Goal: Communication & Community: Answer question/provide support

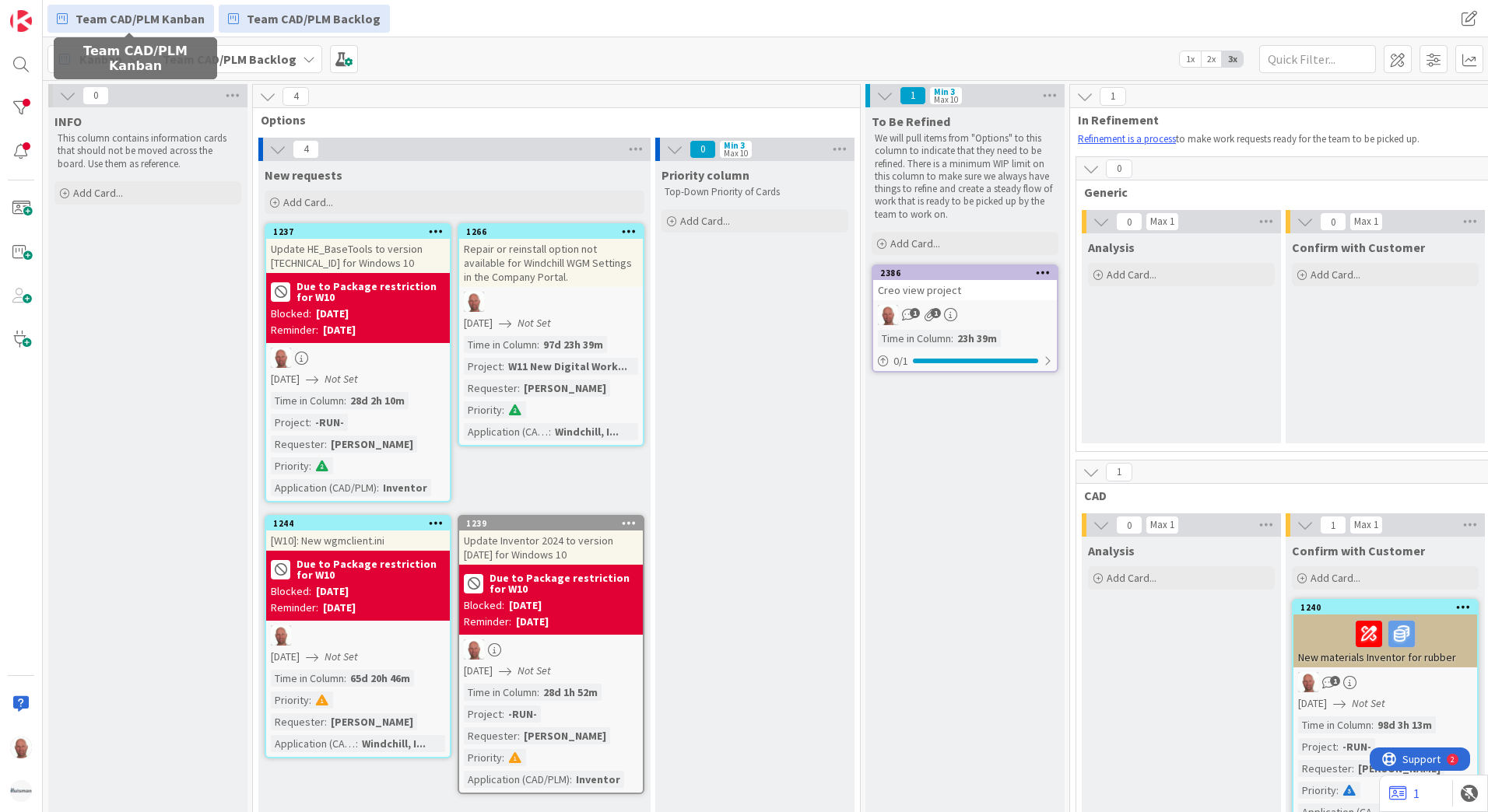
click at [133, 14] on span "Team CAD/PLM Kanban" at bounding box center [140, 19] width 129 height 19
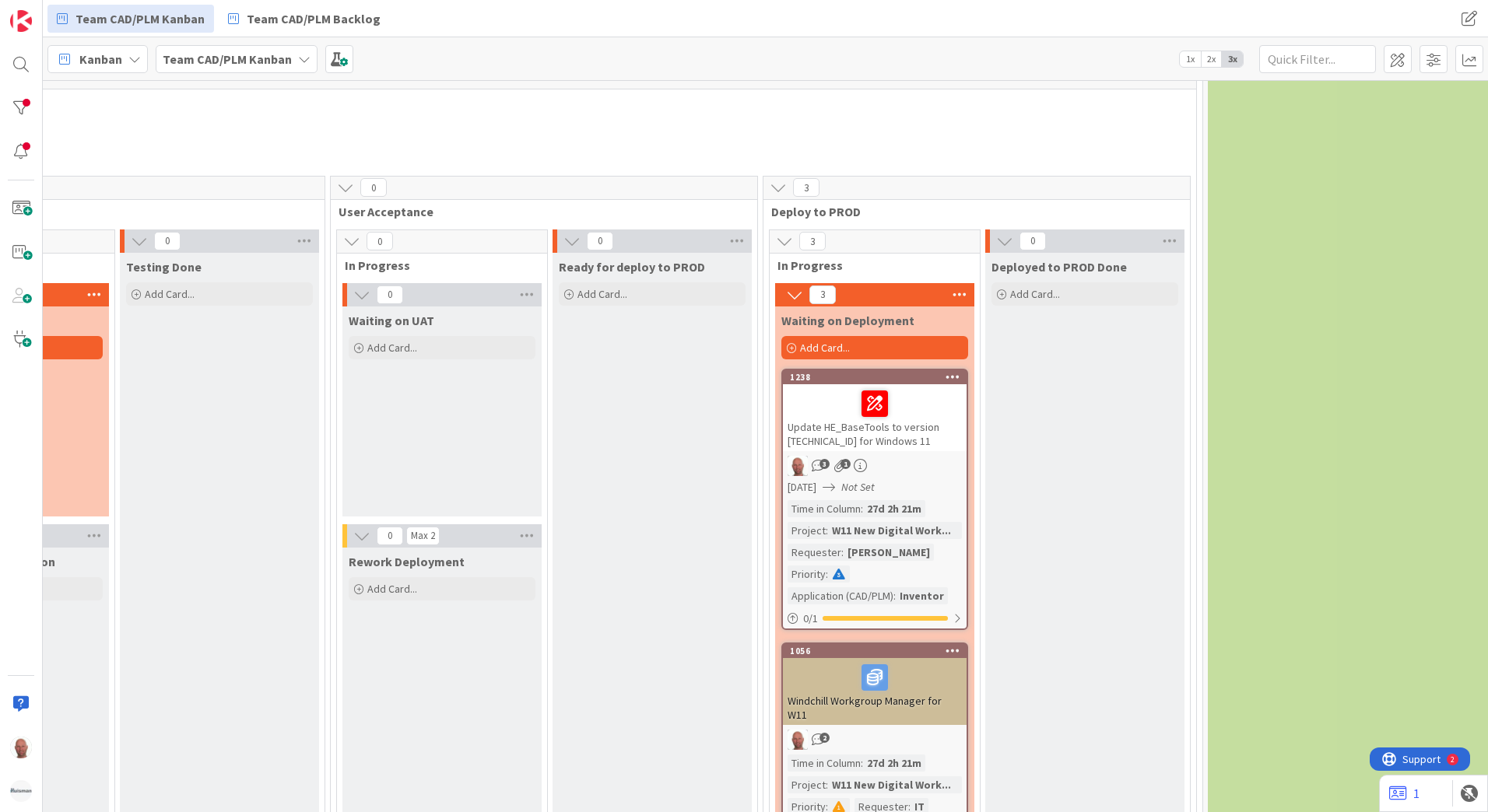
scroll to position [1634, 1870]
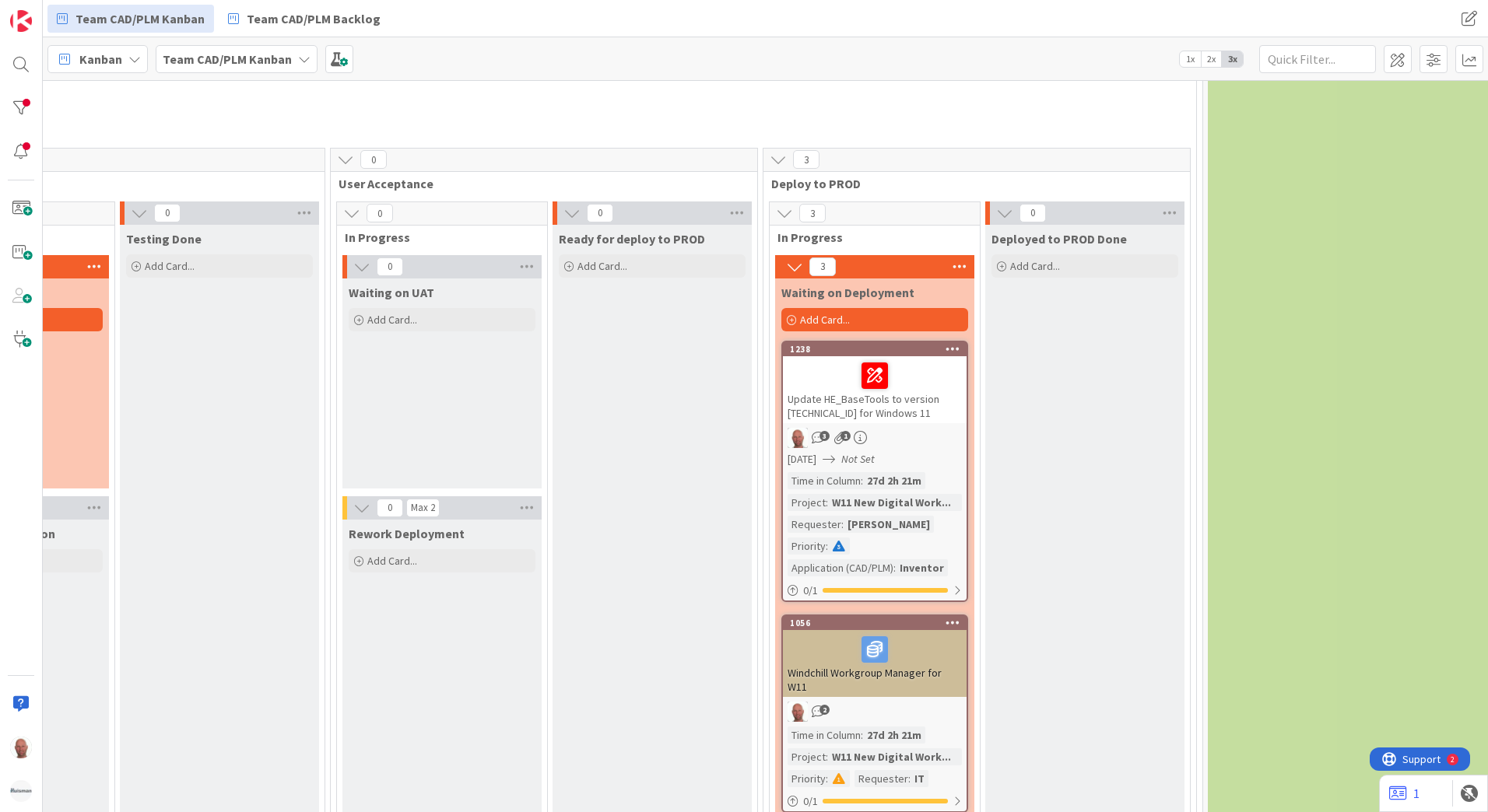
click at [927, 452] on div "[DATE] Not Set" at bounding box center [877, 459] width 179 height 16
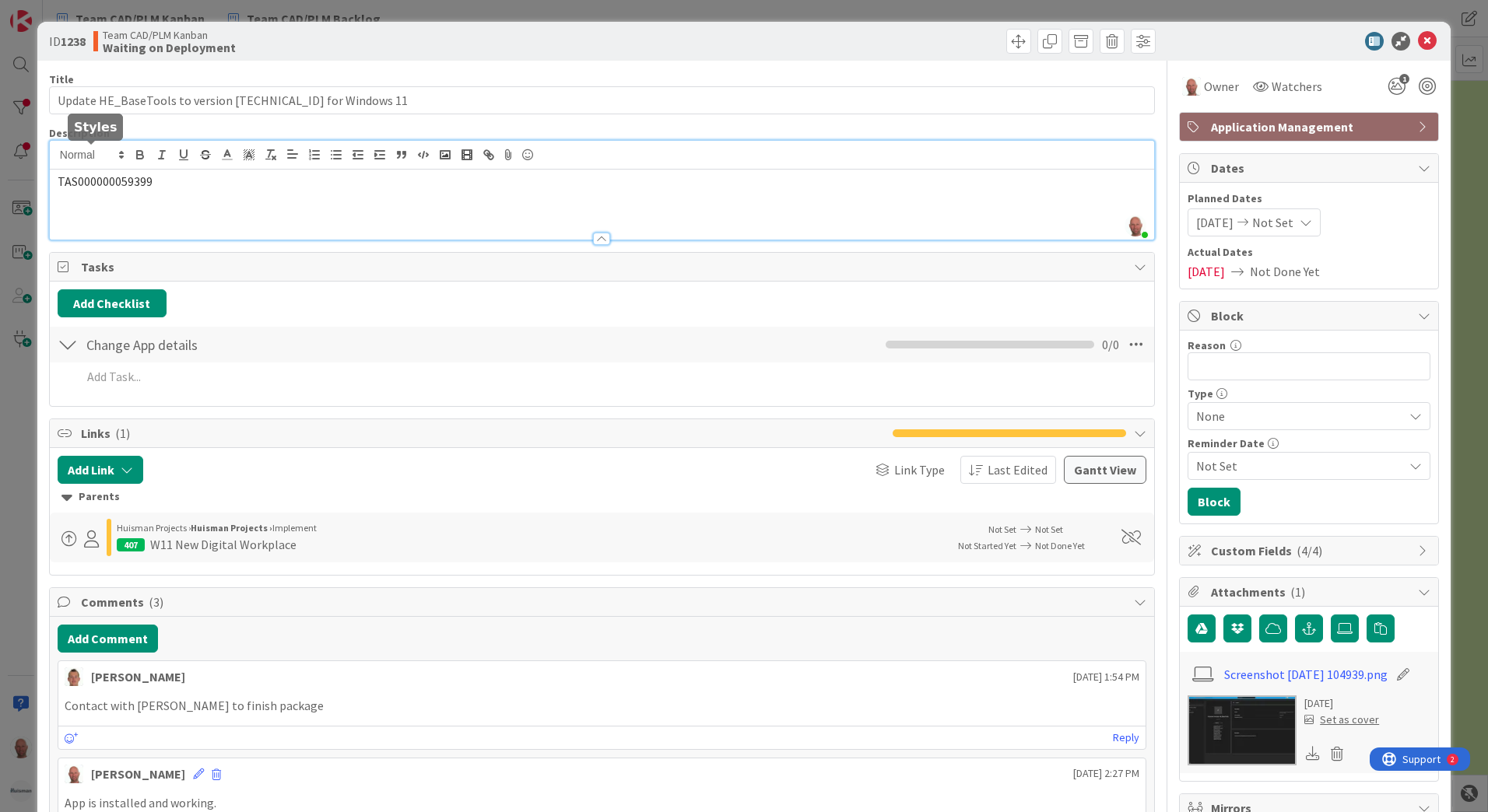
click at [89, 162] on div "[PERSON_NAME] just joined TAS000000059399" at bounding box center [602, 190] width 1105 height 99
click at [89, 162] on span at bounding box center [91, 155] width 76 height 19
click at [148, 192] on div "TAS000000059399" at bounding box center [602, 204] width 1105 height 70
click at [132, 186] on span "TAS000000059399" at bounding box center [105, 181] width 95 height 15
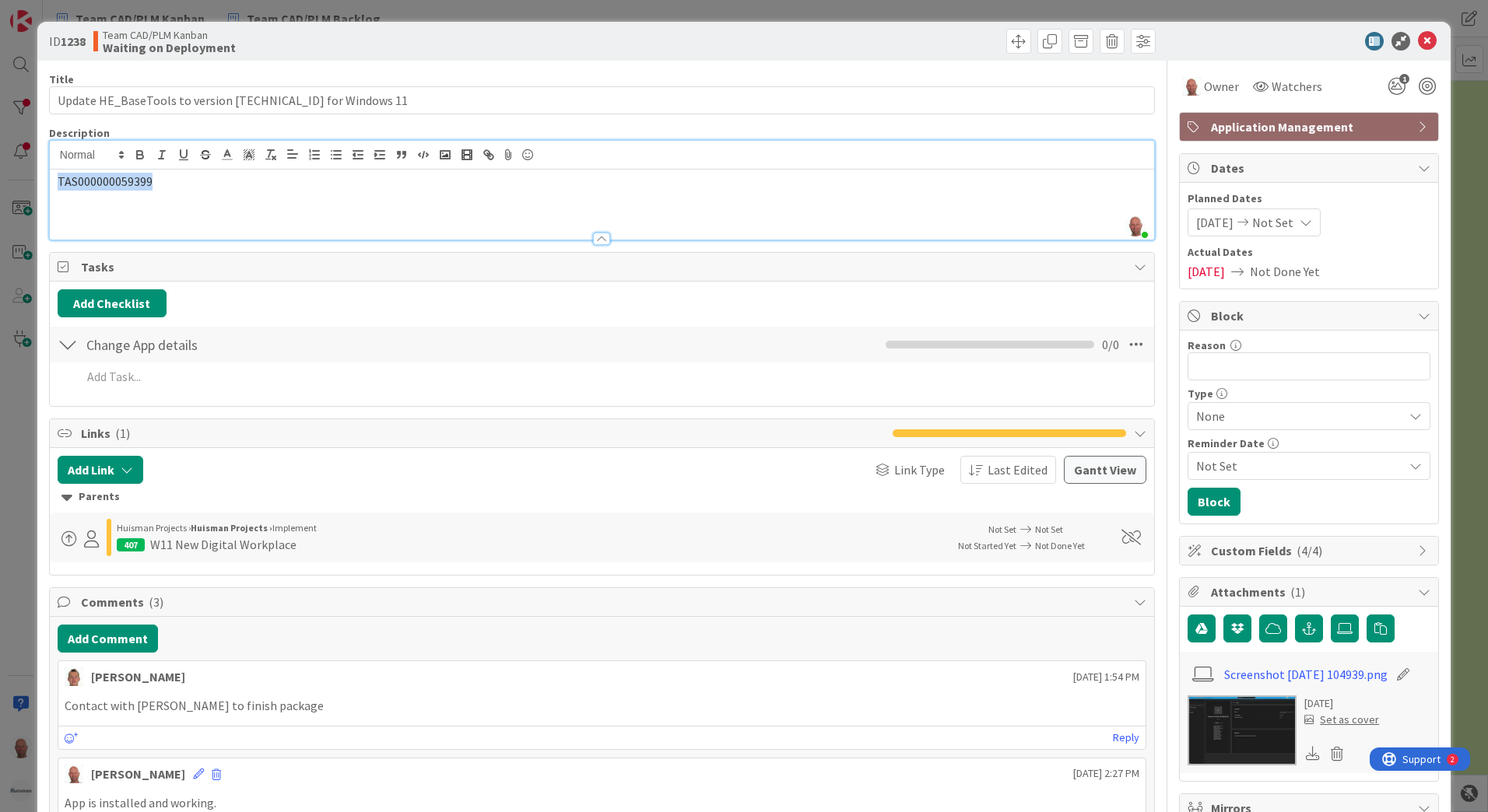
click at [132, 186] on span "TAS000000059399" at bounding box center [105, 181] width 95 height 15
copy span "TAS000000059399"
click at [1418, 39] on icon at bounding box center [1428, 42] width 19 height 19
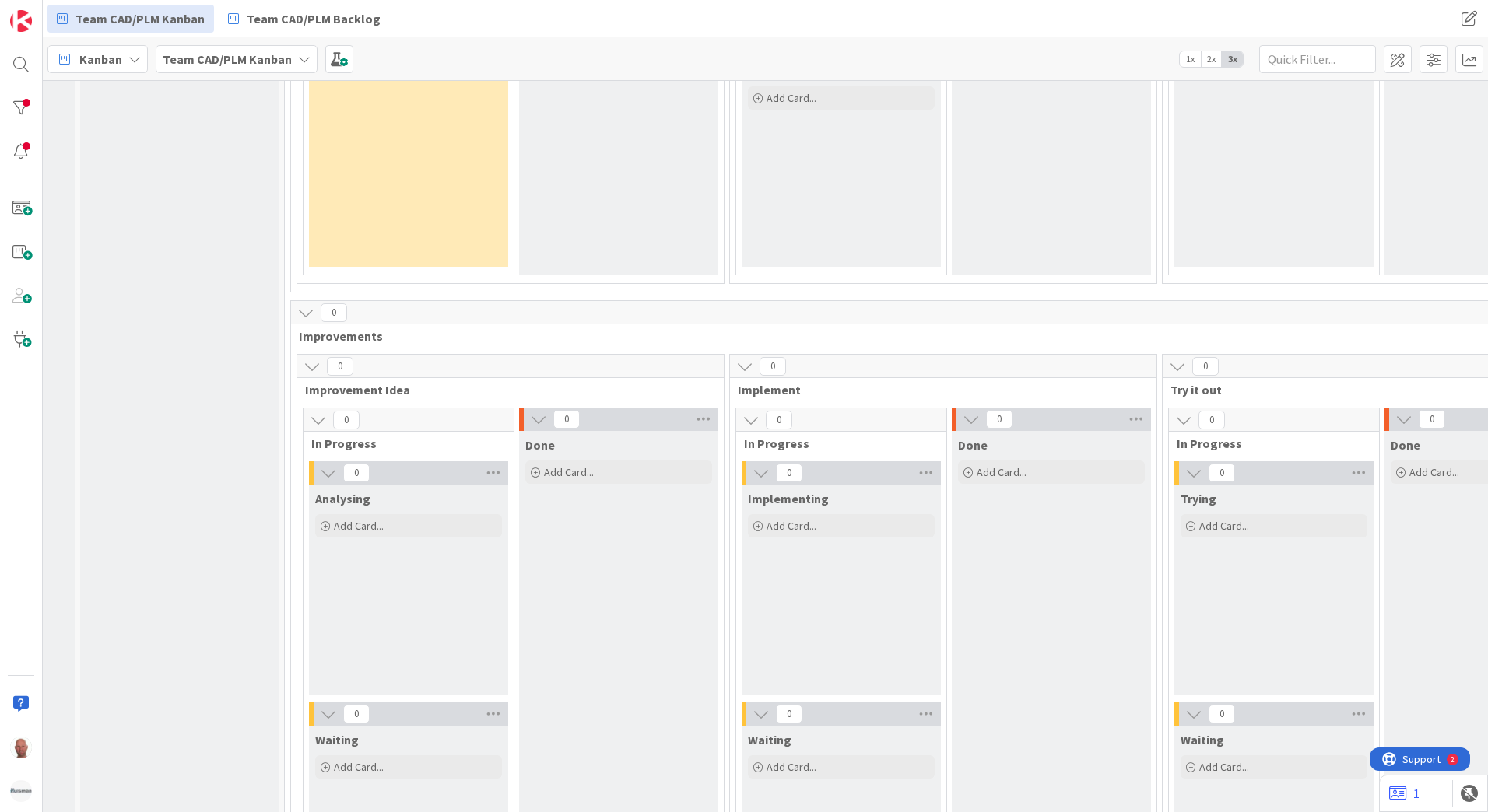
scroll to position [4903, 172]
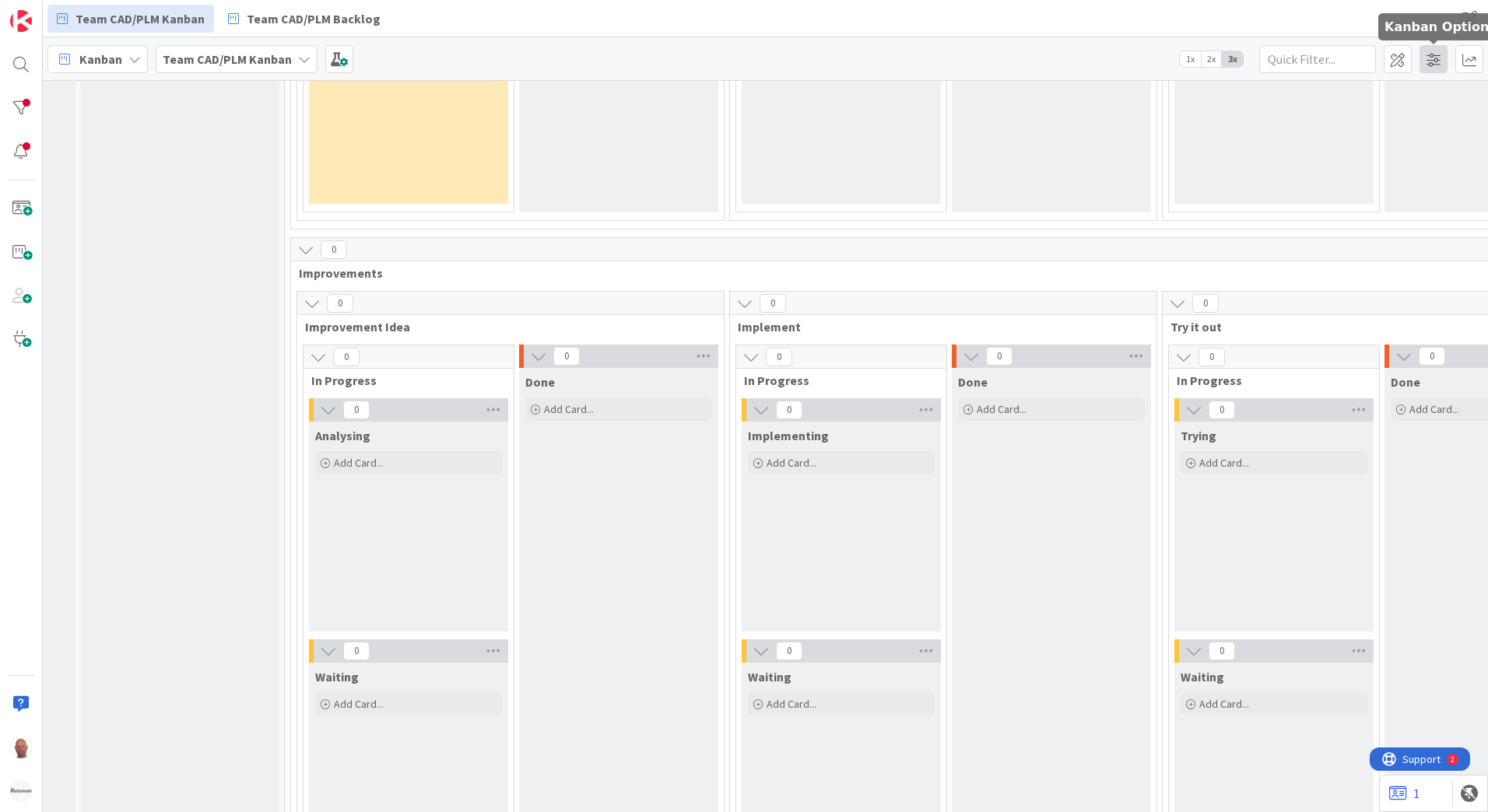
click at [1429, 58] on span at bounding box center [1434, 58] width 28 height 28
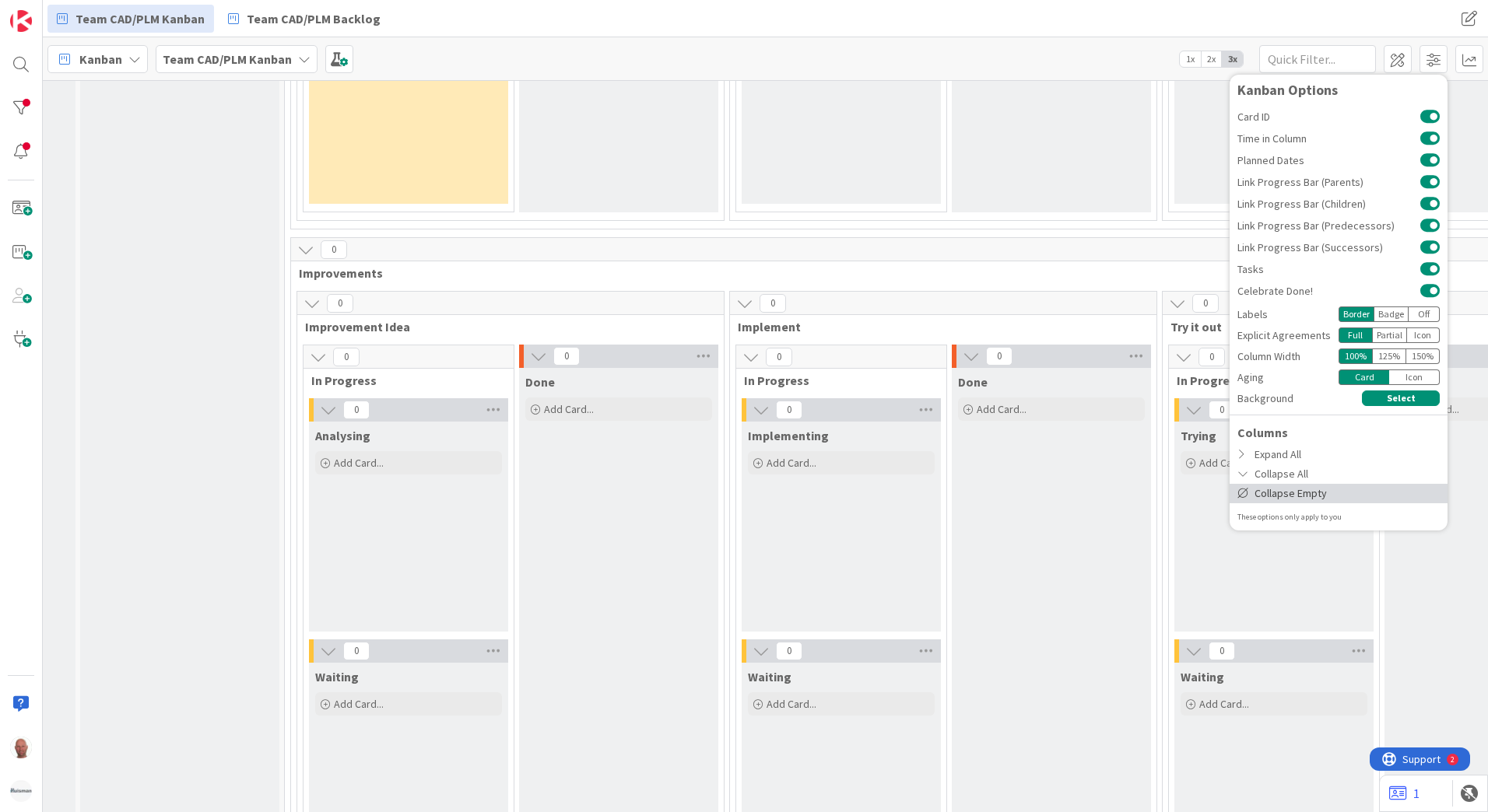
click at [1320, 492] on div "Collapse Empty" at bounding box center [1339, 493] width 218 height 19
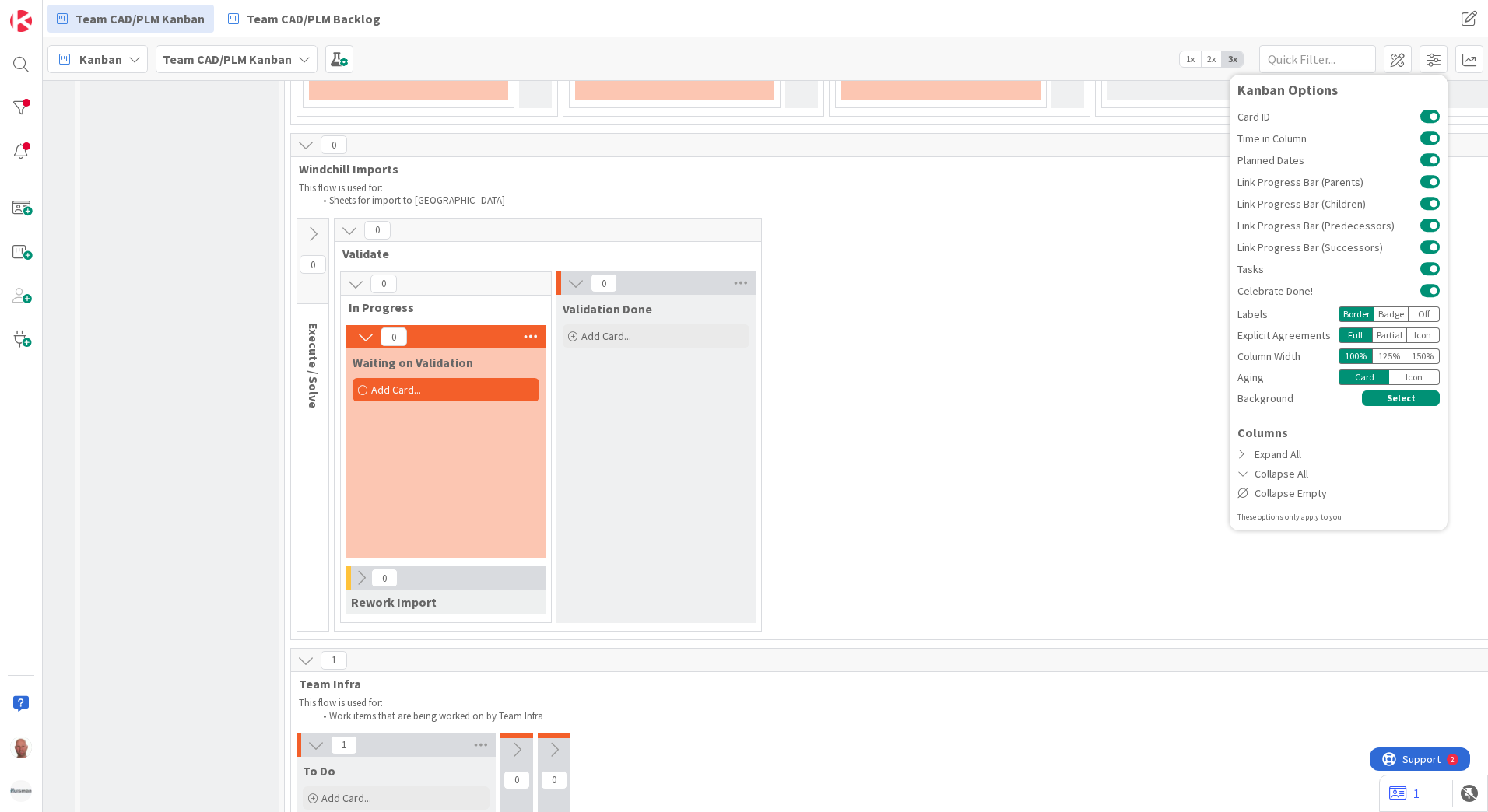
scroll to position [2477, 172]
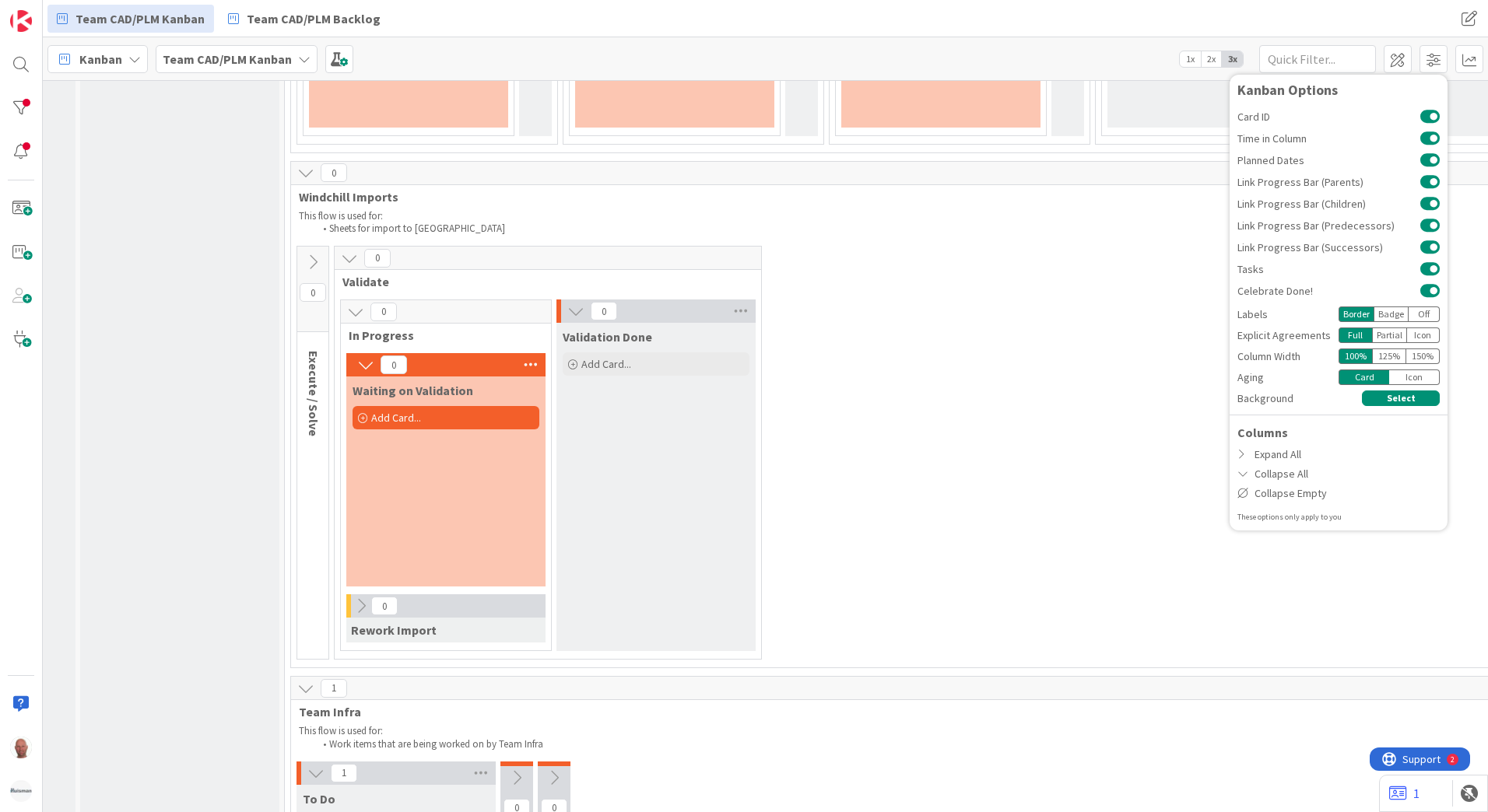
click at [958, 440] on div "0 Execute / Solve 0 Validate 0 In Progress 0 Waiting on Validation Add Card... …" at bounding box center [1176, 457] width 1764 height 422
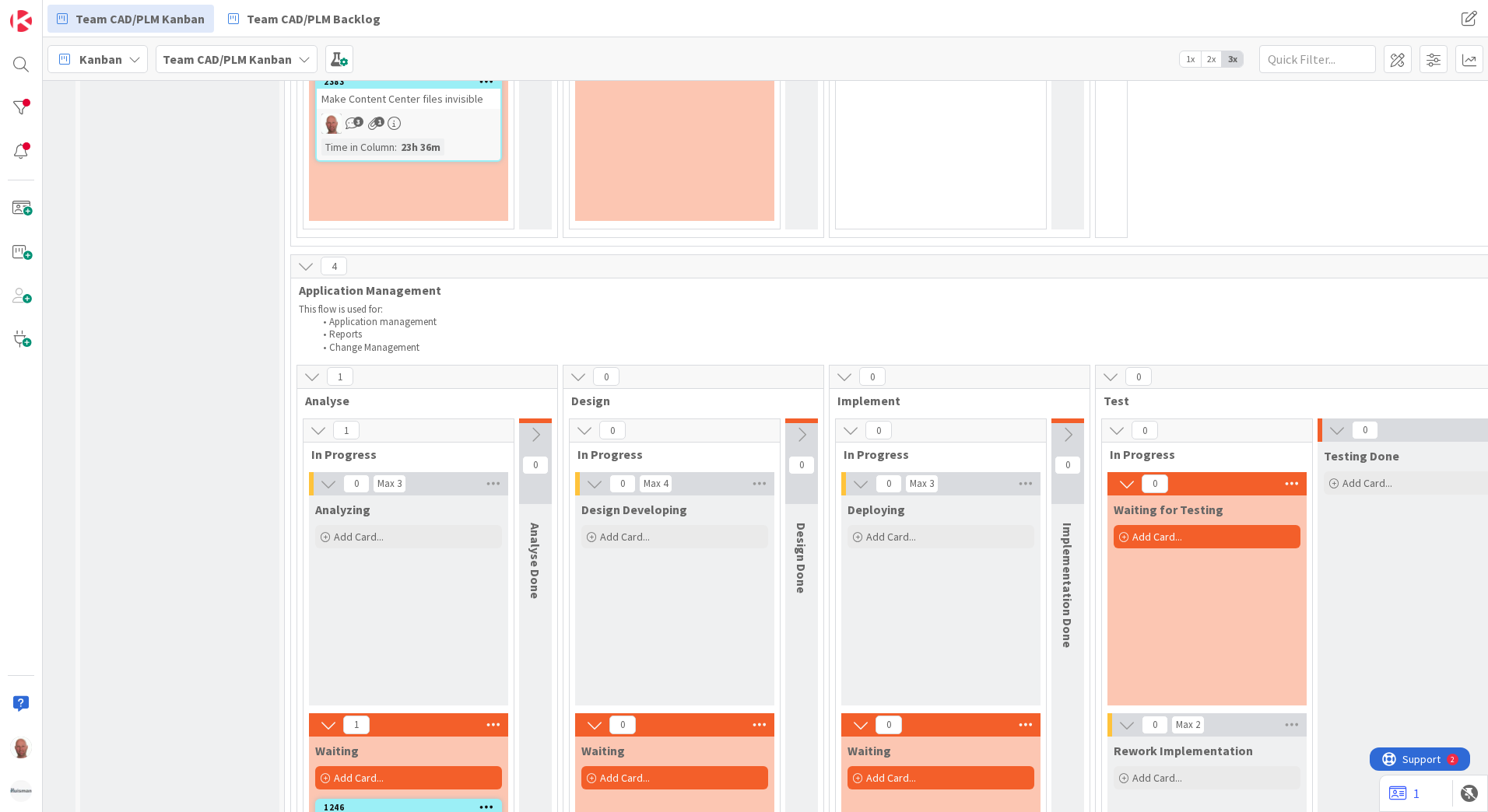
scroll to position [920, 172]
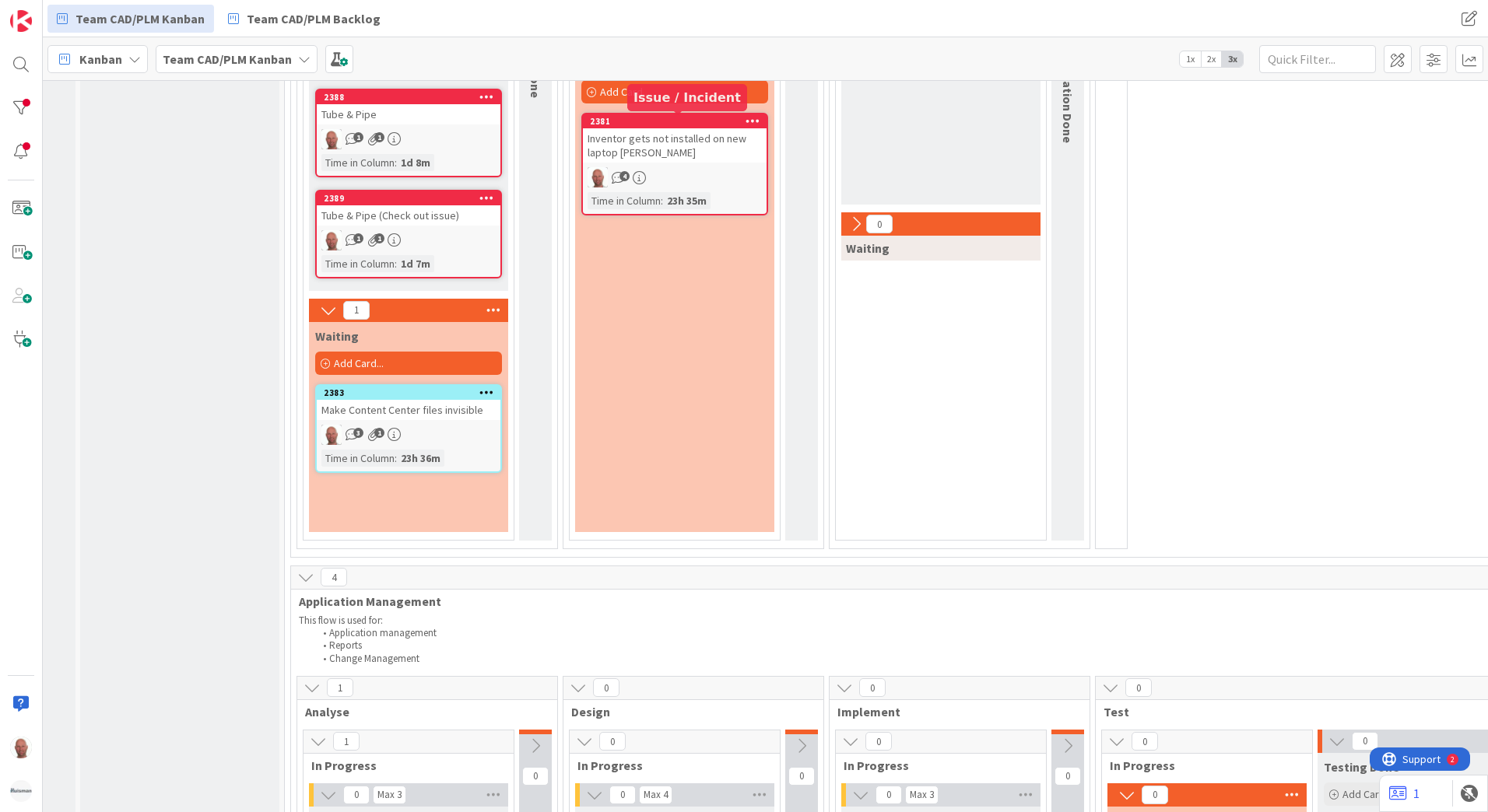
click at [685, 122] on div "2381" at bounding box center [678, 121] width 176 height 11
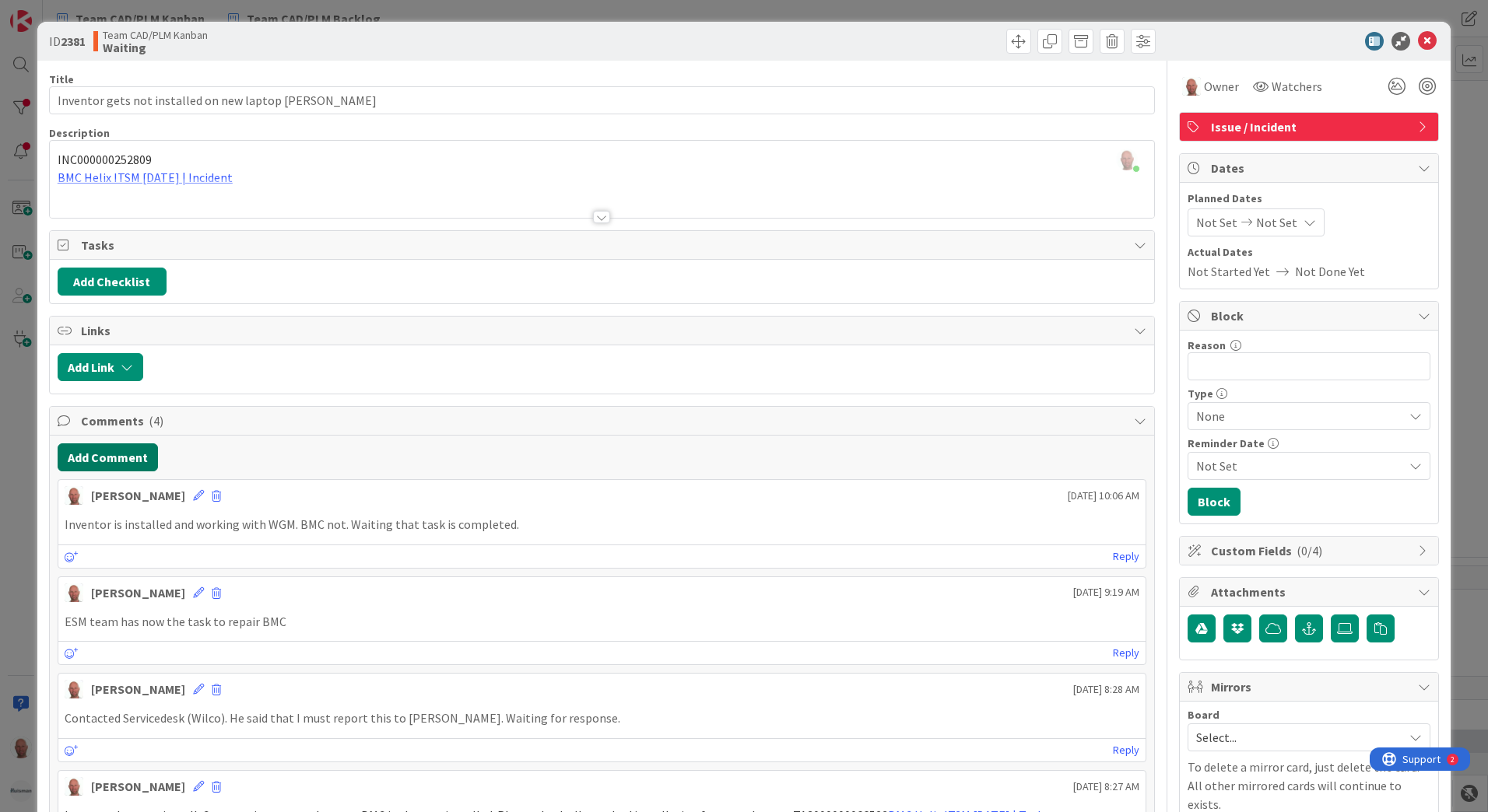
click at [117, 453] on button "Add Comment" at bounding box center [108, 457] width 100 height 28
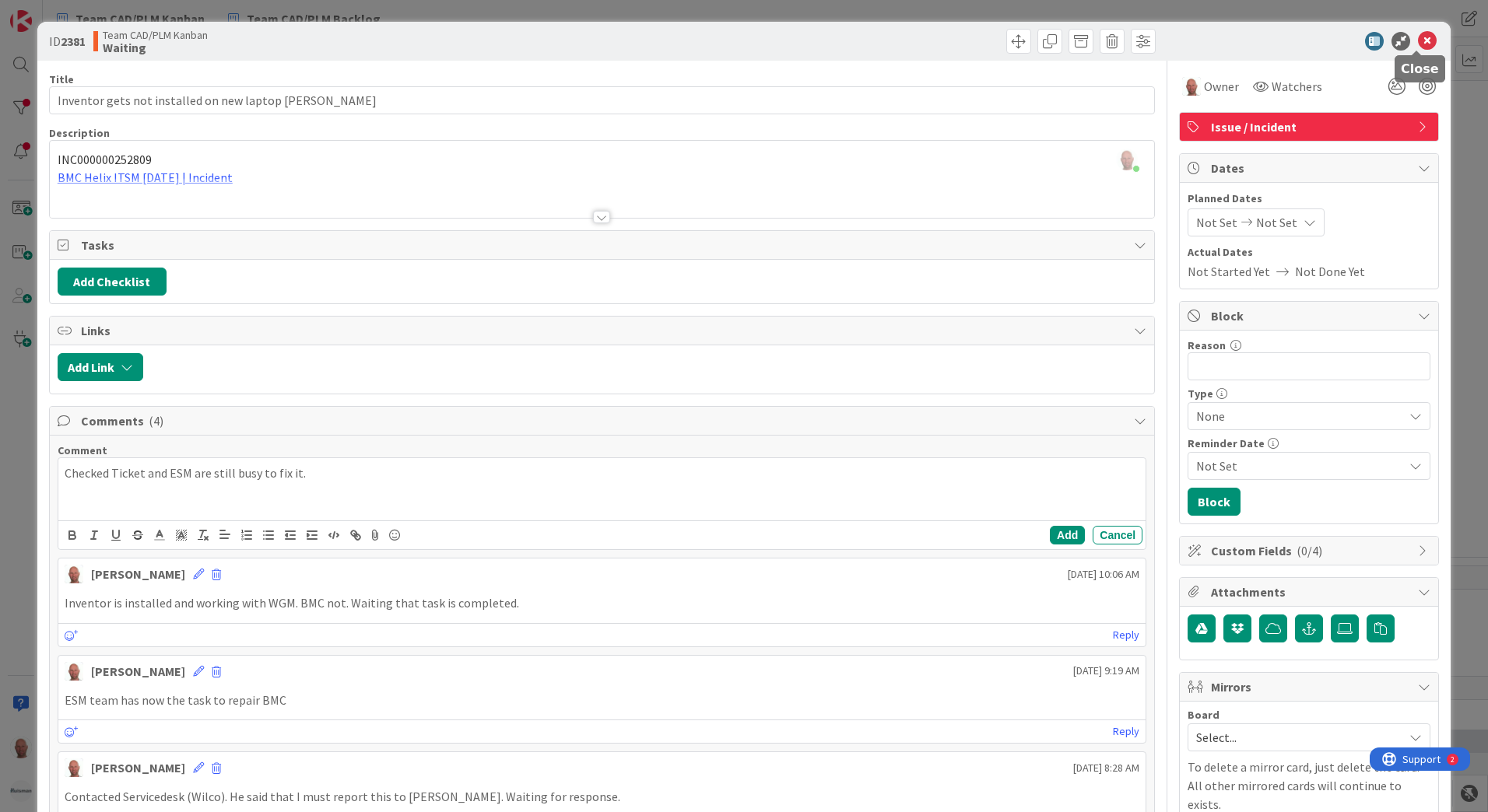
click at [1419, 42] on icon at bounding box center [1428, 42] width 19 height 19
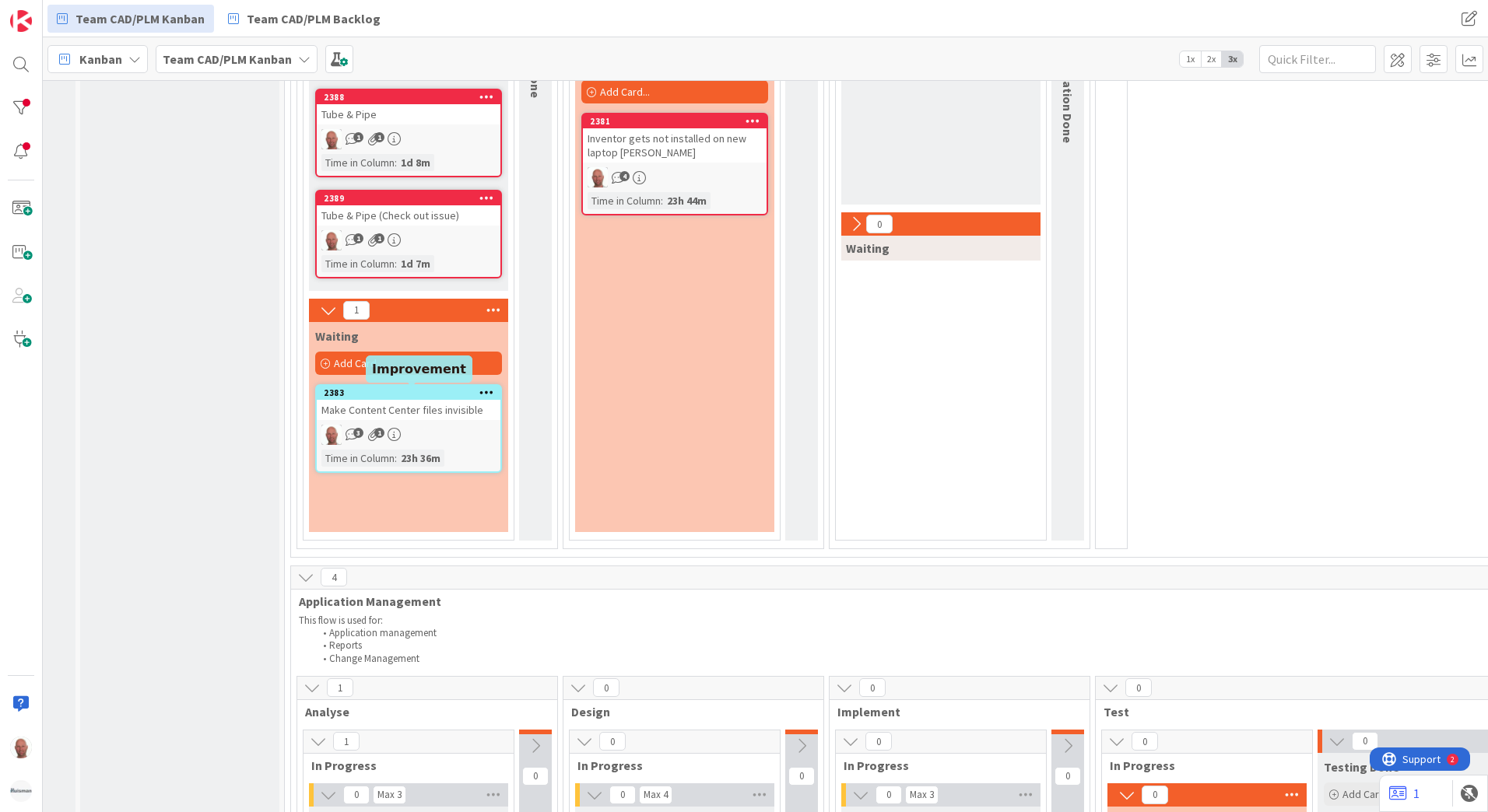
click at [413, 392] on div "2383" at bounding box center [412, 392] width 176 height 11
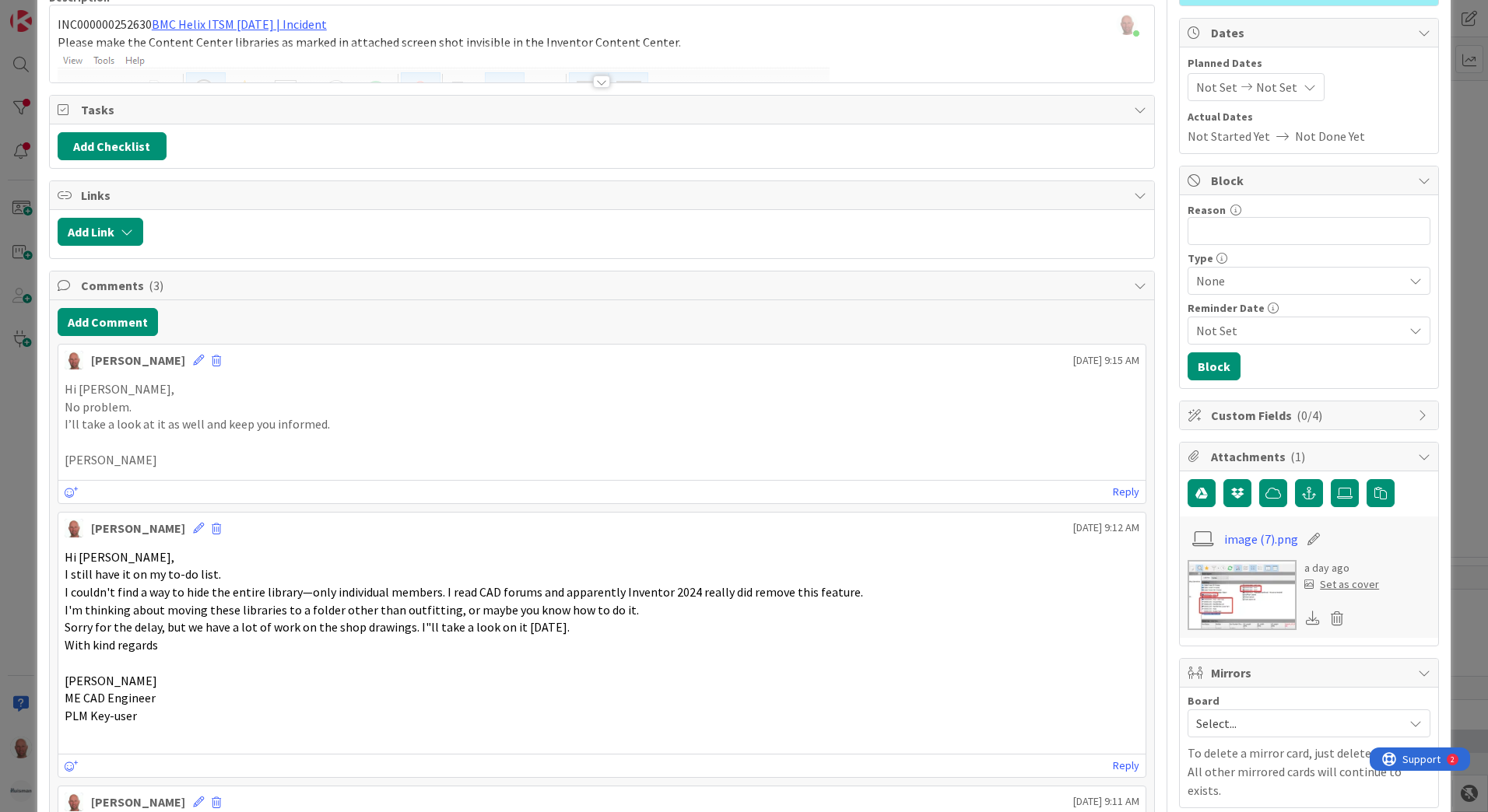
scroll to position [156, 0]
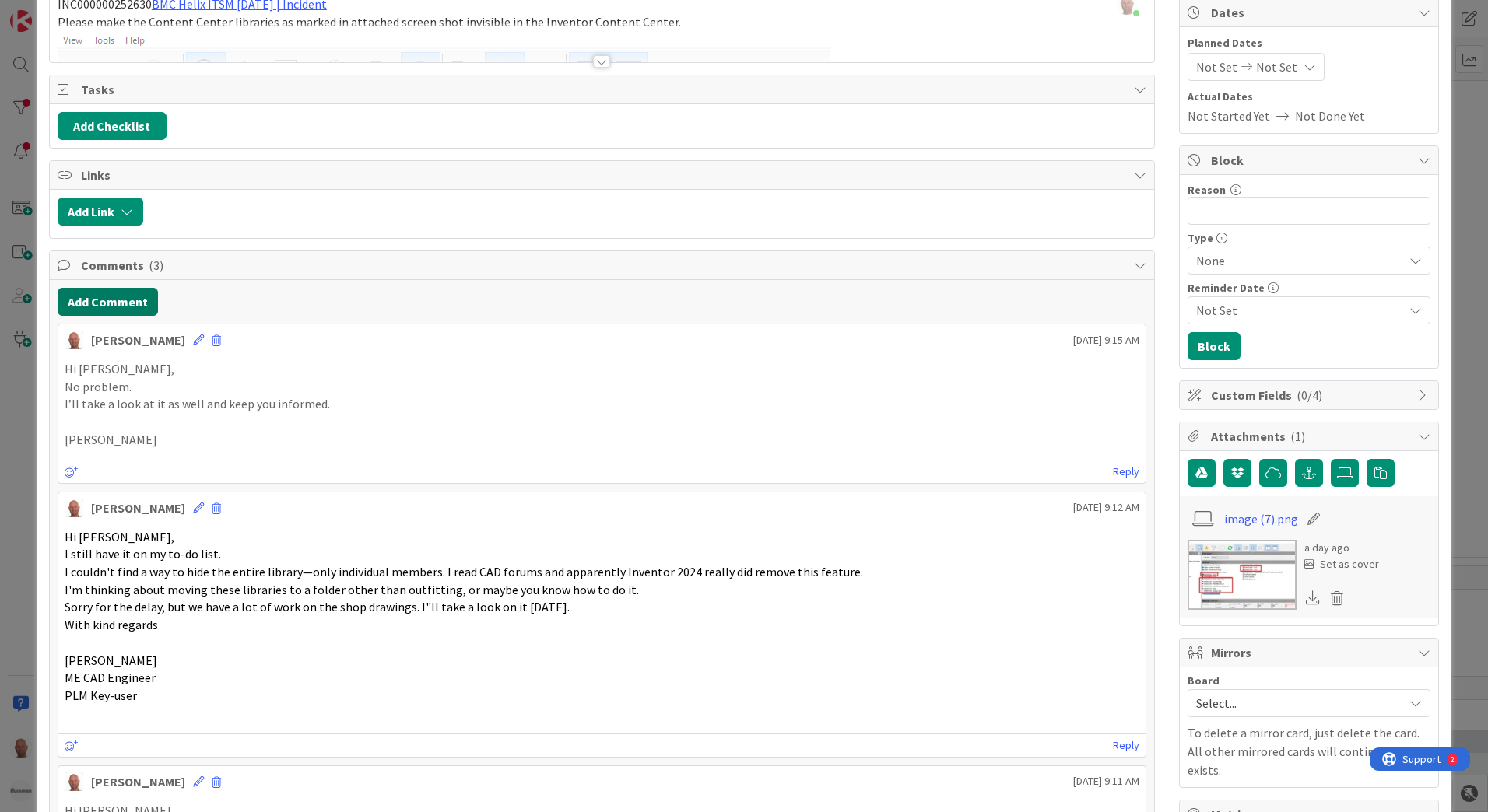
click at [129, 304] on button "Add Comment" at bounding box center [108, 302] width 100 height 28
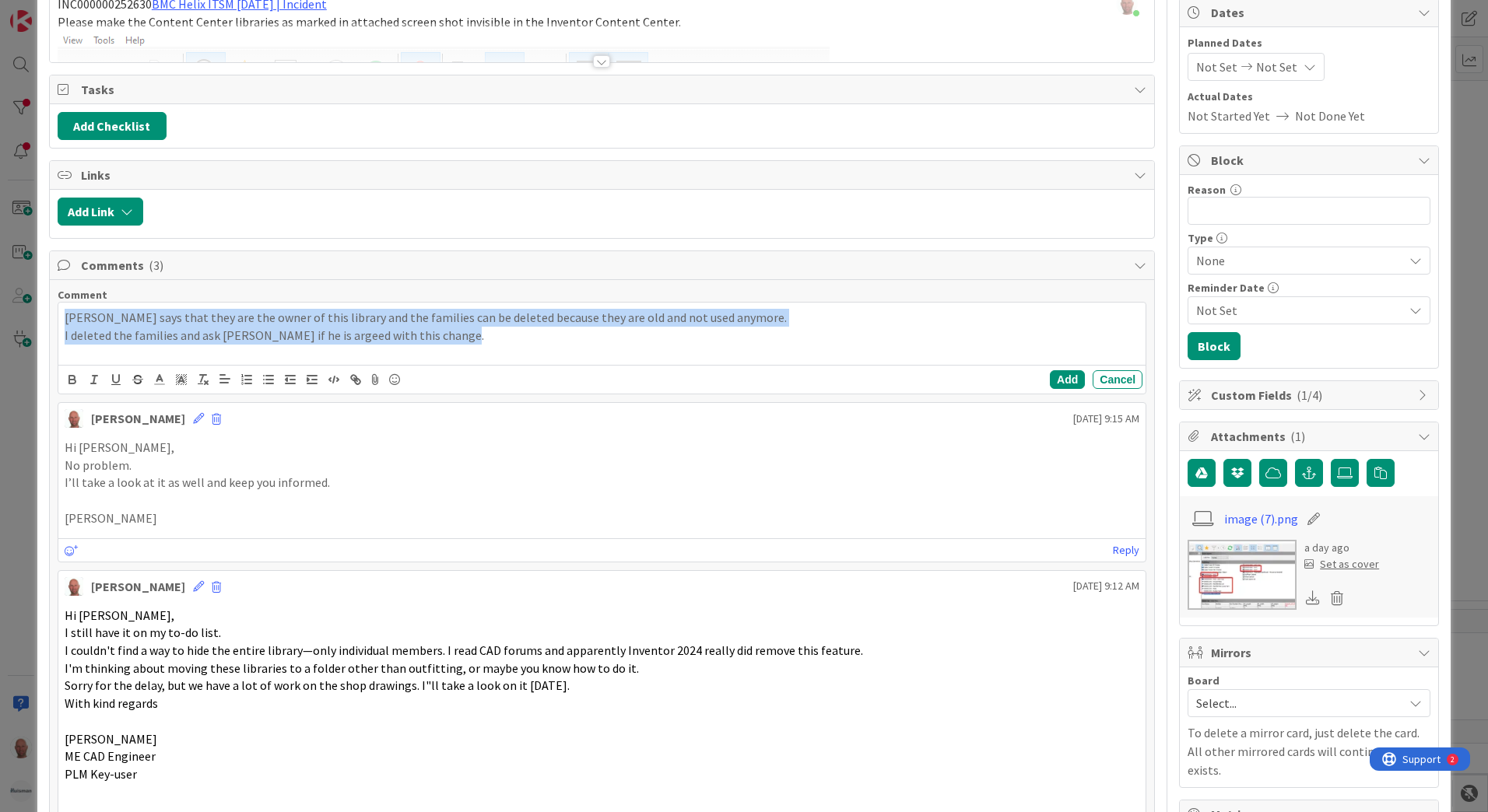
drag, startPoint x: 483, startPoint y: 342, endPoint x: 57, endPoint y: 324, distance: 426.4
click at [58, 324] on div "[PERSON_NAME] says that they are the owner of this library and the families can…" at bounding box center [602, 348] width 1089 height 92
copy div "[PERSON_NAME] says that they are the owner of this library and the families can…"
drag, startPoint x: 468, startPoint y: 342, endPoint x: -3, endPoint y: 305, distance: 472.5
click at [0, 305] on html "Team CAD/PLM Kanban Team CAD/PLM Backlog Team CAD/PLM Kanban Team CAD/PLM Backl…" at bounding box center [744, 406] width 1488 height 812
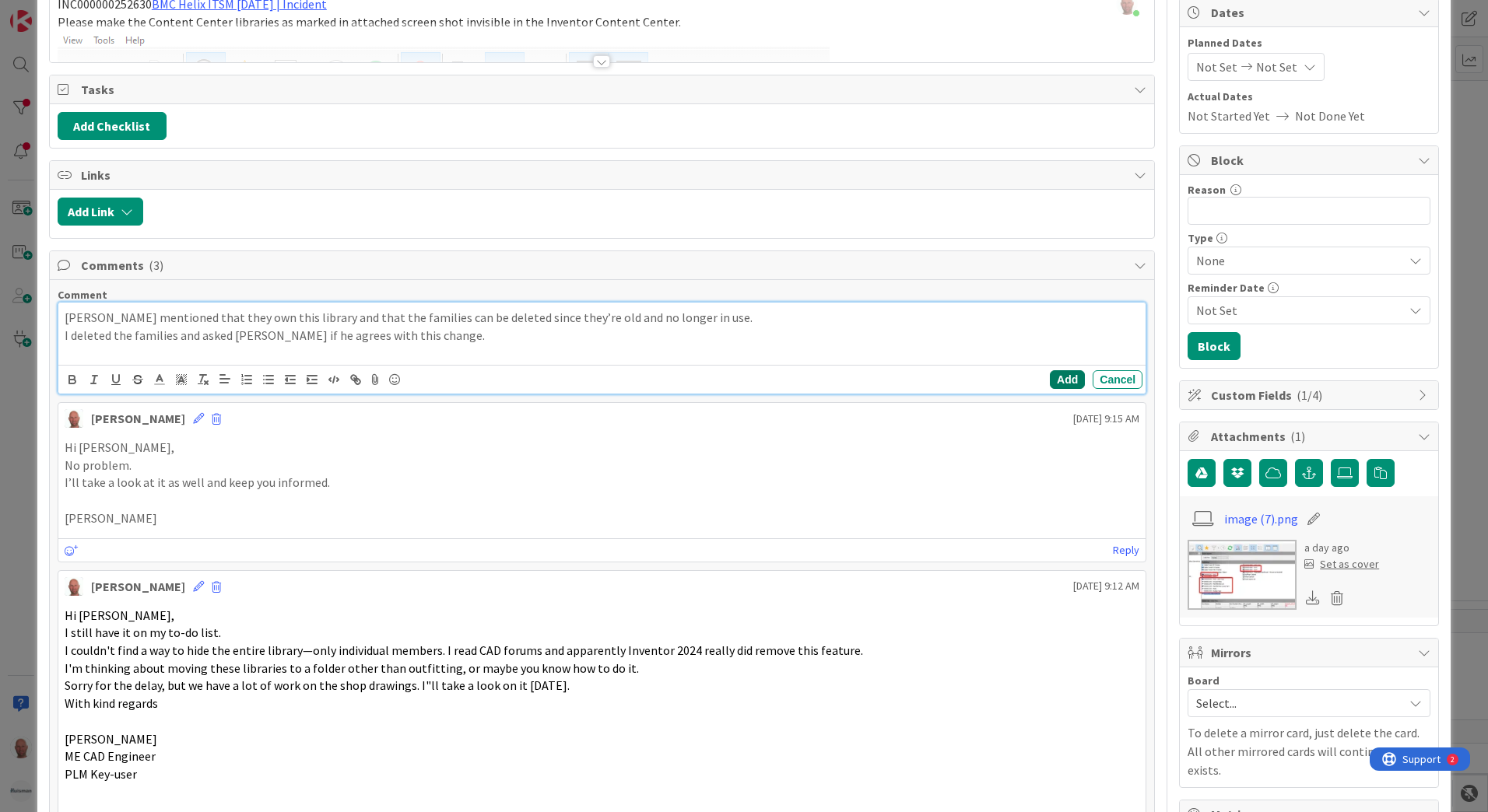
click at [1050, 381] on button "Add" at bounding box center [1067, 380] width 35 height 19
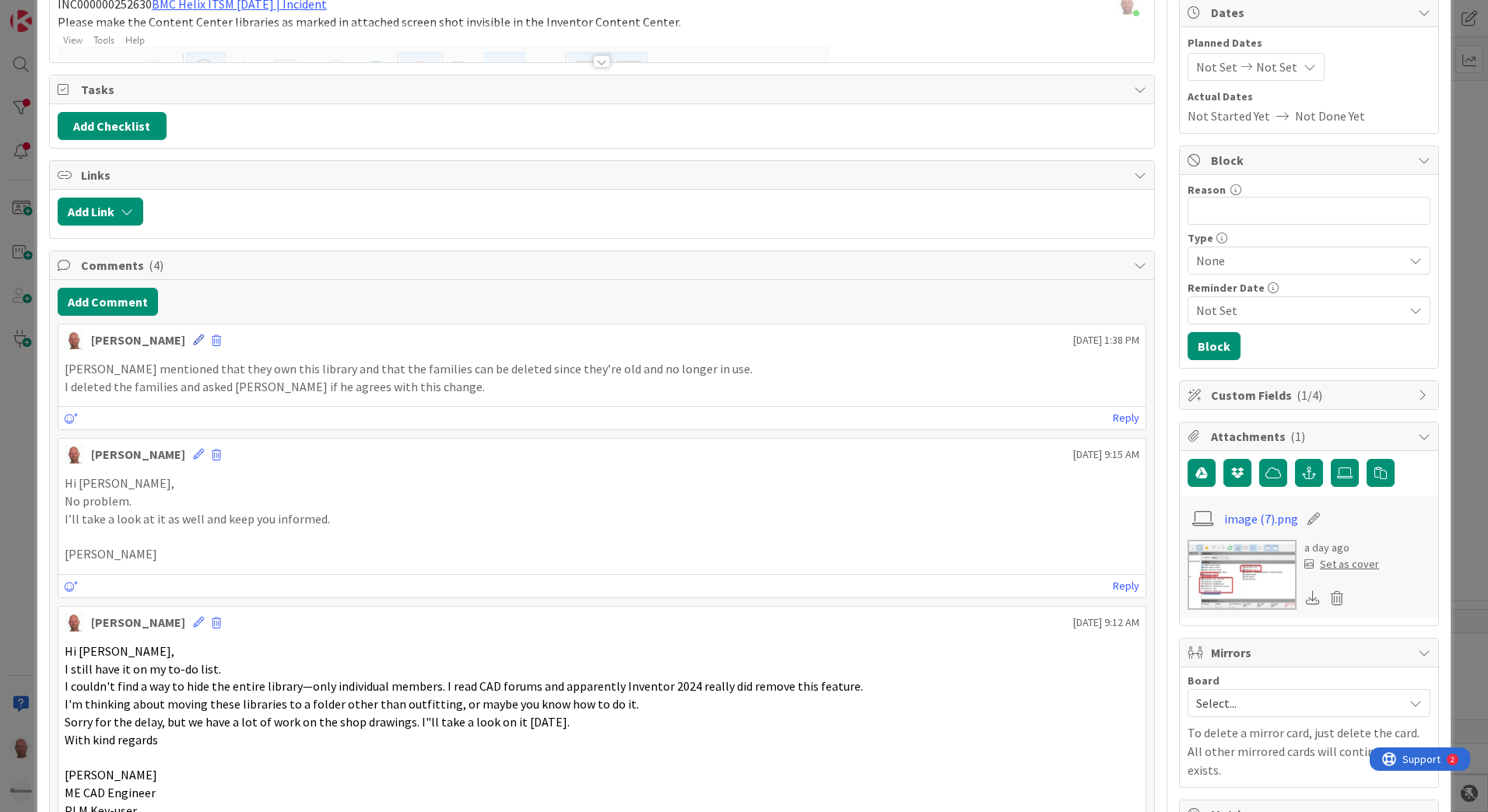
click at [193, 342] on icon at bounding box center [198, 340] width 11 height 11
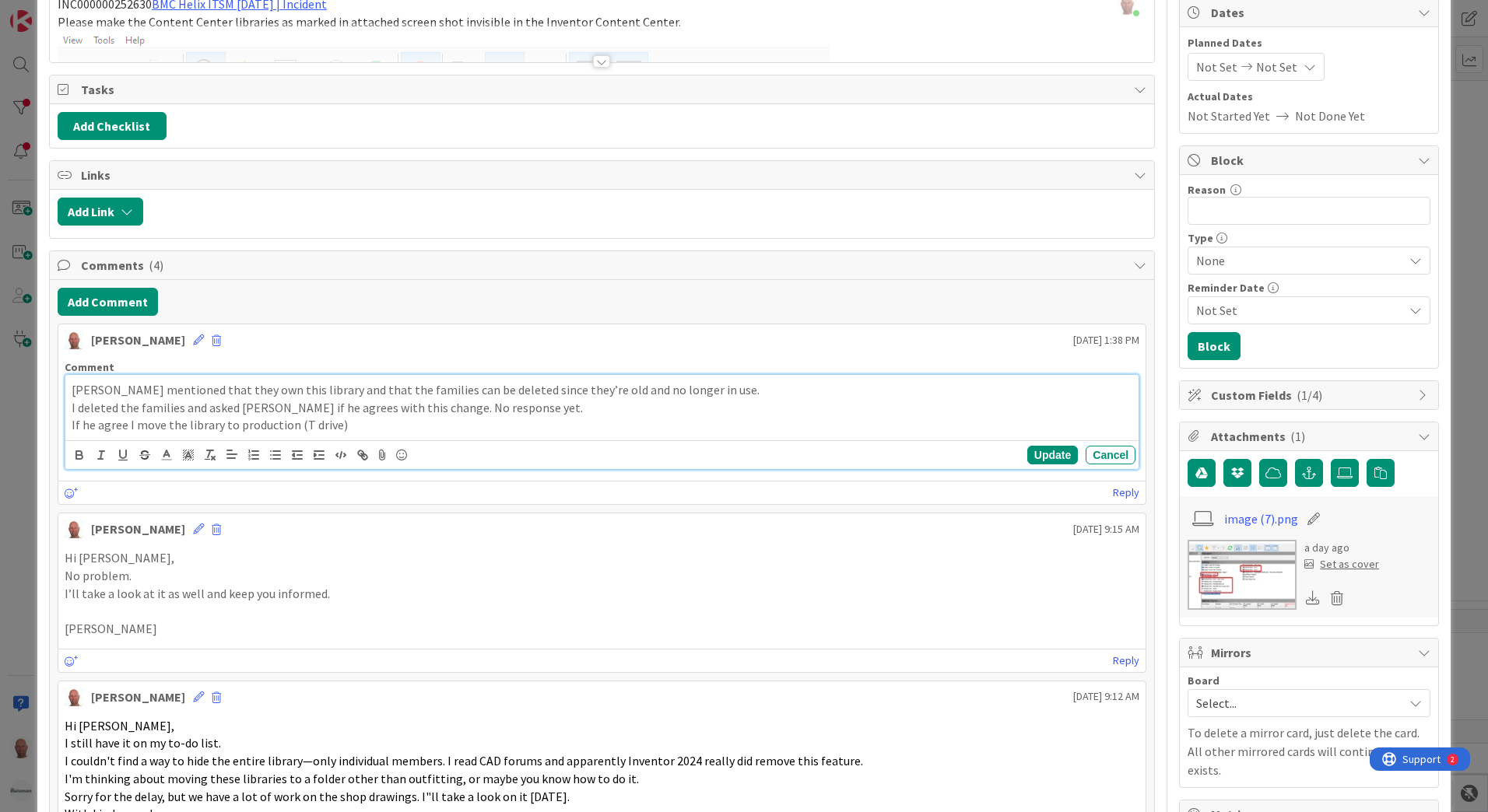
click at [124, 420] on p "If he agree I move the library to production (T drive)" at bounding box center [601, 425] width 1061 height 18
click at [1036, 458] on button "Update" at bounding box center [1053, 455] width 51 height 19
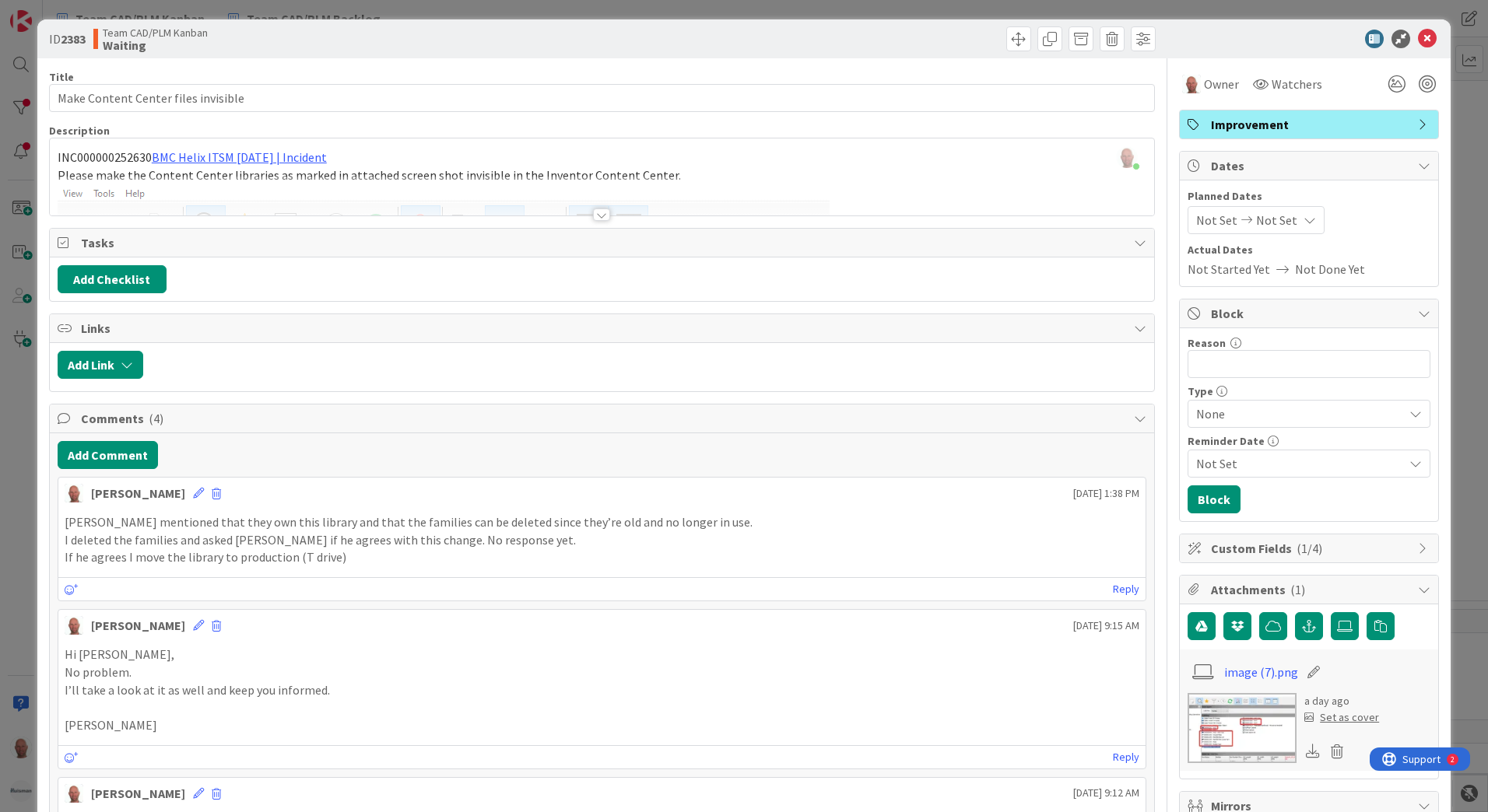
scroll to position [0, 0]
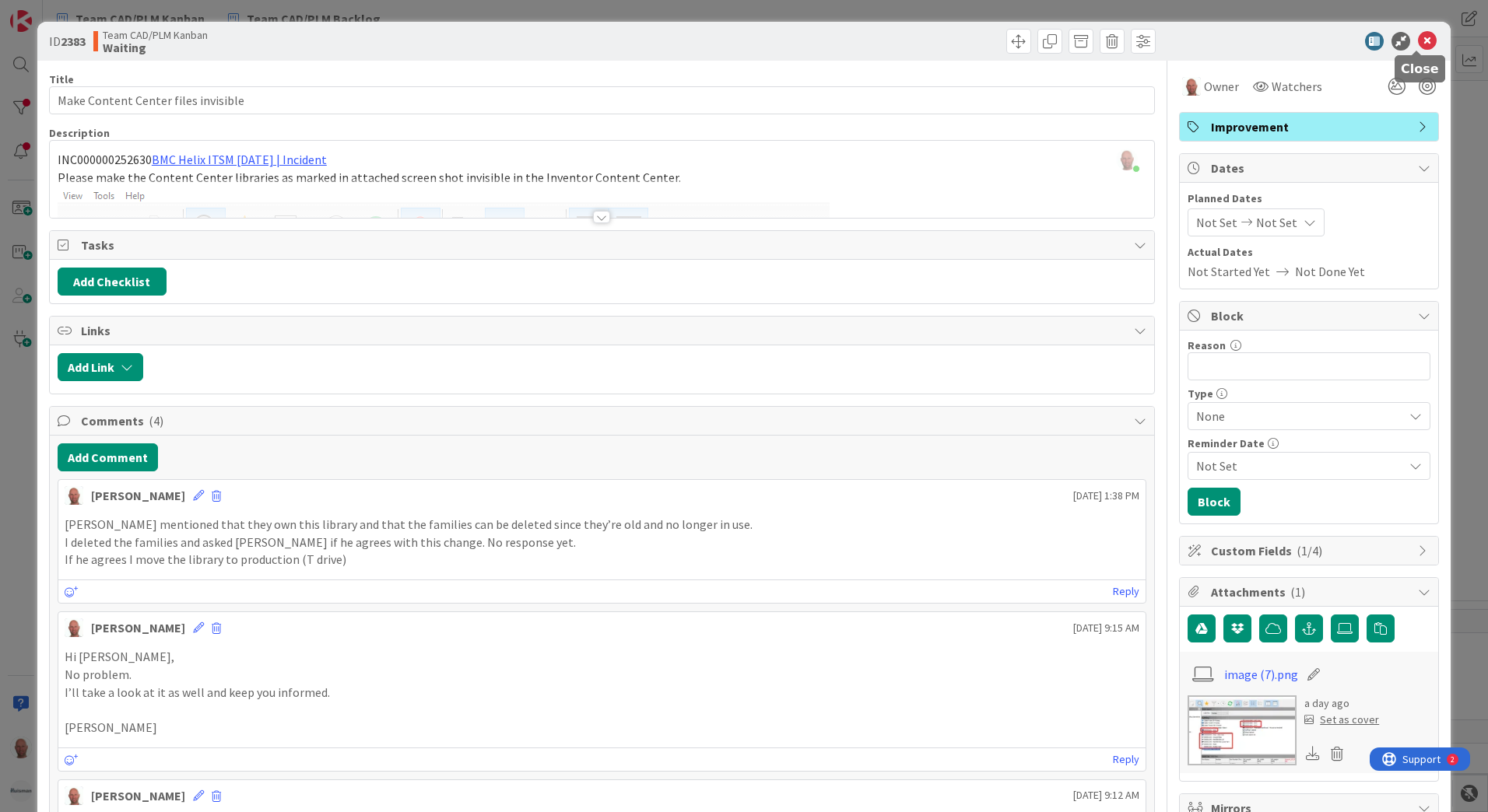
click at [1418, 38] on icon at bounding box center [1428, 42] width 19 height 19
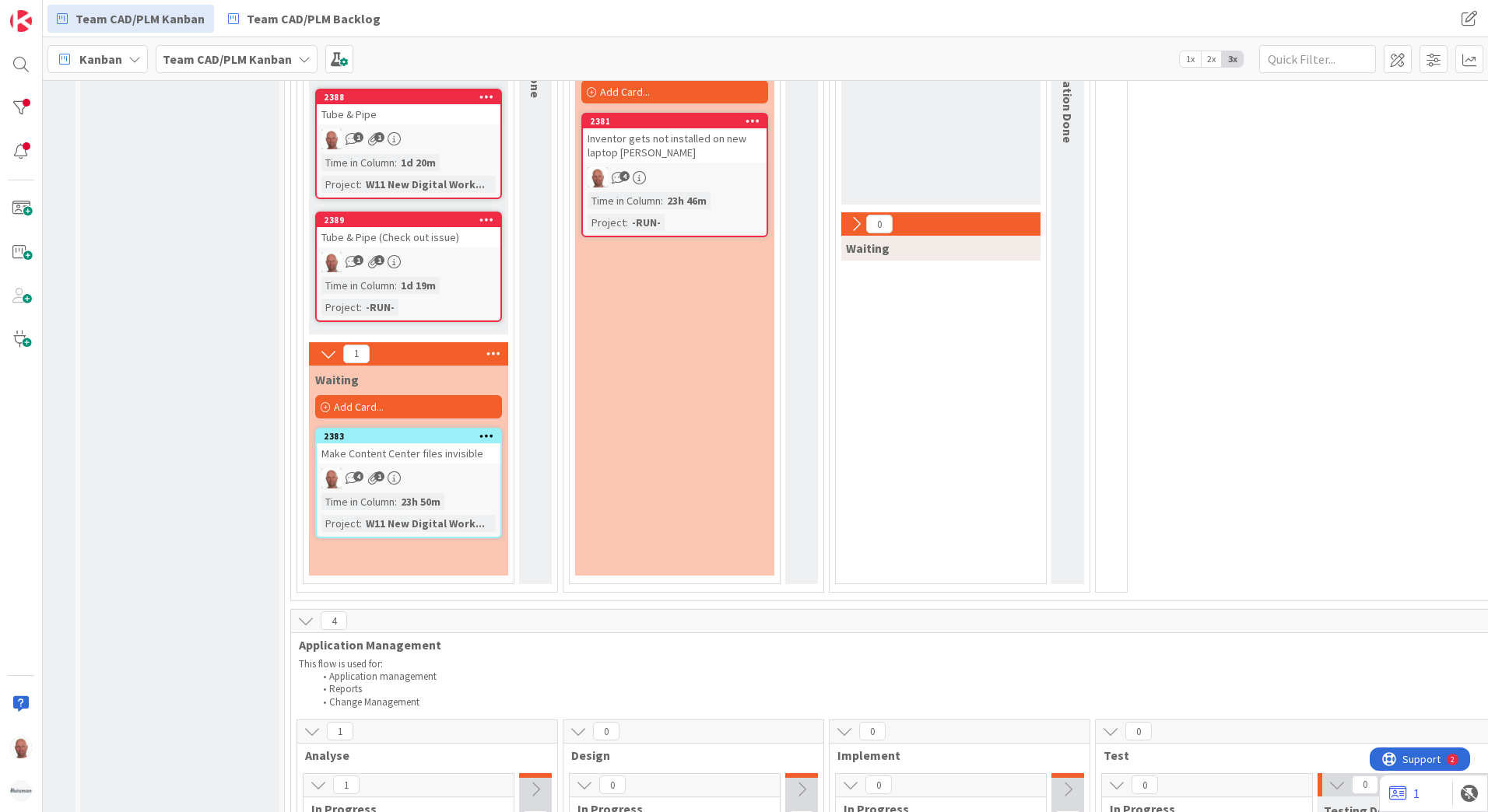
click at [648, 136] on div "Inventor gets not installed on new laptop [PERSON_NAME]" at bounding box center [675, 145] width 184 height 34
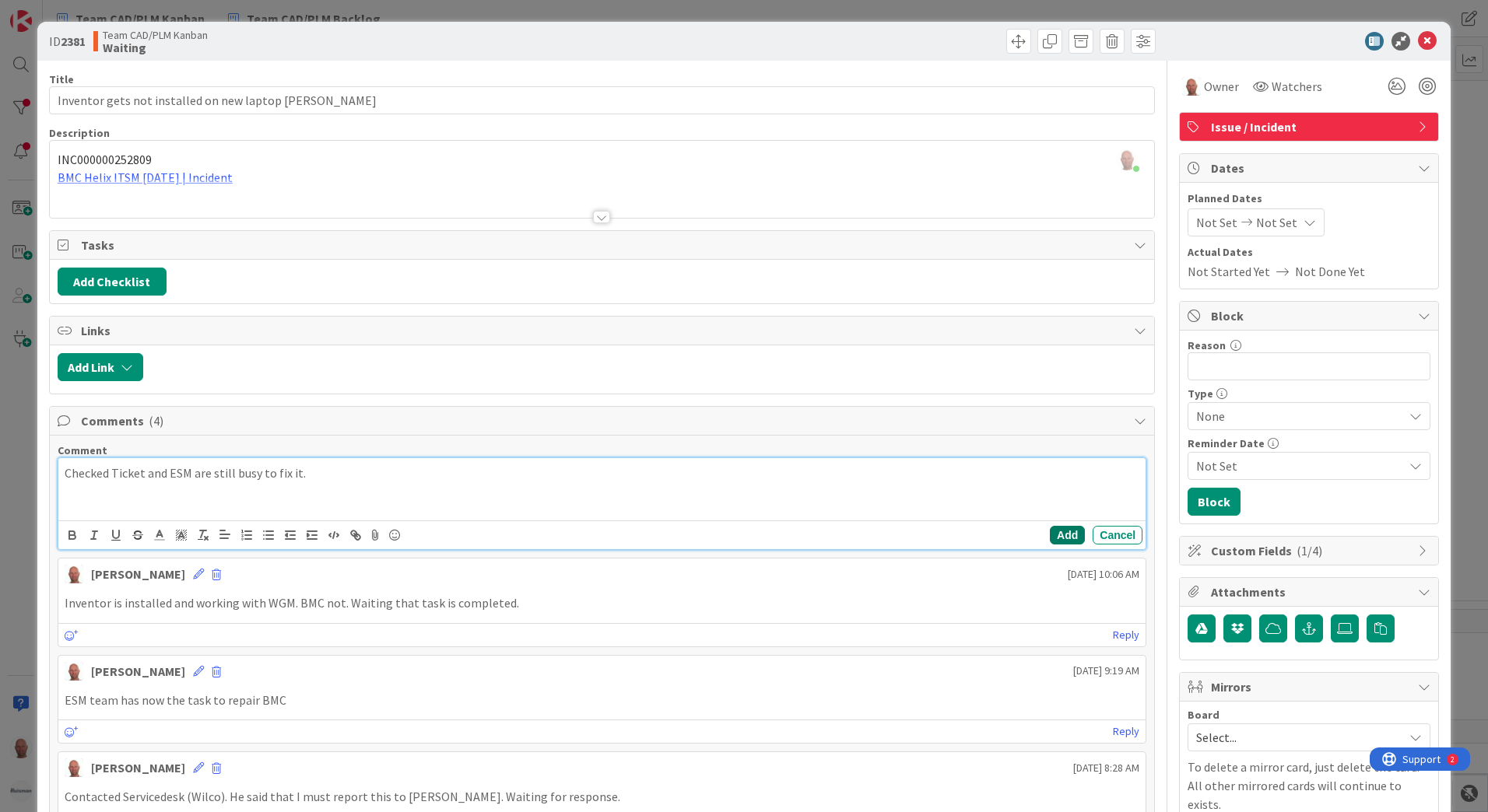
click at [1058, 532] on button "Add" at bounding box center [1067, 536] width 35 height 19
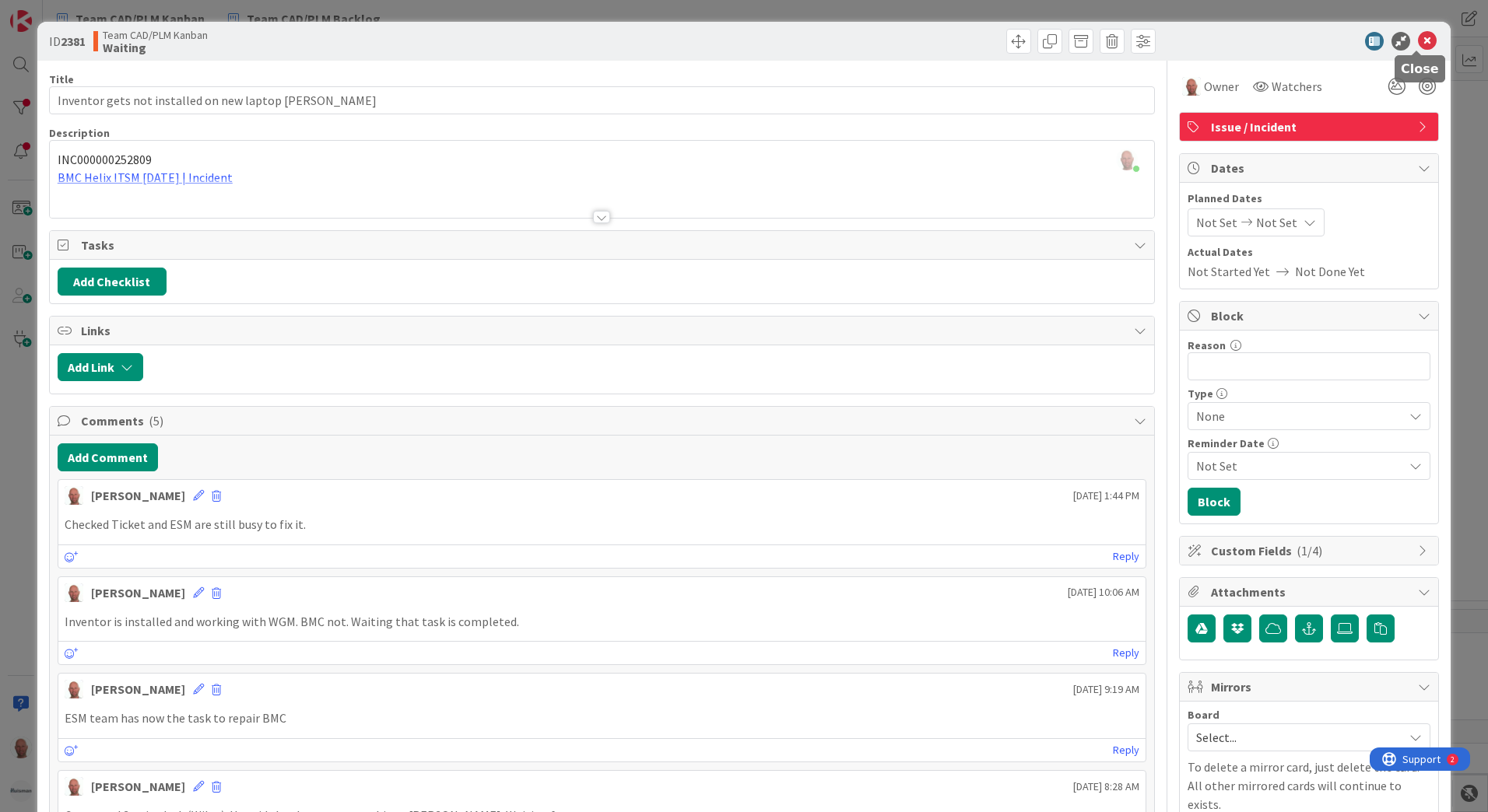
click at [1418, 38] on icon at bounding box center [1428, 42] width 19 height 19
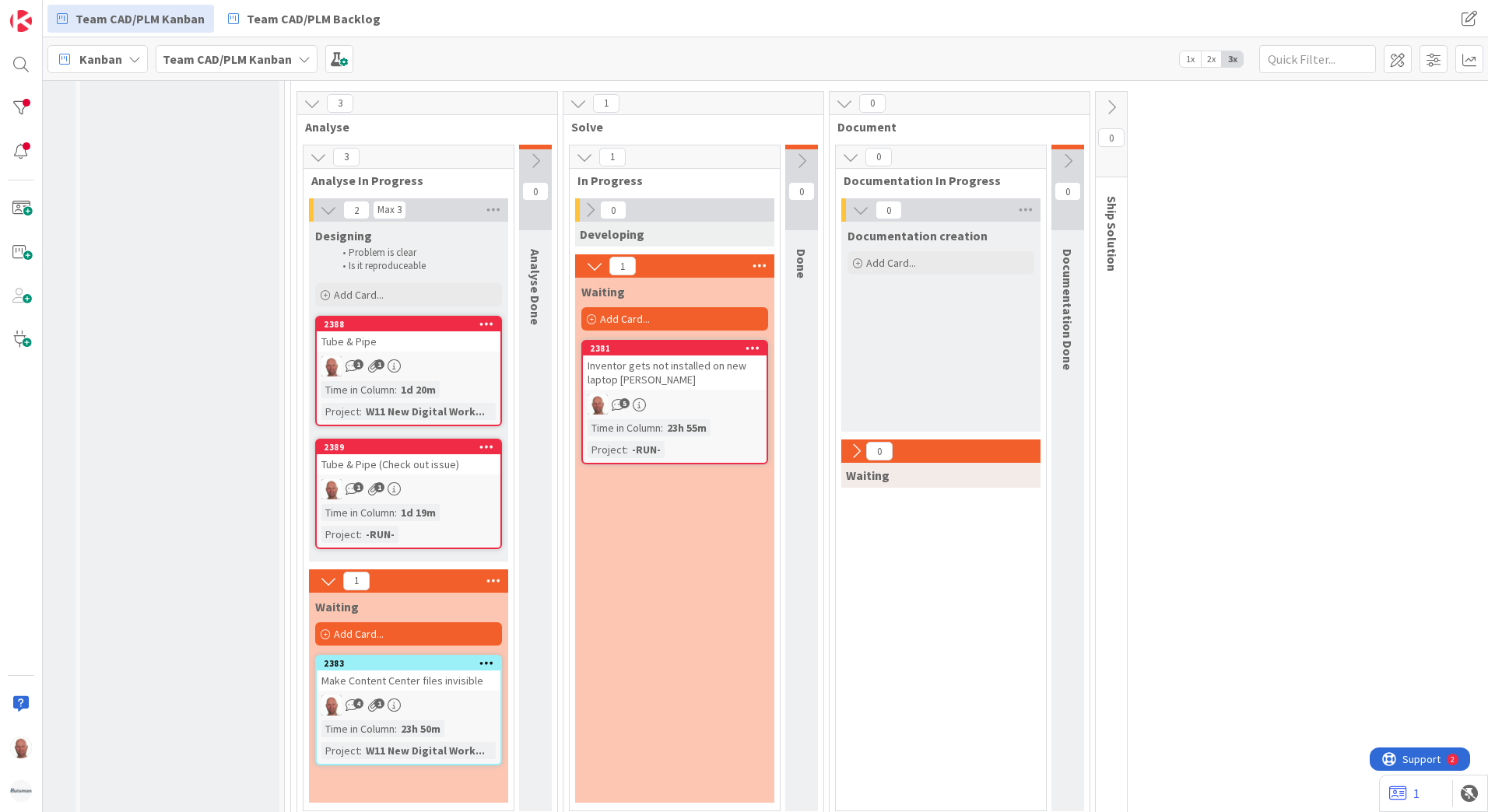
scroll to position [687, 172]
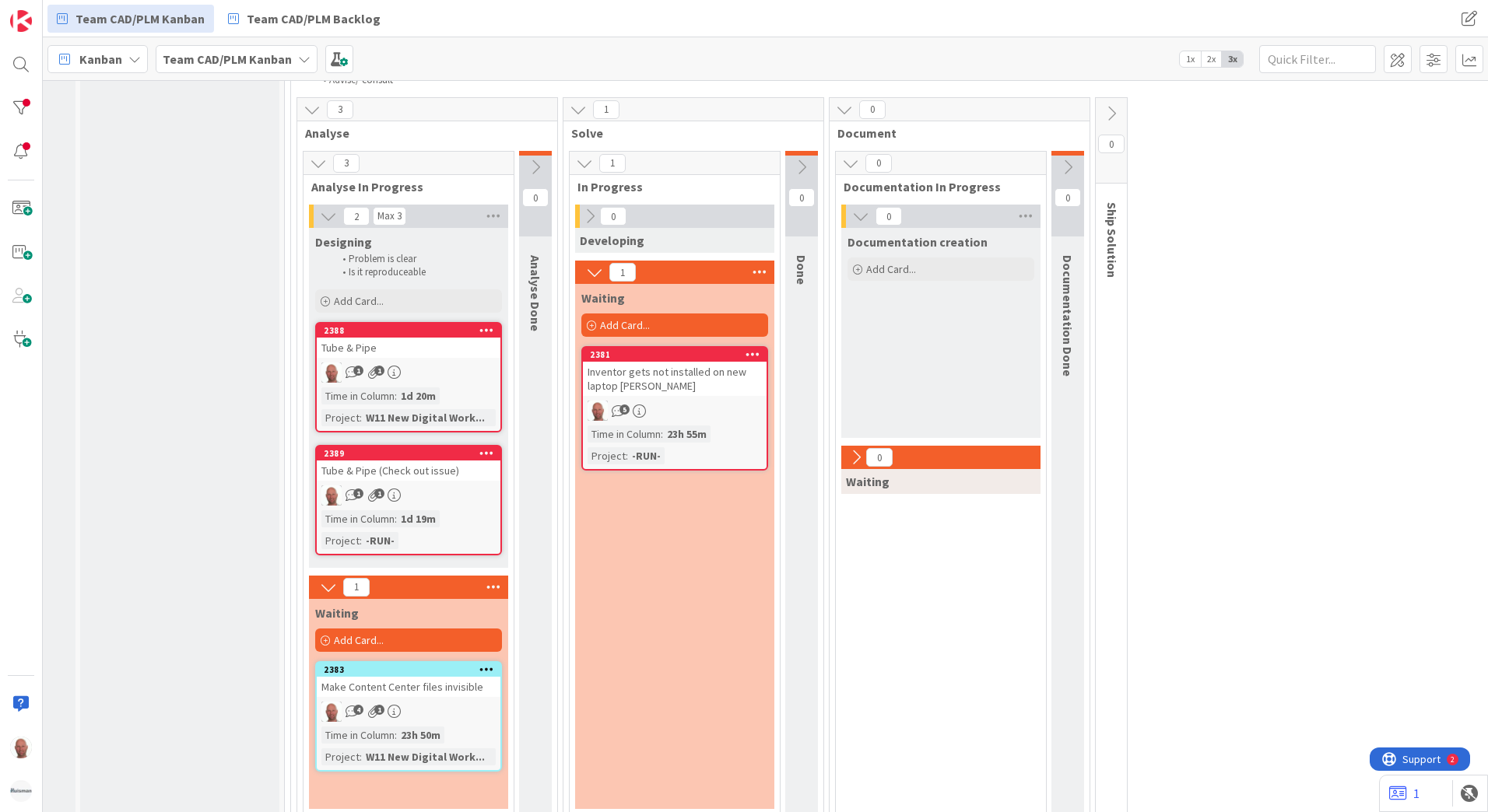
click at [1109, 112] on icon at bounding box center [1112, 114] width 17 height 17
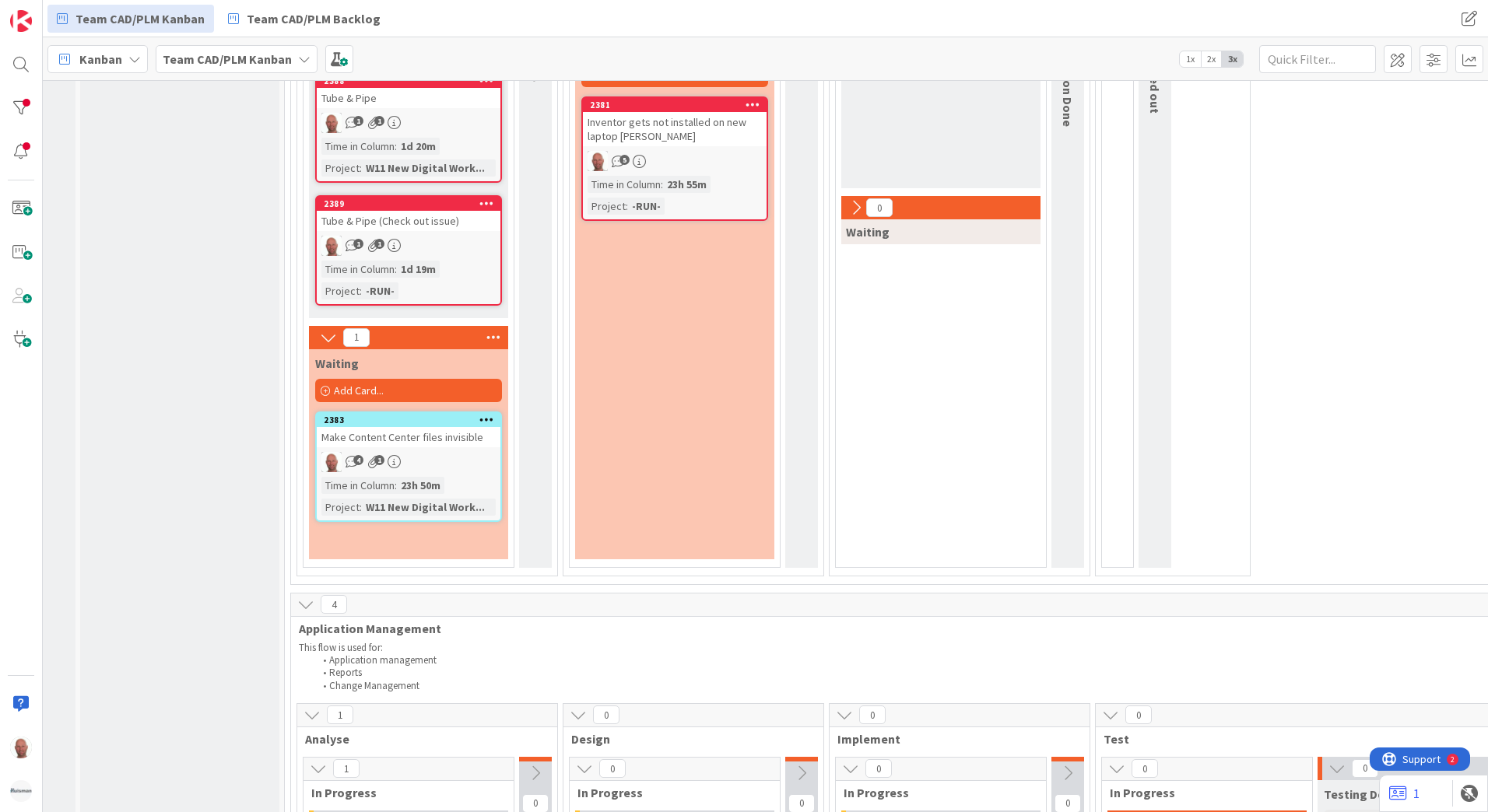
scroll to position [920, 172]
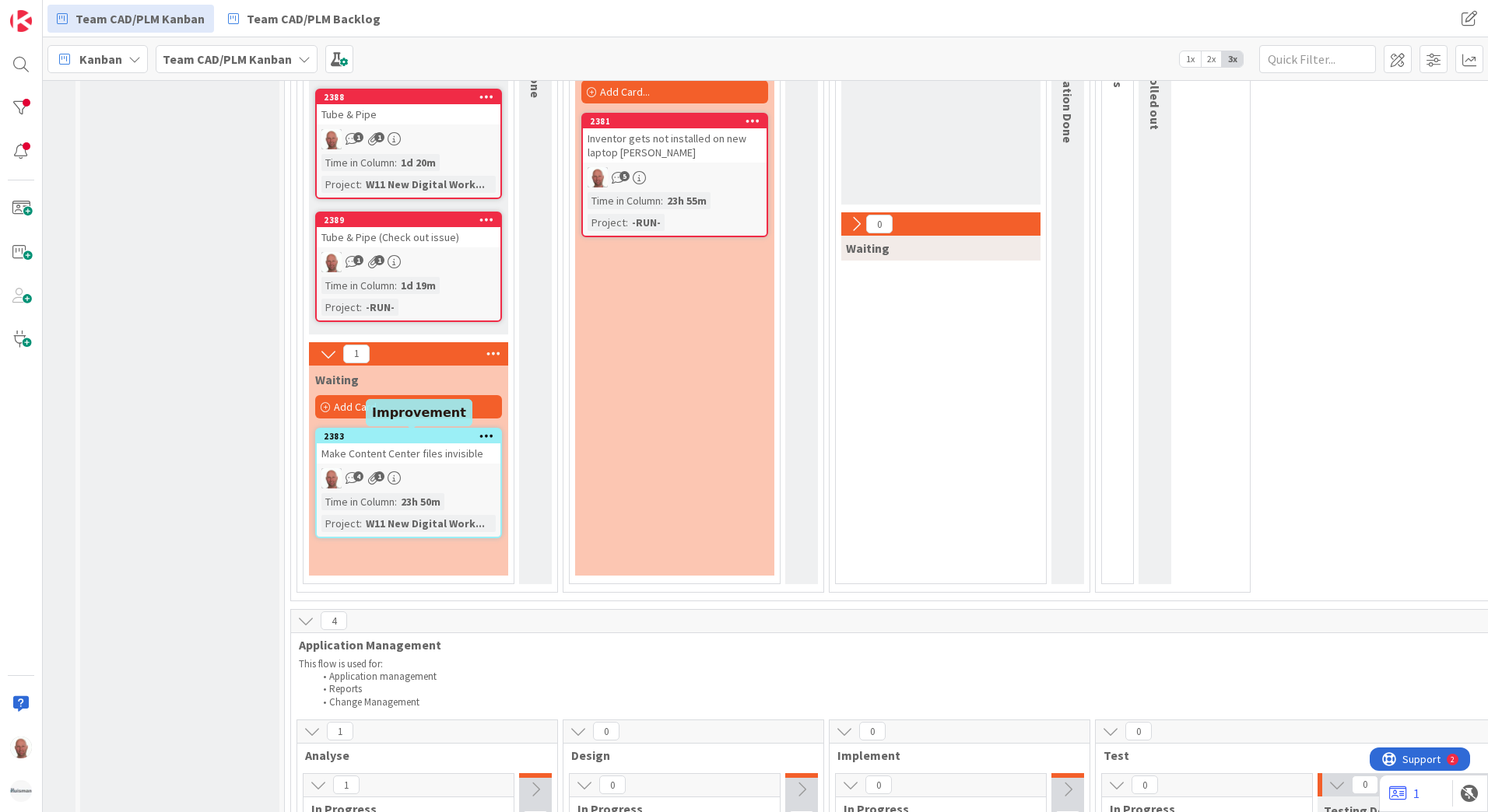
click at [425, 437] on div "2383" at bounding box center [412, 437] width 176 height 11
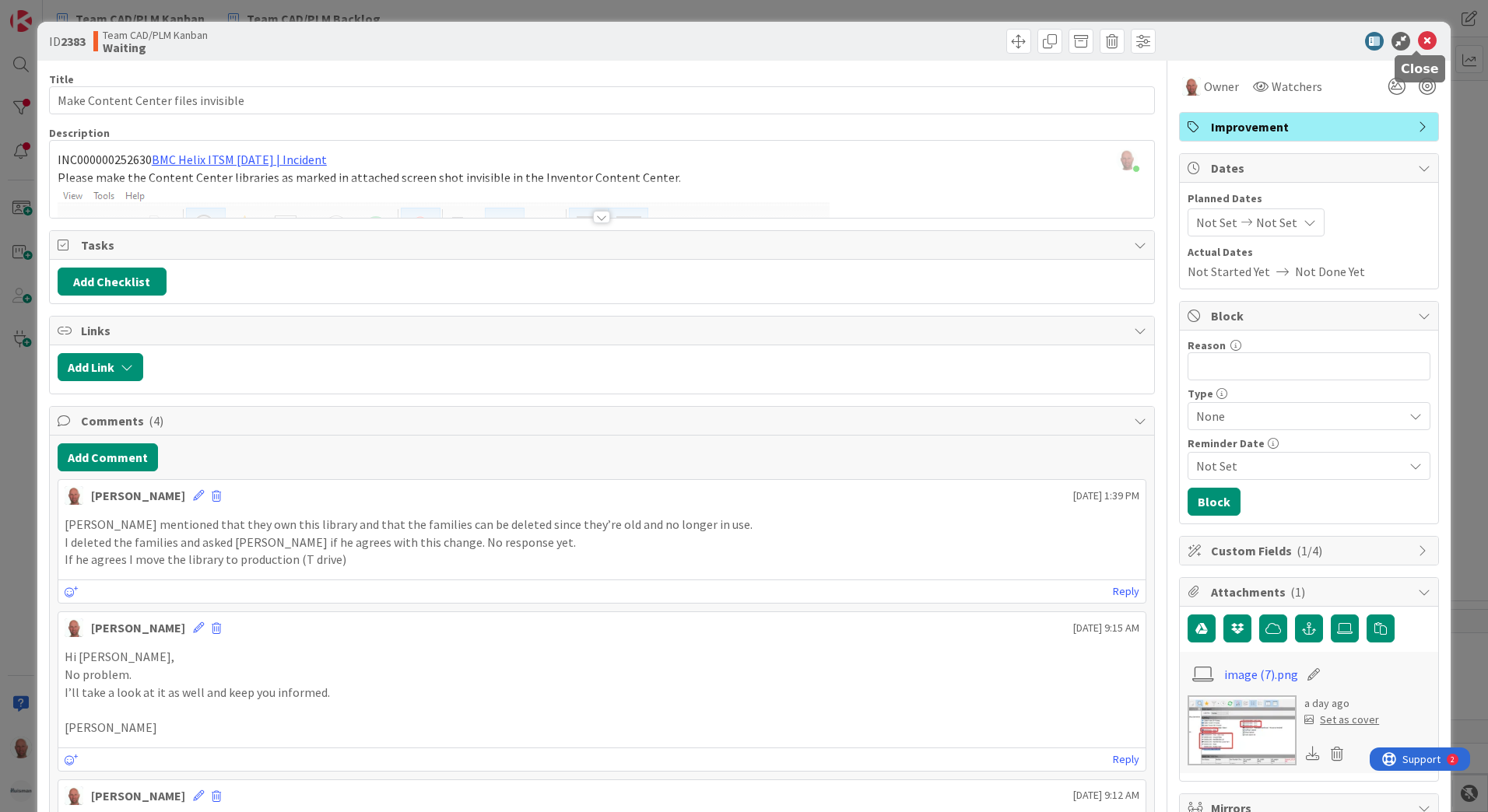
click at [1420, 42] on icon at bounding box center [1428, 42] width 19 height 19
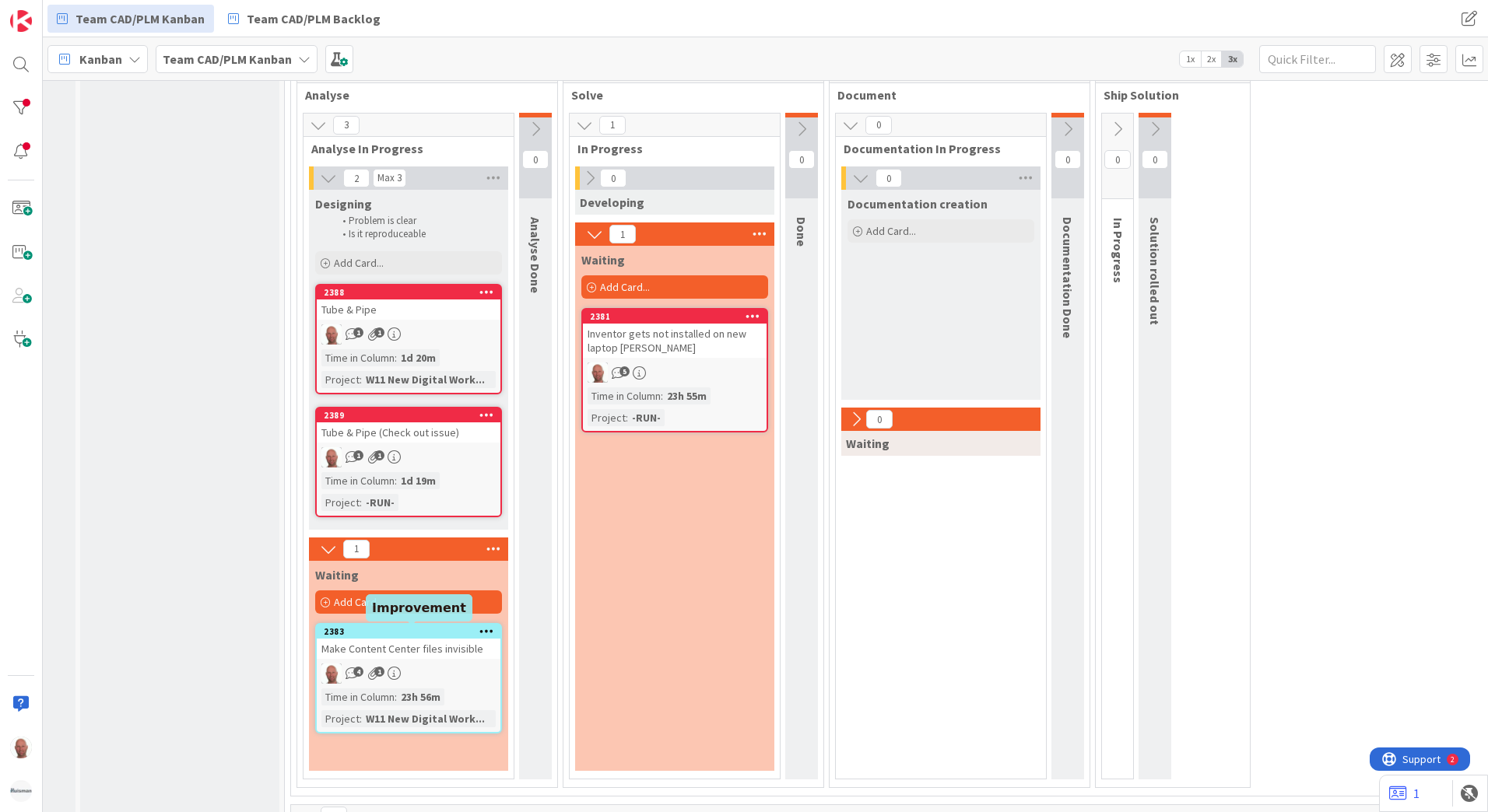
scroll to position [731, 172]
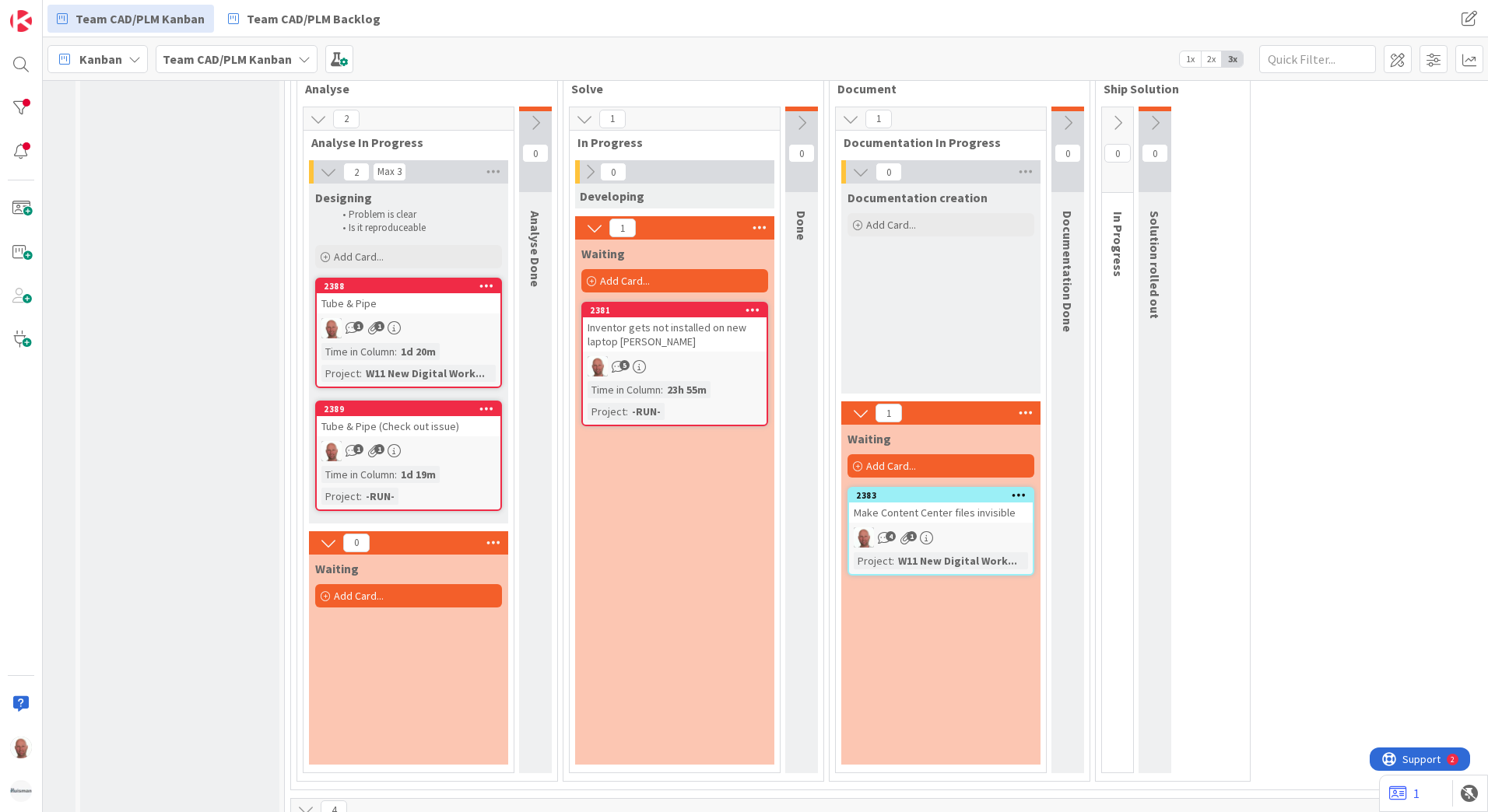
click at [919, 660] on div "Waiting Add Card... 2383 Make Content Center files invisible 4 1 Project : W11 …" at bounding box center [940, 594] width 199 height 340
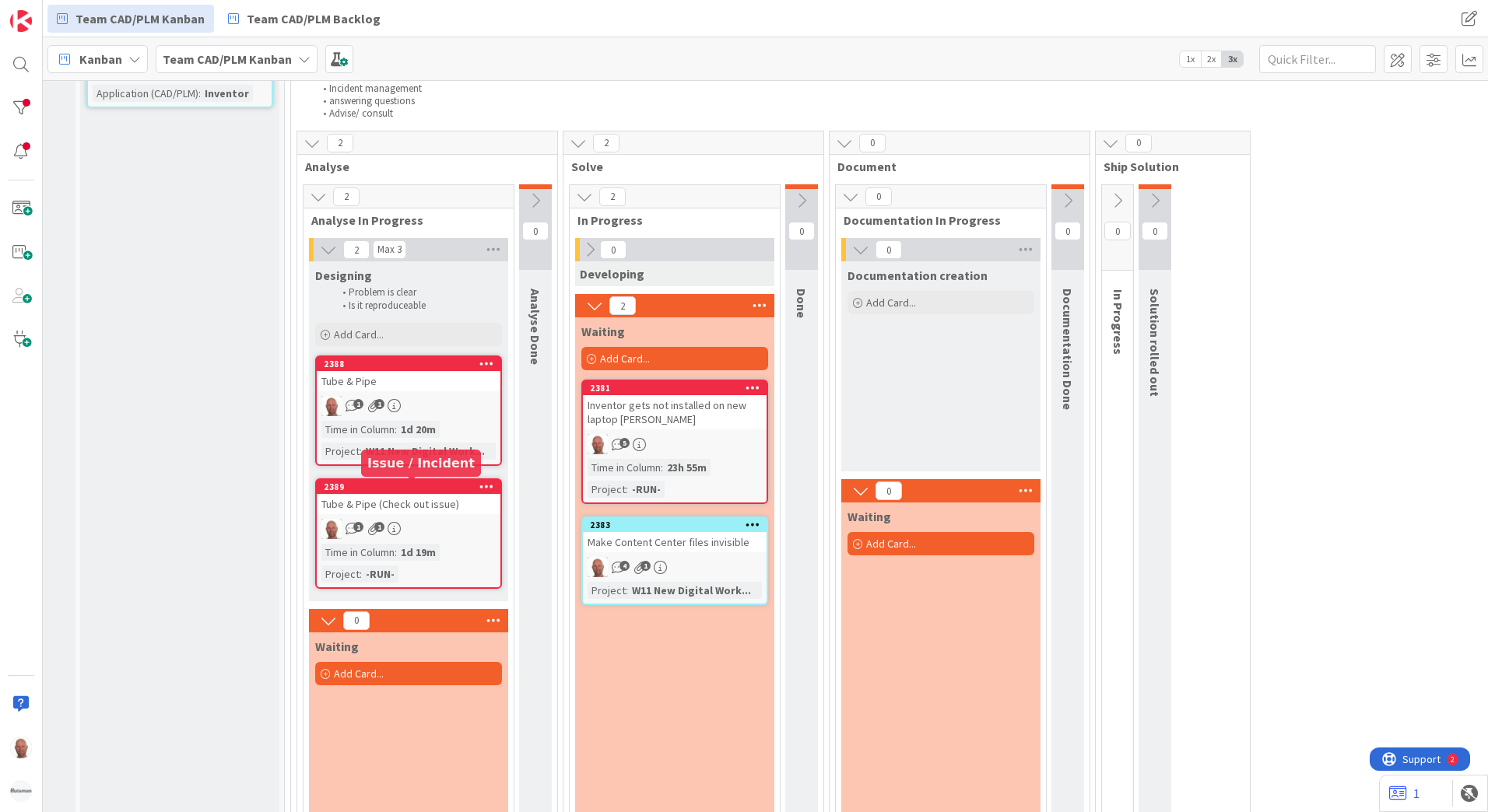
click at [419, 489] on div "2389" at bounding box center [412, 487] width 176 height 11
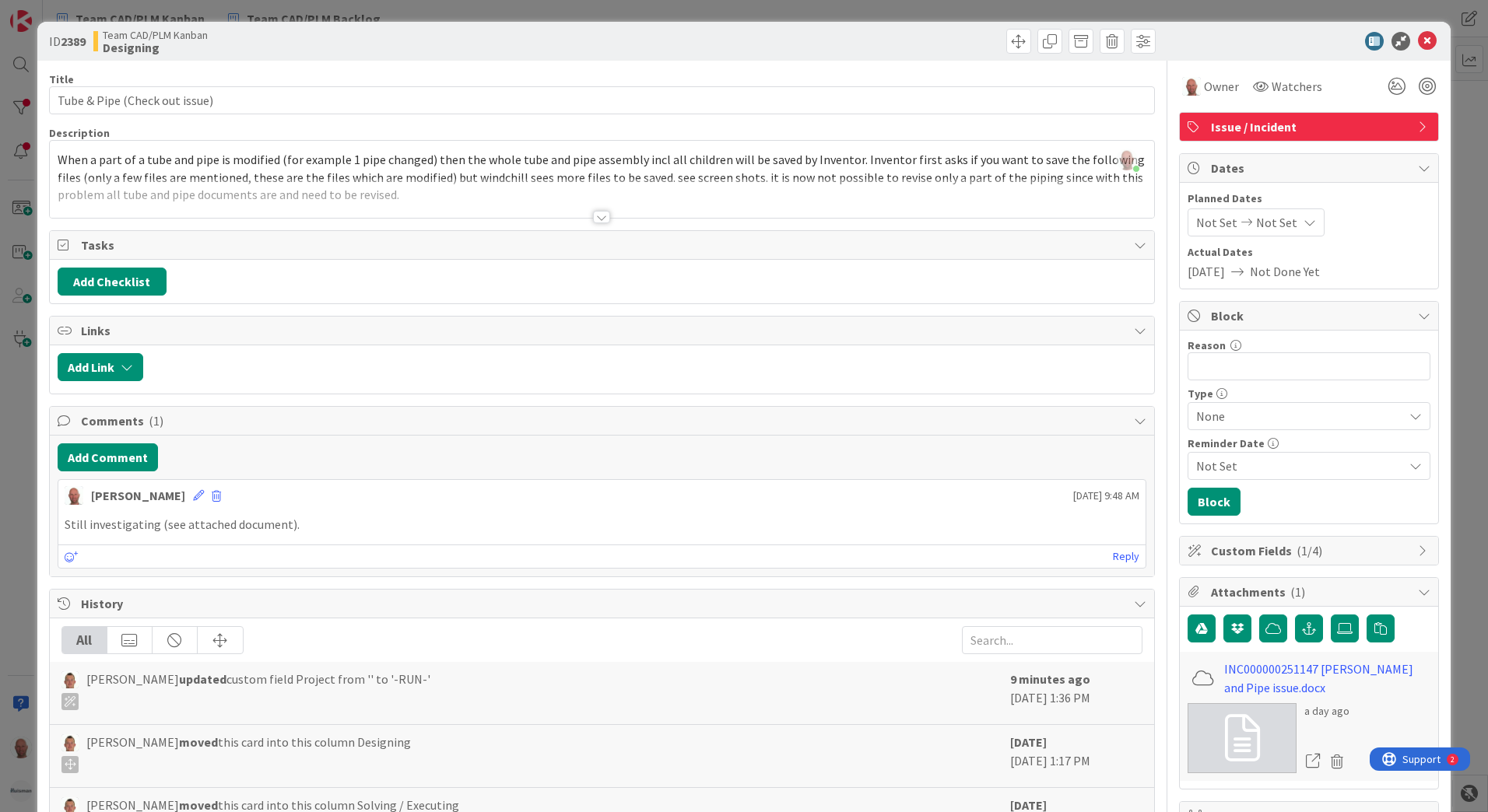
click at [599, 214] on div at bounding box center [602, 217] width 17 height 13
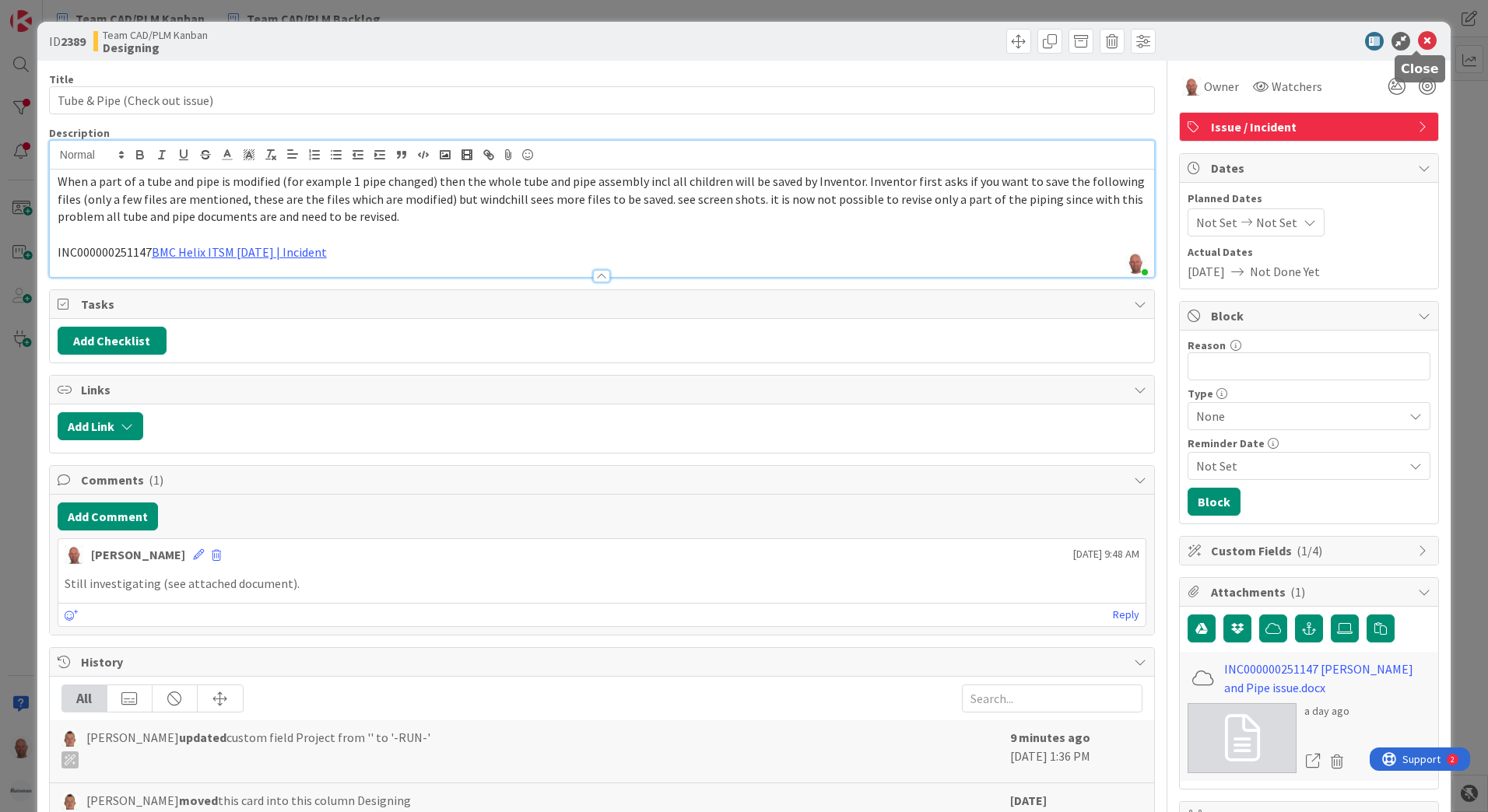
click at [1418, 37] on icon at bounding box center [1428, 42] width 19 height 19
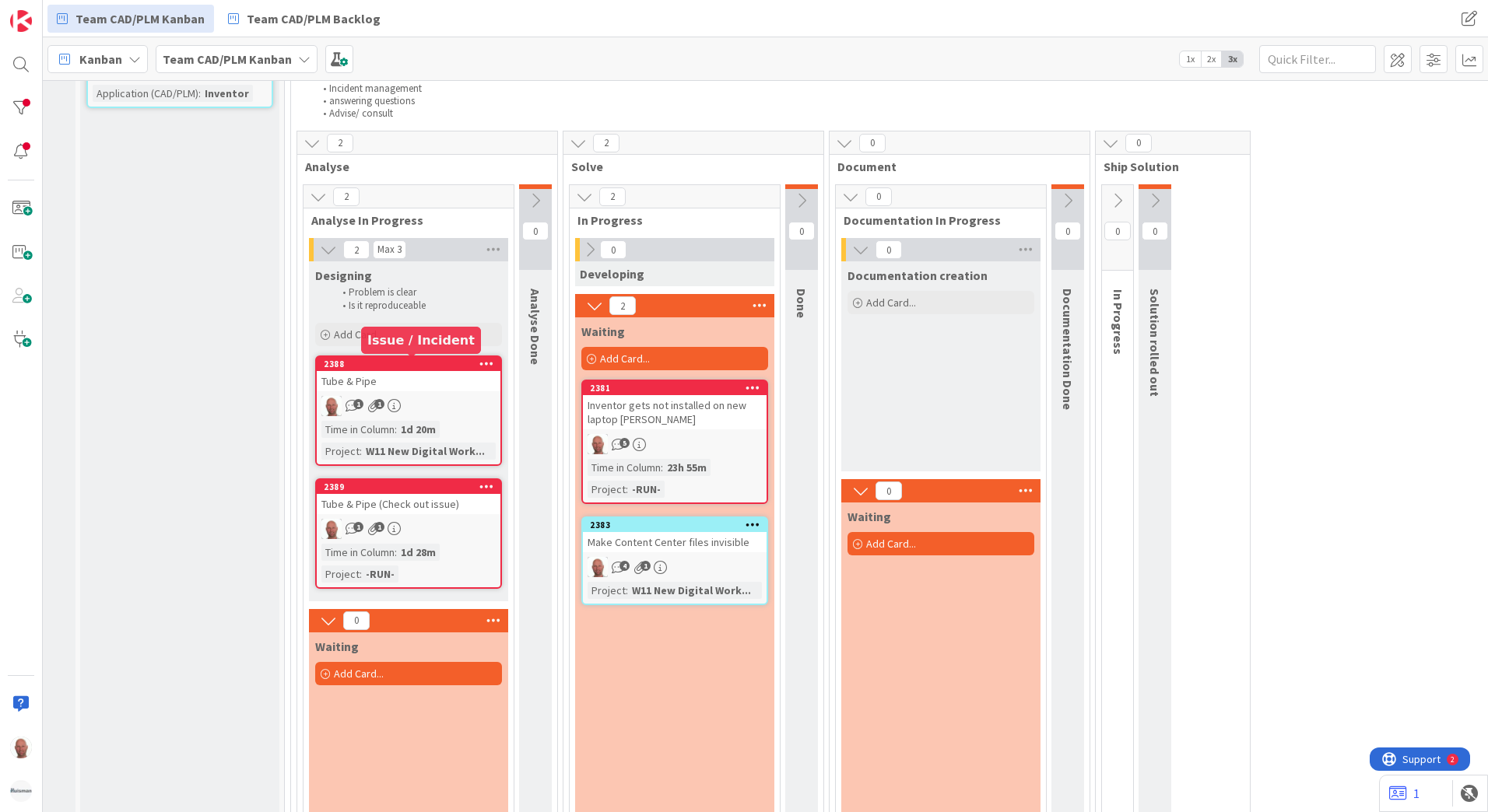
click at [380, 366] on div "2388" at bounding box center [412, 364] width 176 height 11
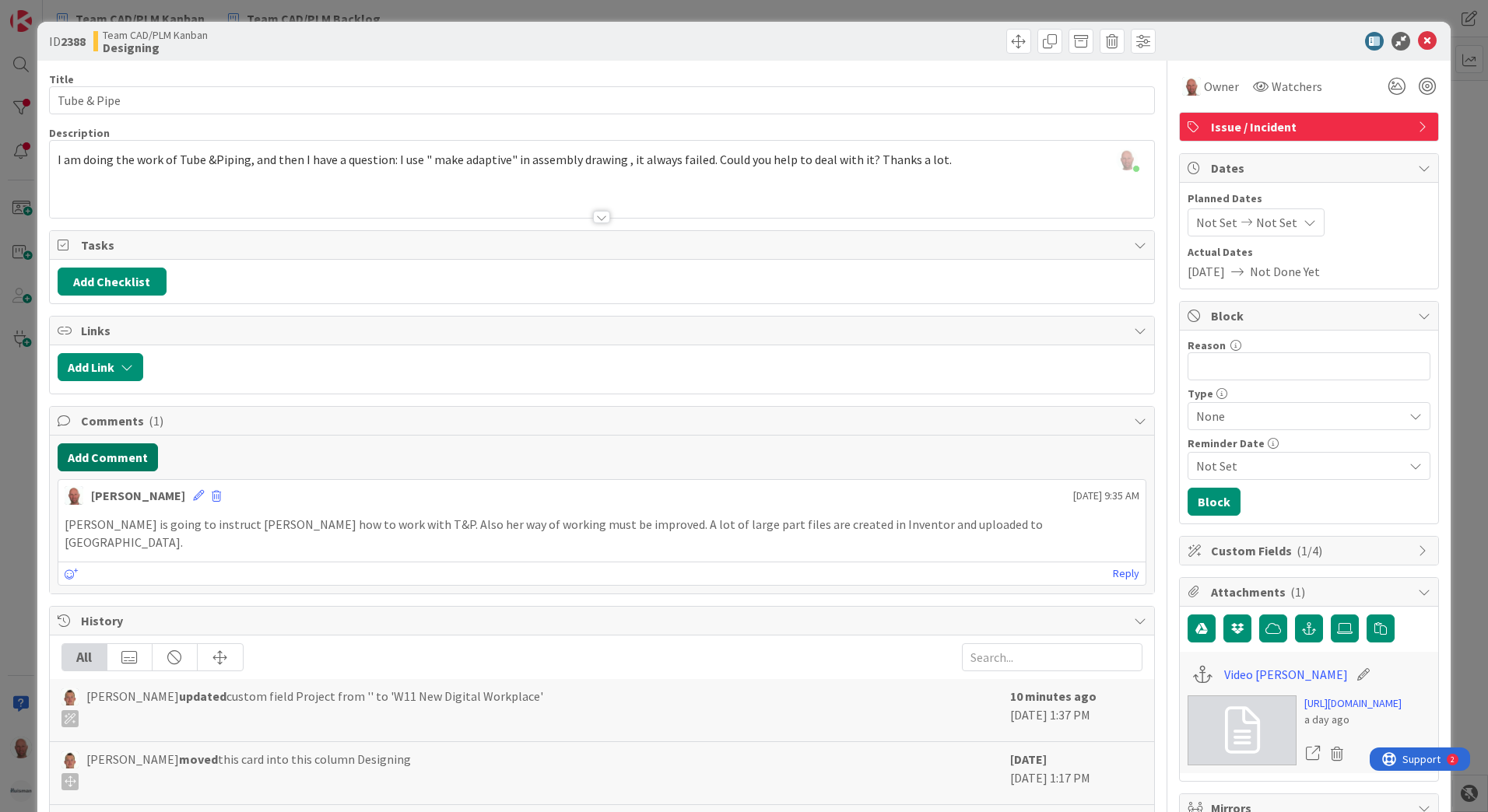
click at [120, 461] on button "Add Comment" at bounding box center [108, 457] width 100 height 28
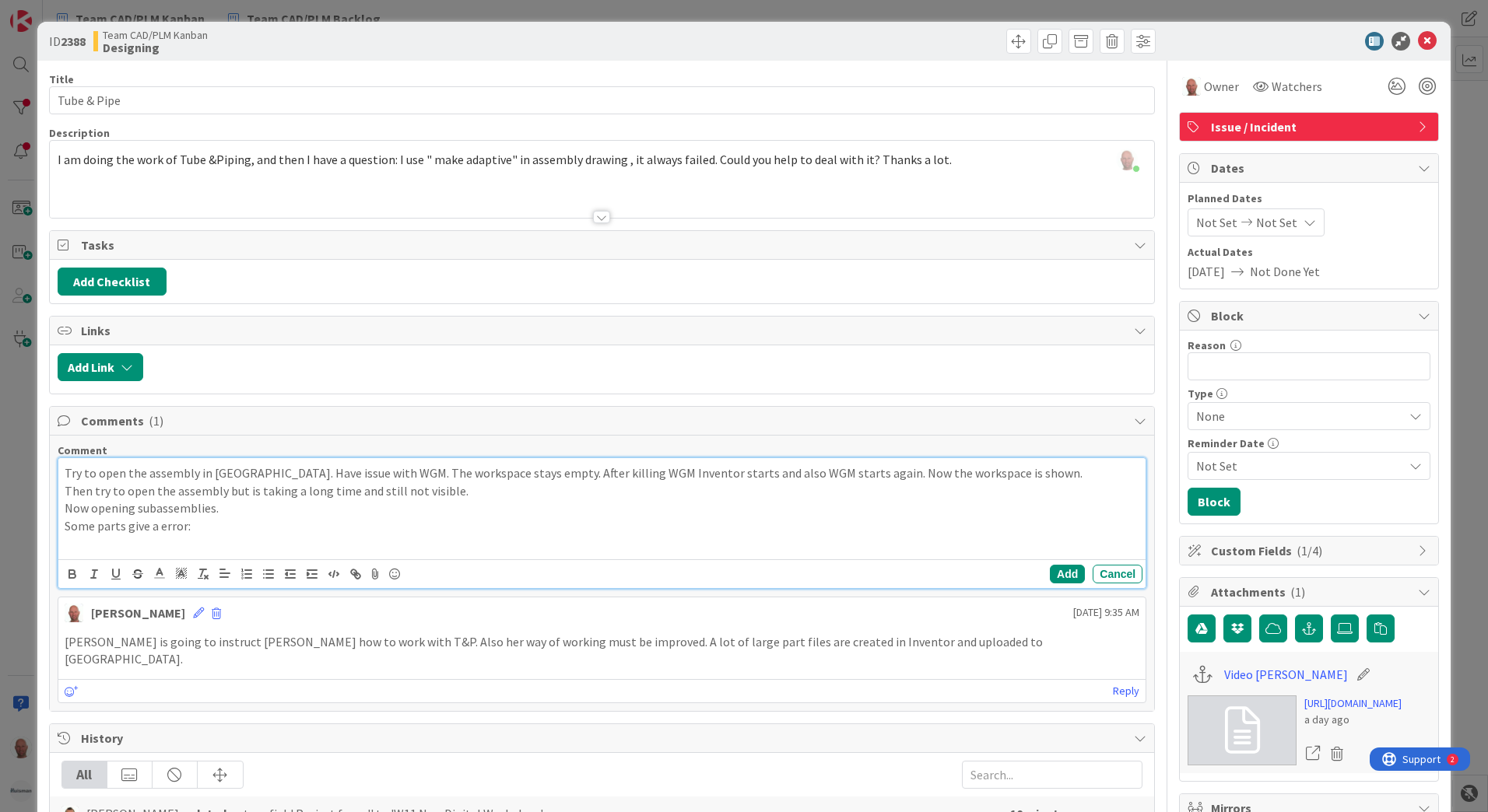
click at [223, 532] on p "Some parts give a error:" at bounding box center [602, 526] width 1075 height 18
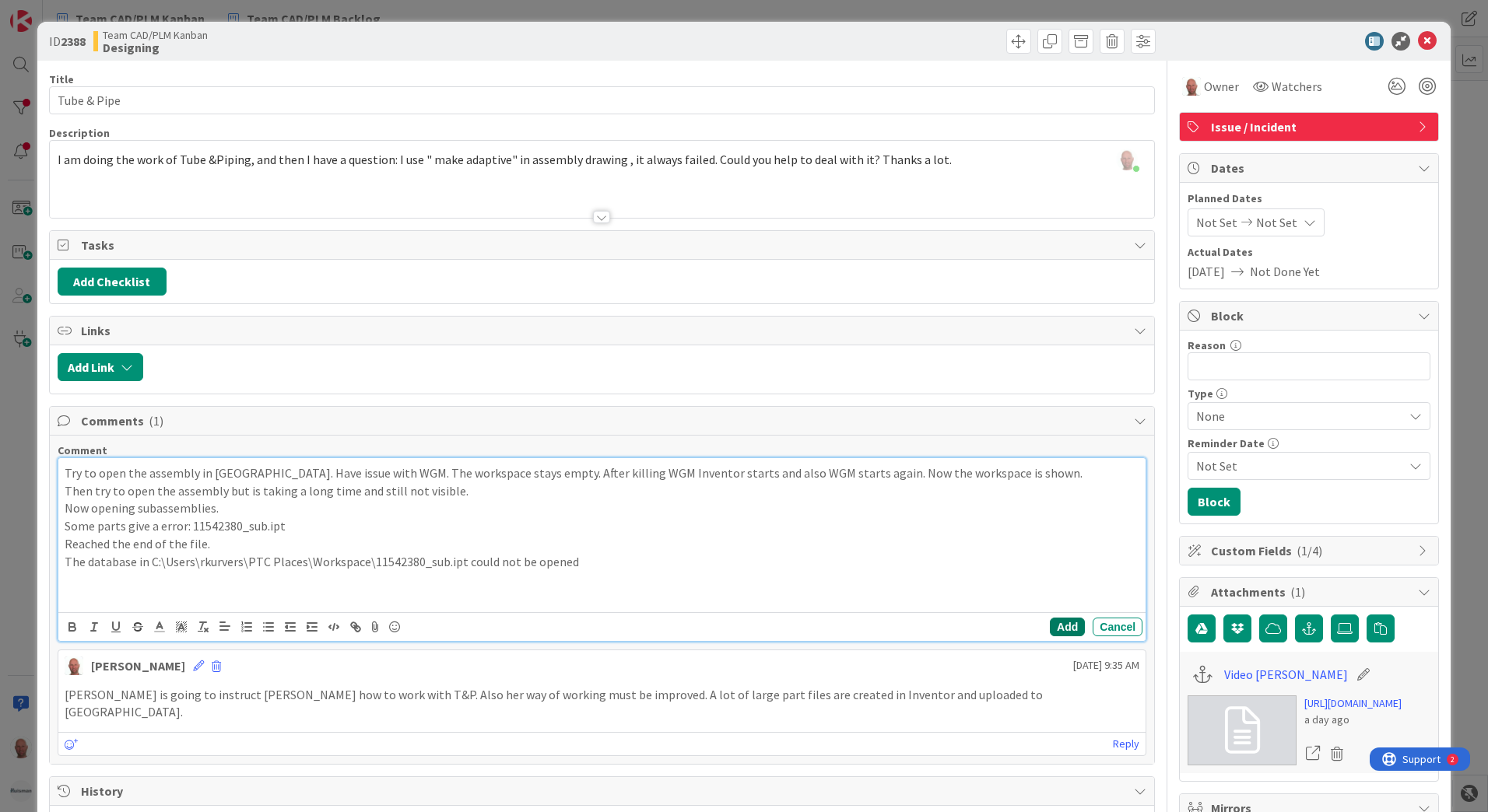
click at [1060, 630] on button "Add" at bounding box center [1067, 627] width 35 height 19
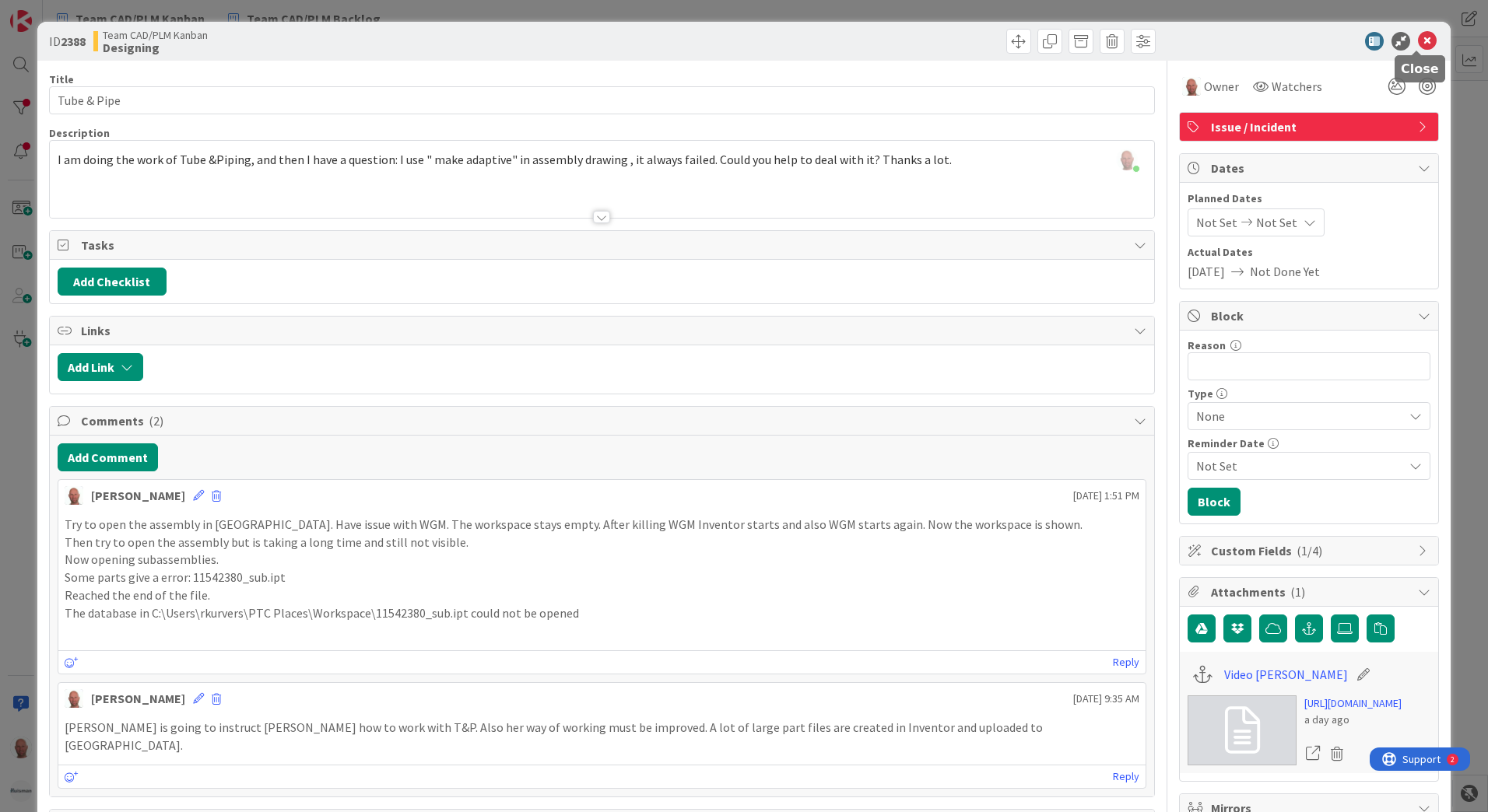
click at [1419, 38] on icon at bounding box center [1428, 42] width 19 height 19
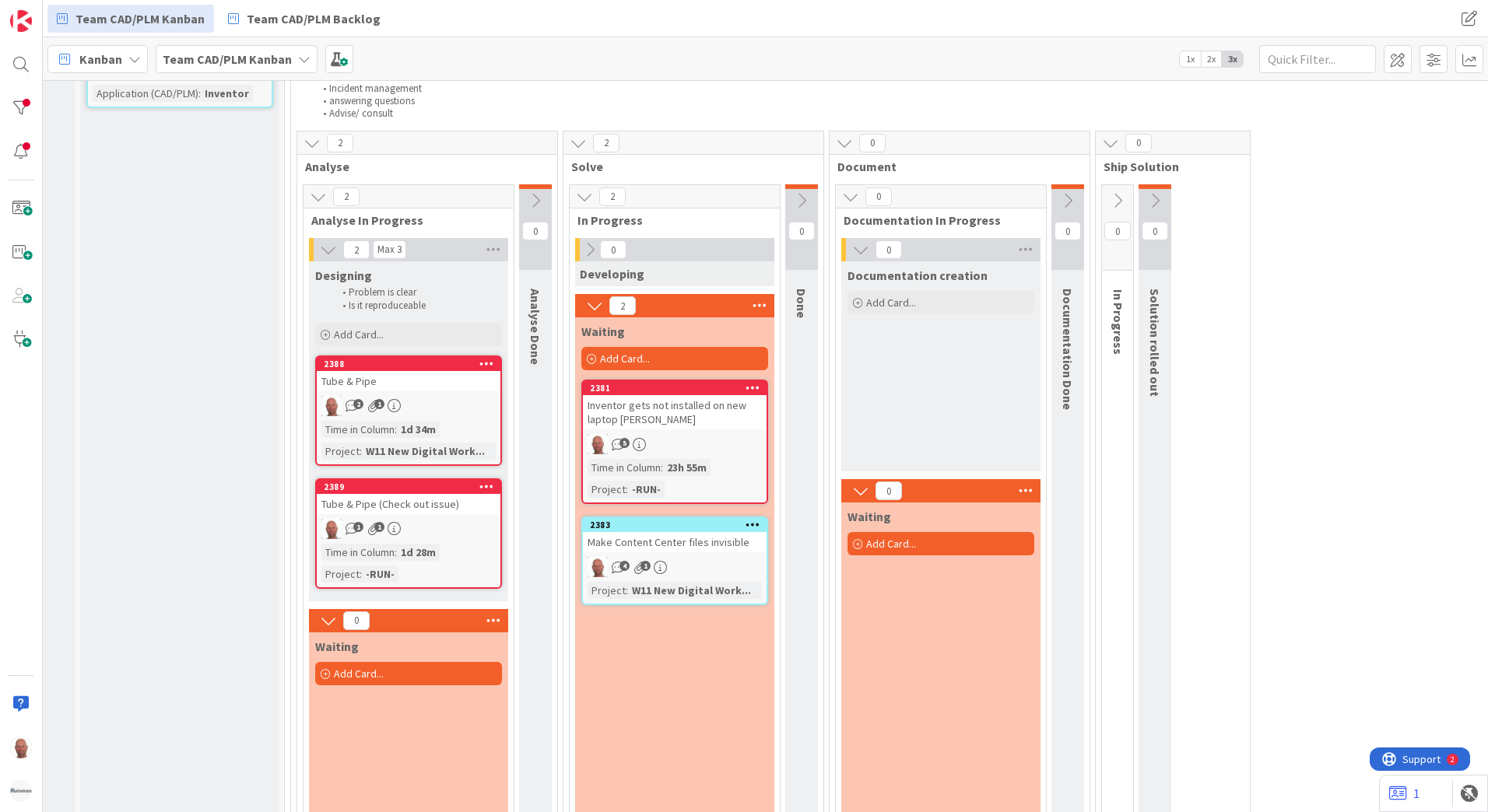
click at [673, 683] on div "Waiting Add Card... 2381 Inventor gets not installed on new laptop [PERSON_NAME…" at bounding box center [674, 581] width 199 height 526
click at [400, 363] on div "2388" at bounding box center [412, 364] width 176 height 11
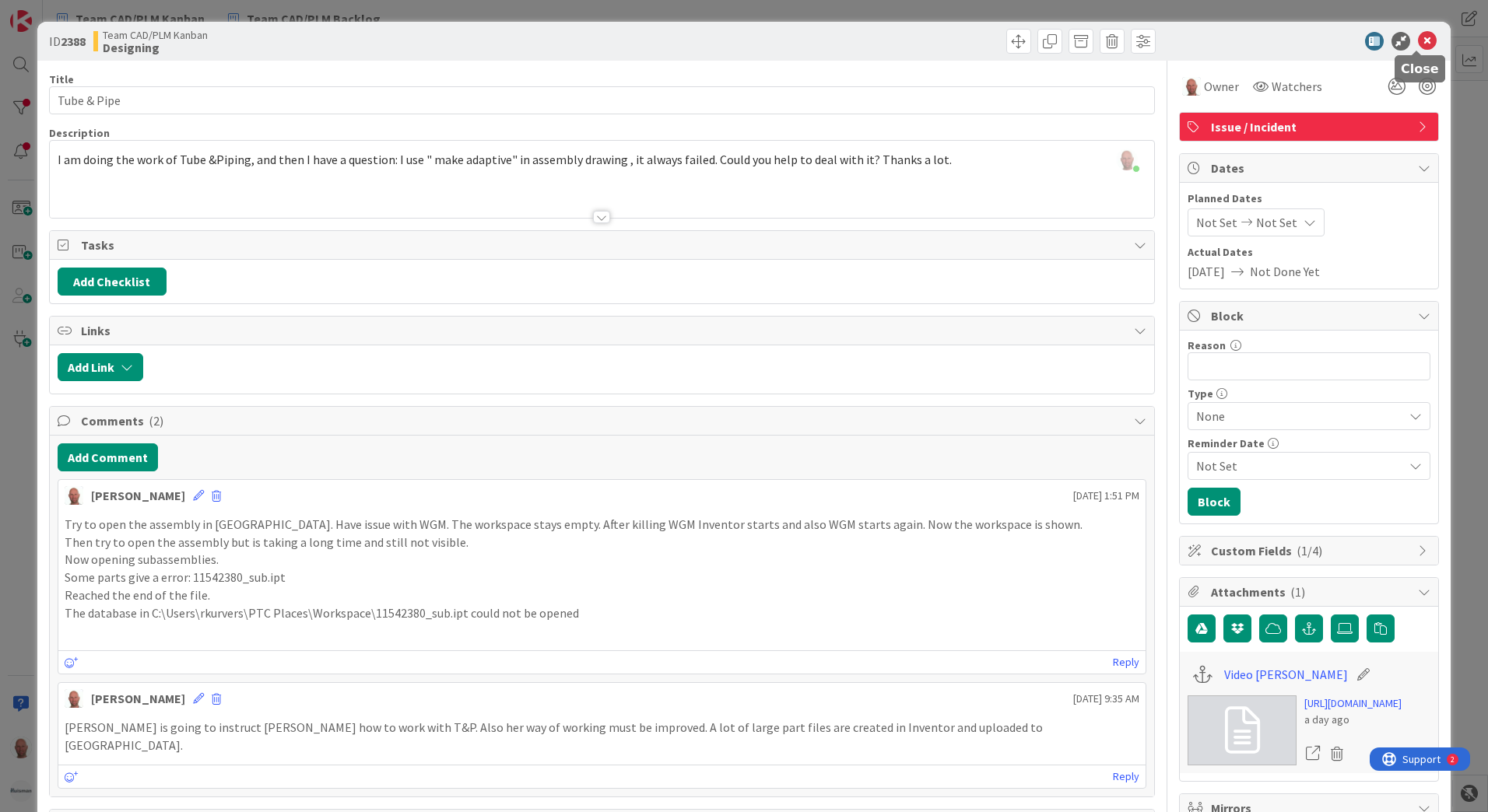
click at [1418, 43] on icon at bounding box center [1428, 42] width 19 height 19
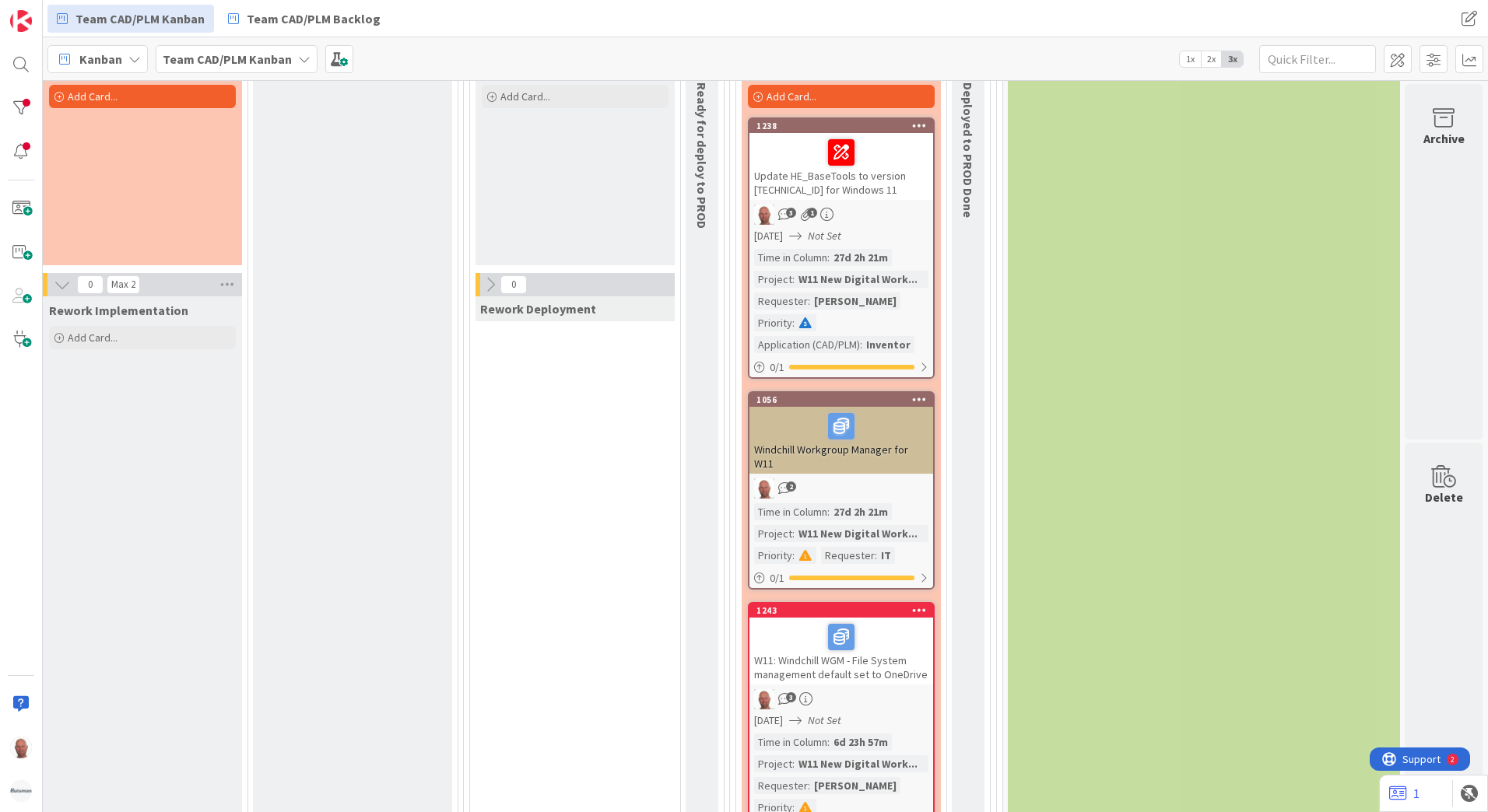
scroll to position [1712, 1249]
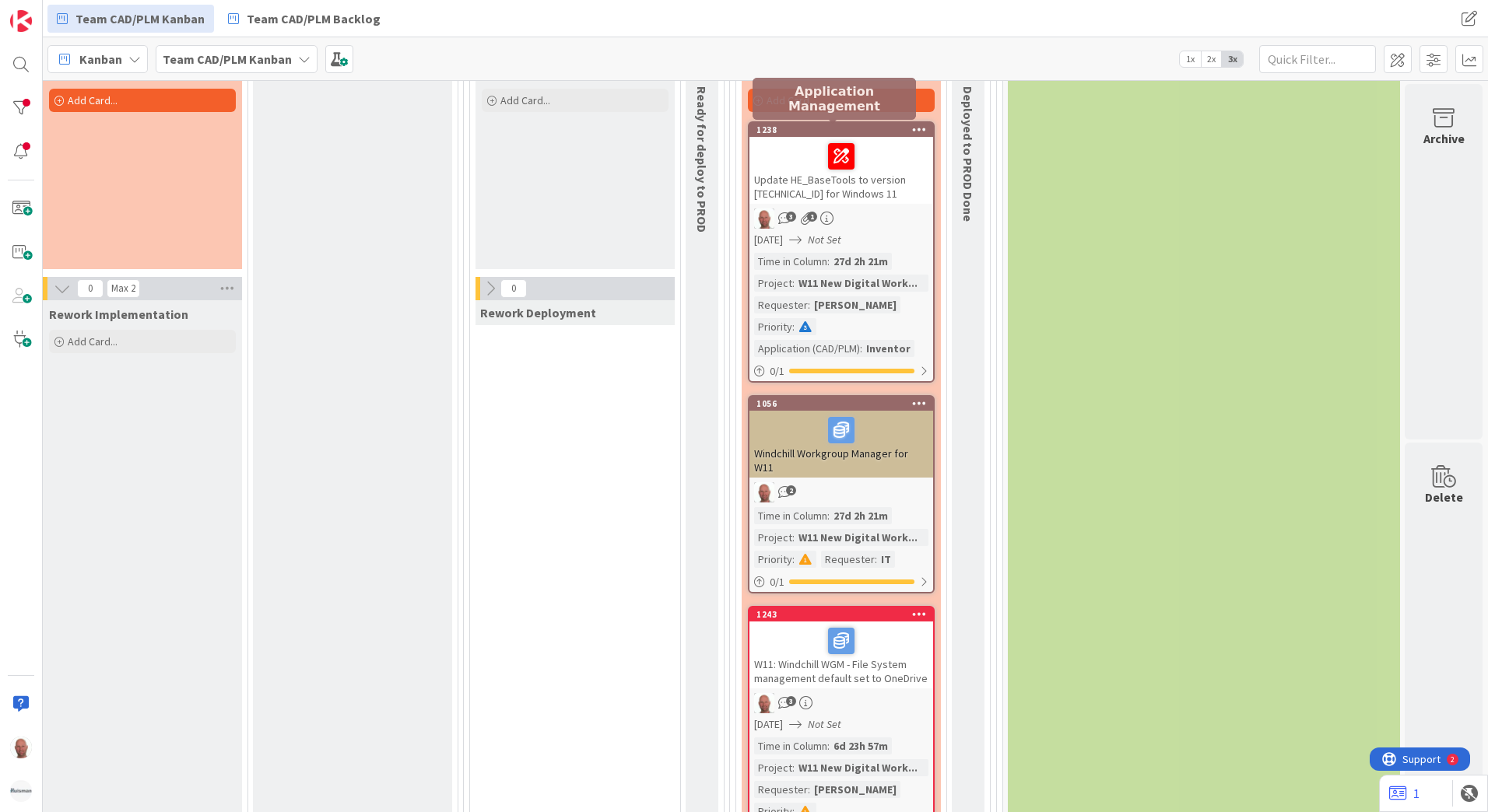
click at [794, 131] on div "1238" at bounding box center [844, 130] width 176 height 11
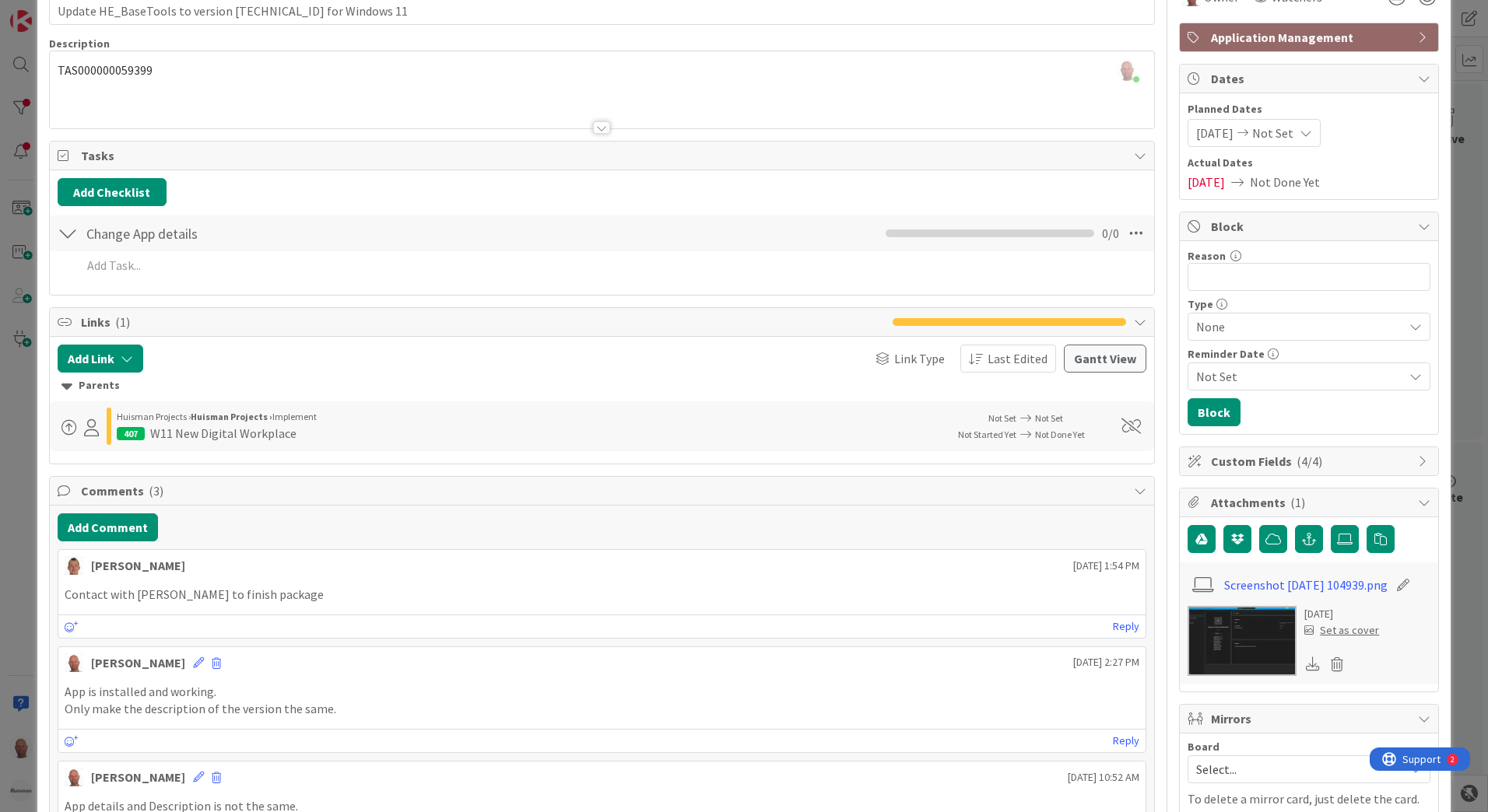
scroll to position [78, 0]
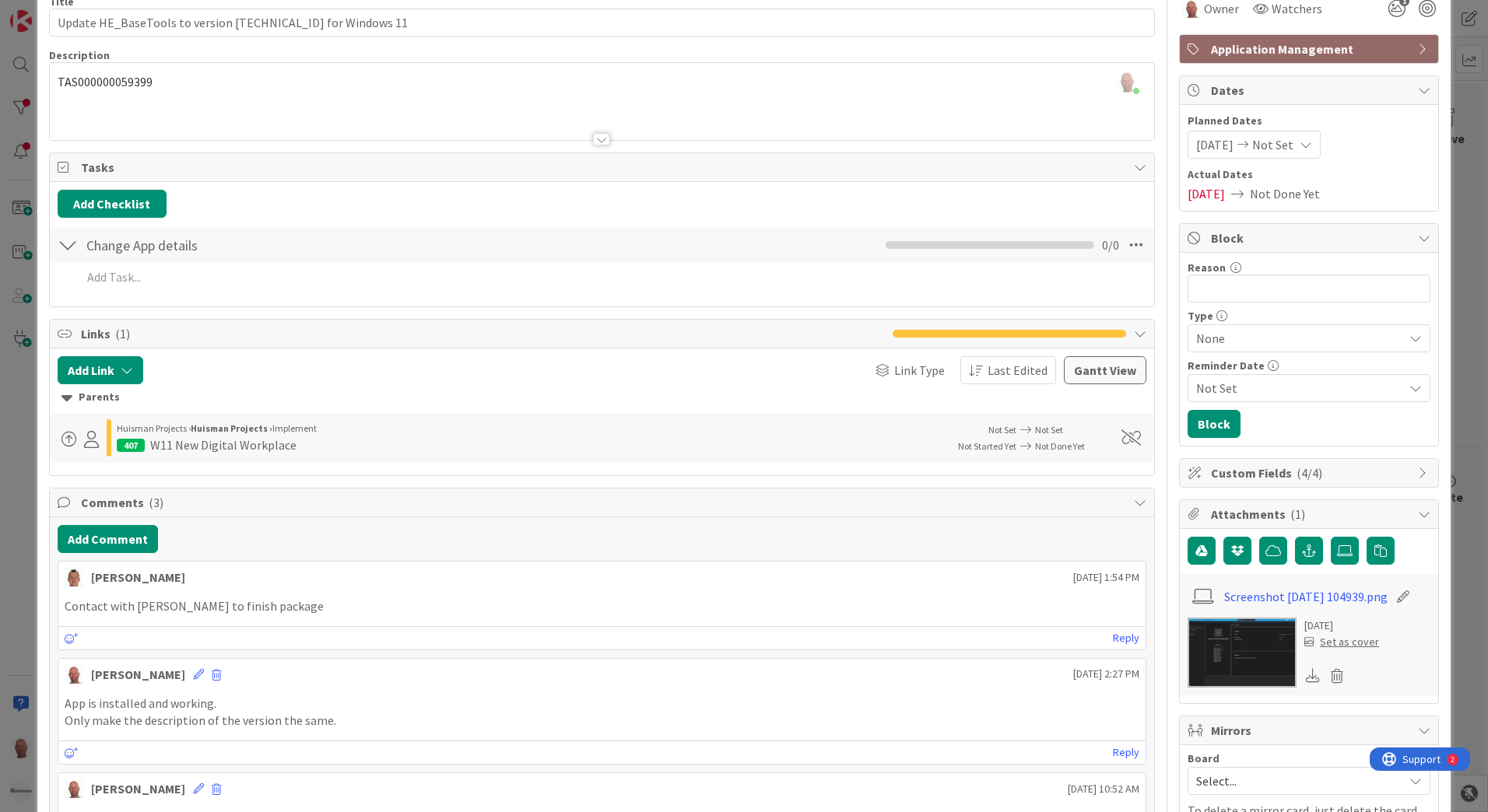
click at [231, 439] on div "W11 New Digital Workplace" at bounding box center [223, 445] width 147 height 19
click at [406, 425] on div "[PERSON_NAME] Projects › [PERSON_NAME] Projects › Implement" at bounding box center [527, 429] width 820 height 14
click at [217, 432] on b "Huisman Projects ›" at bounding box center [231, 429] width 81 height 12
click at [70, 397] on icon at bounding box center [67, 398] width 11 height 17
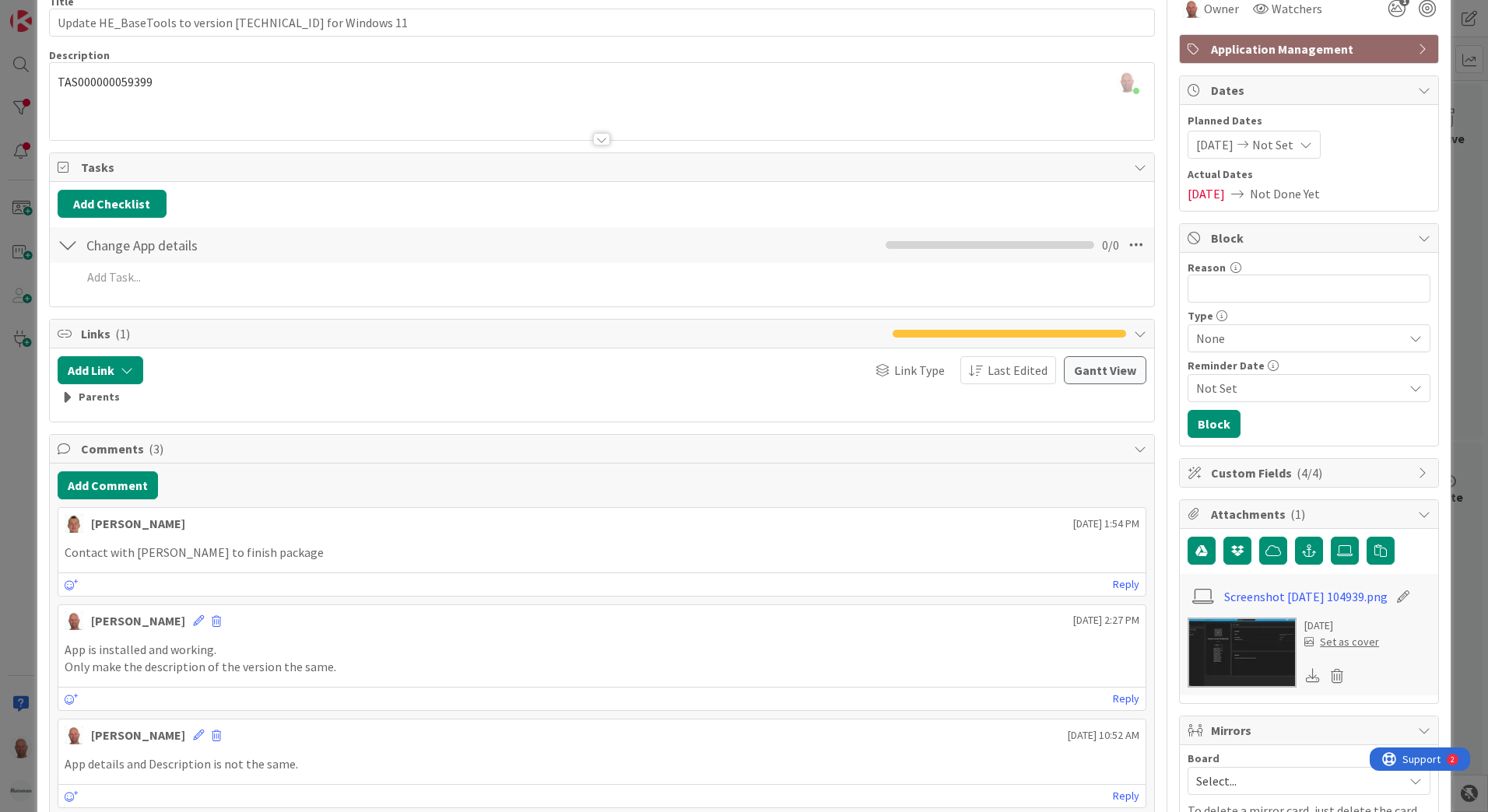
click at [70, 397] on icon at bounding box center [67, 398] width 11 height 17
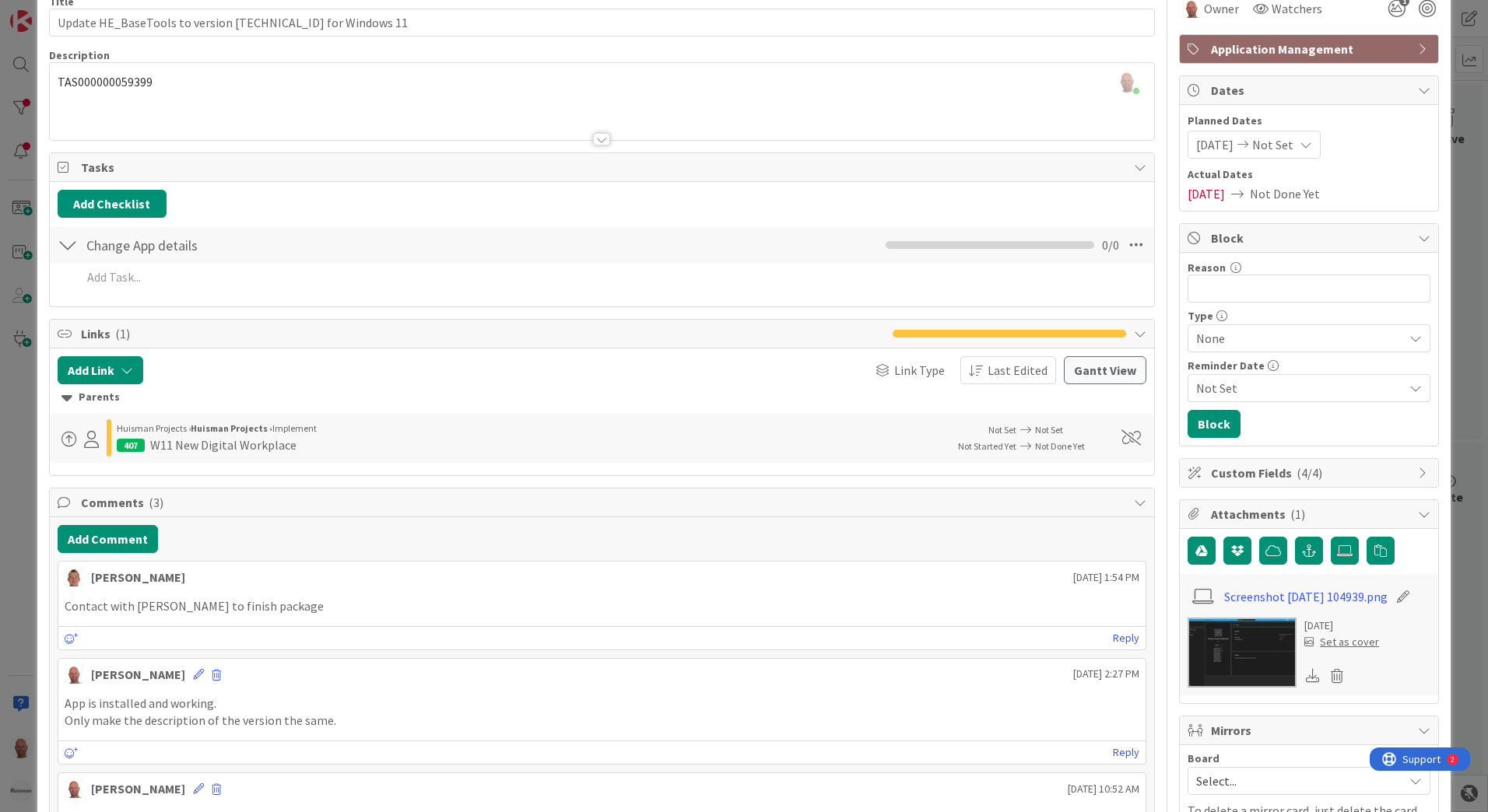
click at [179, 433] on span "Huisman Projects ›" at bounding box center [153, 429] width 74 height 12
drag, startPoint x: 179, startPoint y: 433, endPoint x: 252, endPoint y: 441, distance: 73.4
click at [252, 441] on div "W11 New Digital Workplace" at bounding box center [223, 445] width 147 height 19
click at [785, 428] on div "[PERSON_NAME] Projects › [PERSON_NAME] Projects › Implement" at bounding box center [527, 429] width 820 height 14
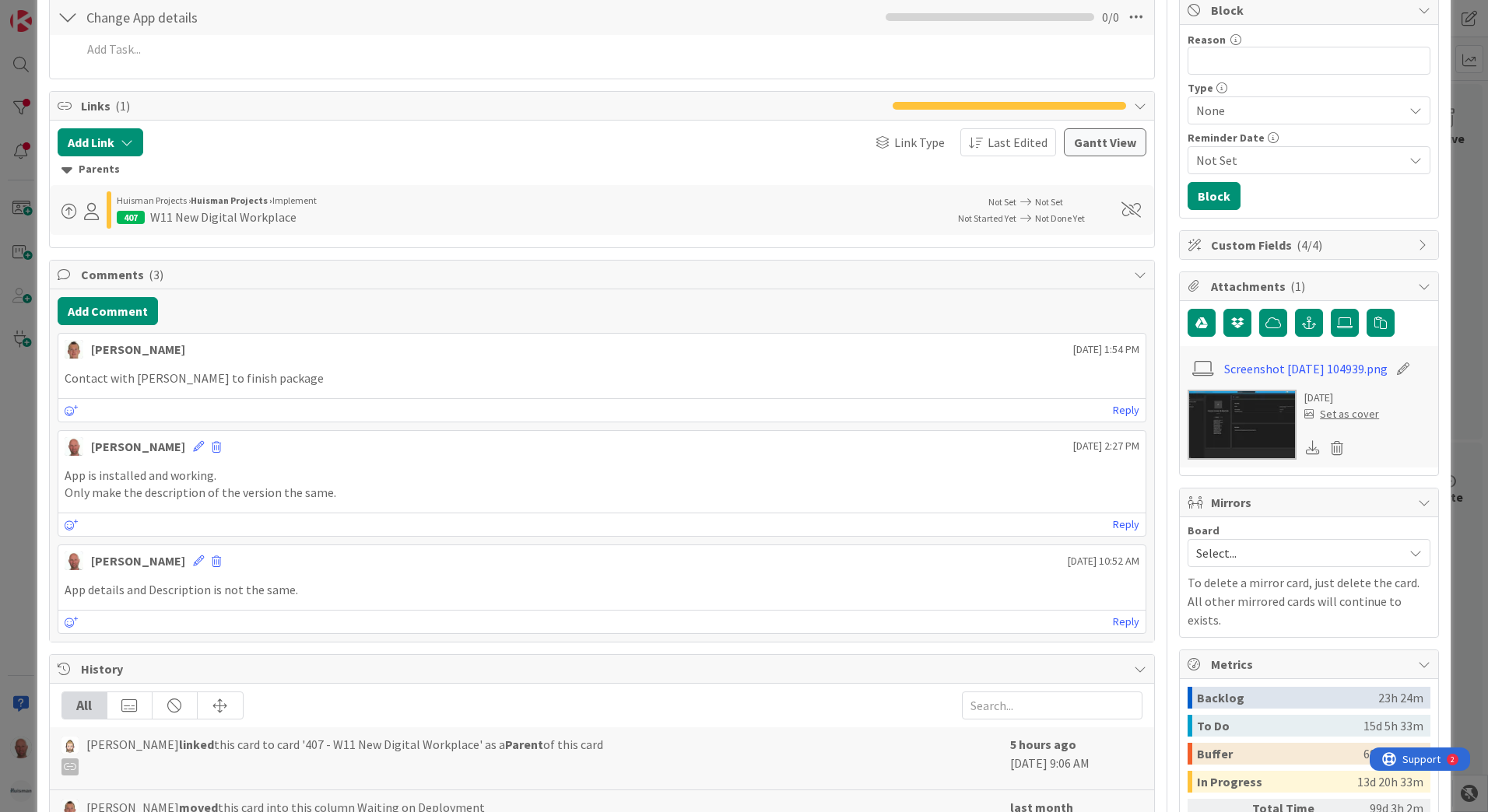
scroll to position [311, 0]
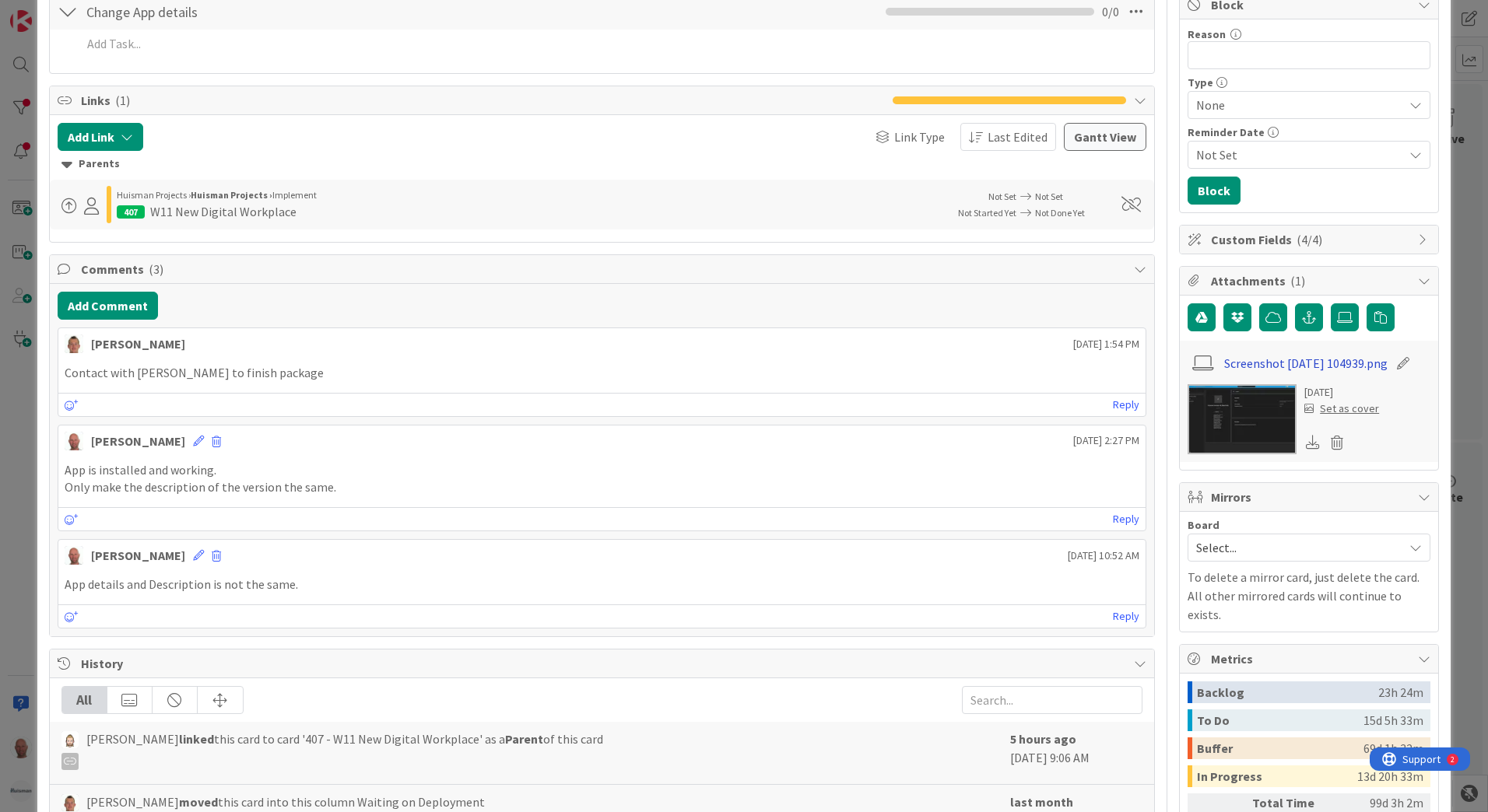
click at [1230, 358] on link "Screenshot [DATE] 104939.png" at bounding box center [1306, 364] width 164 height 19
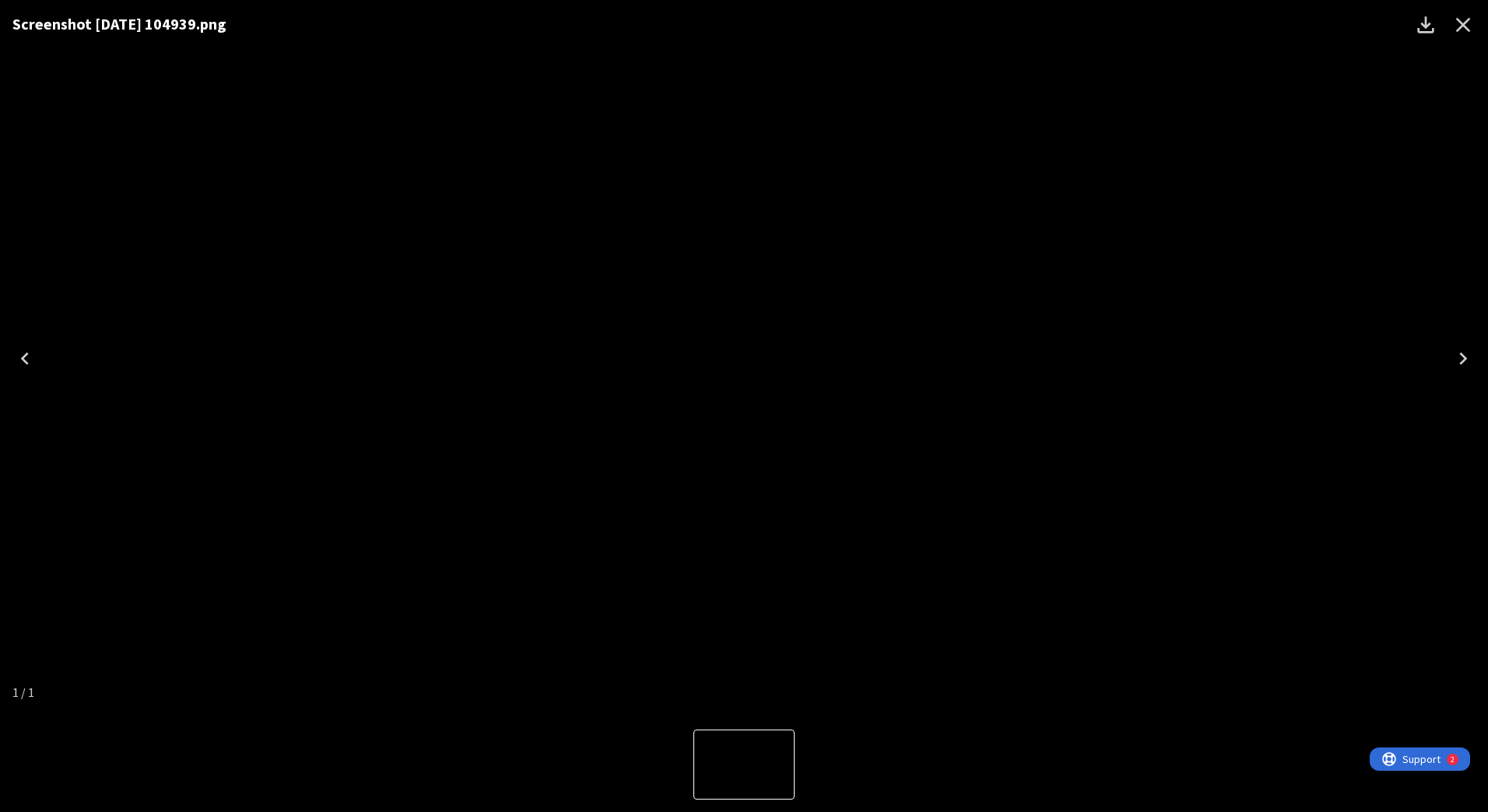
click at [1465, 21] on icon "Close" at bounding box center [1463, 25] width 25 height 25
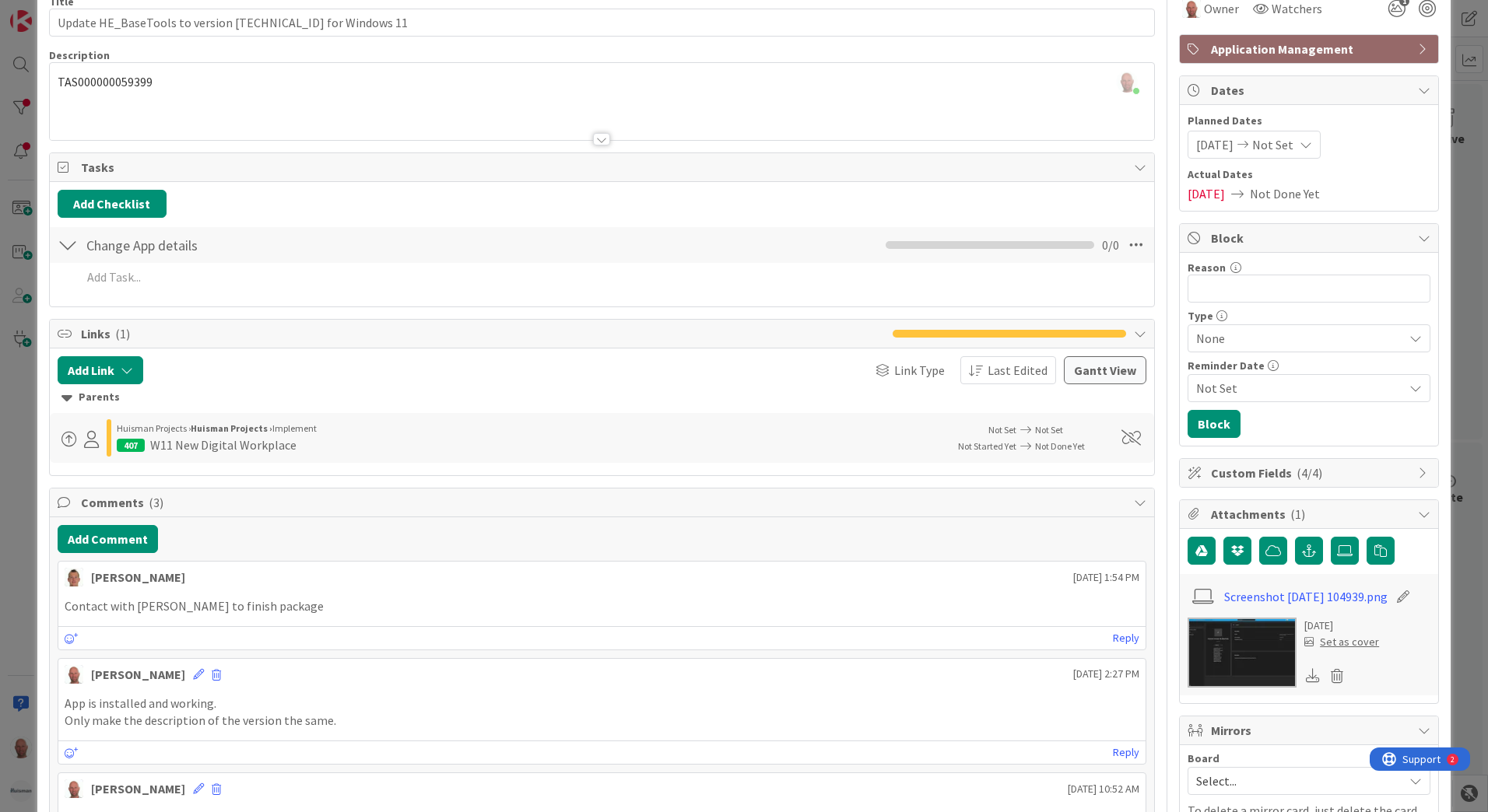
scroll to position [0, 0]
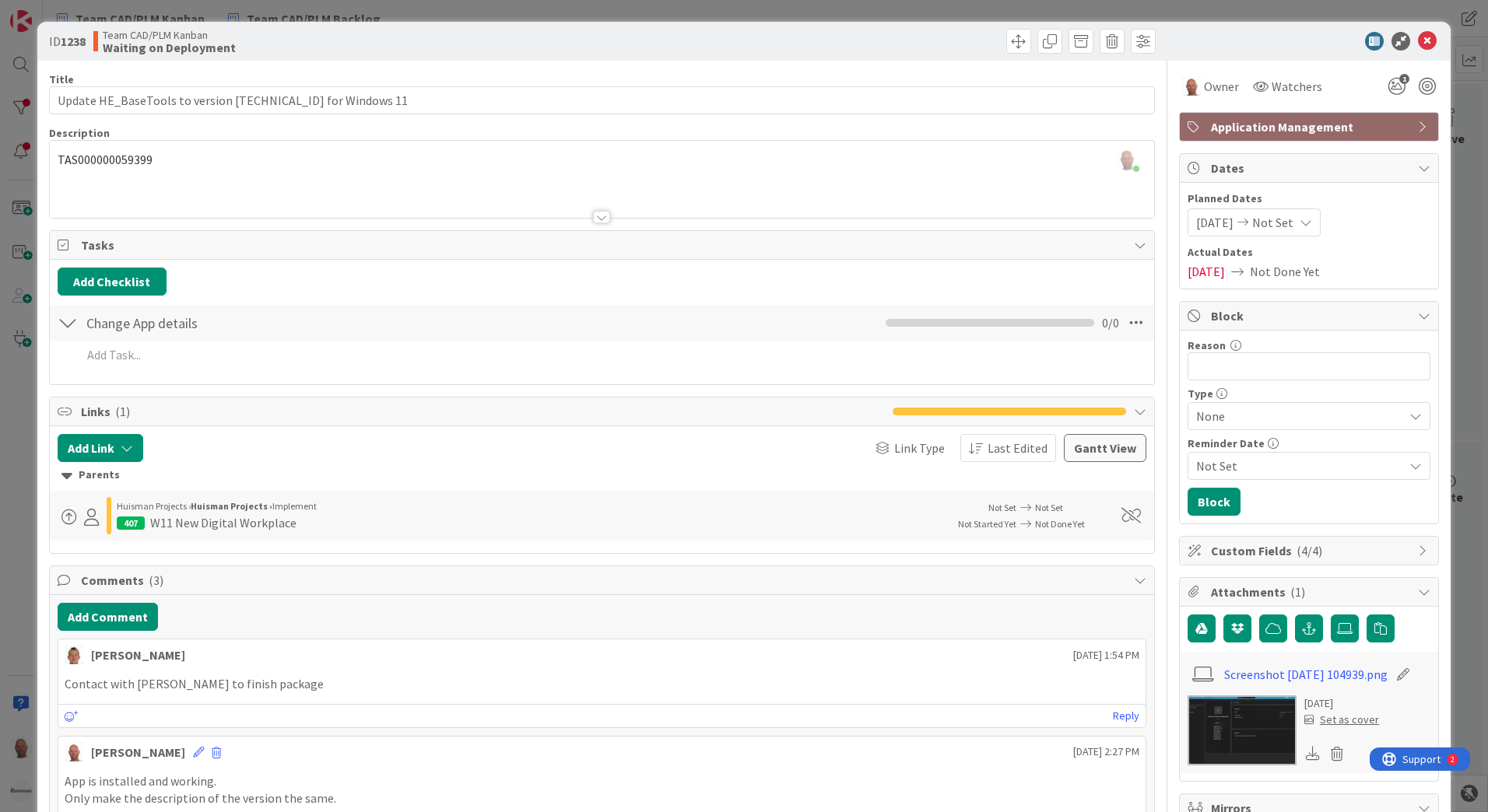
click at [120, 163] on div "[PERSON_NAME] just joined TAS000000059399" at bounding box center [602, 179] width 1105 height 77
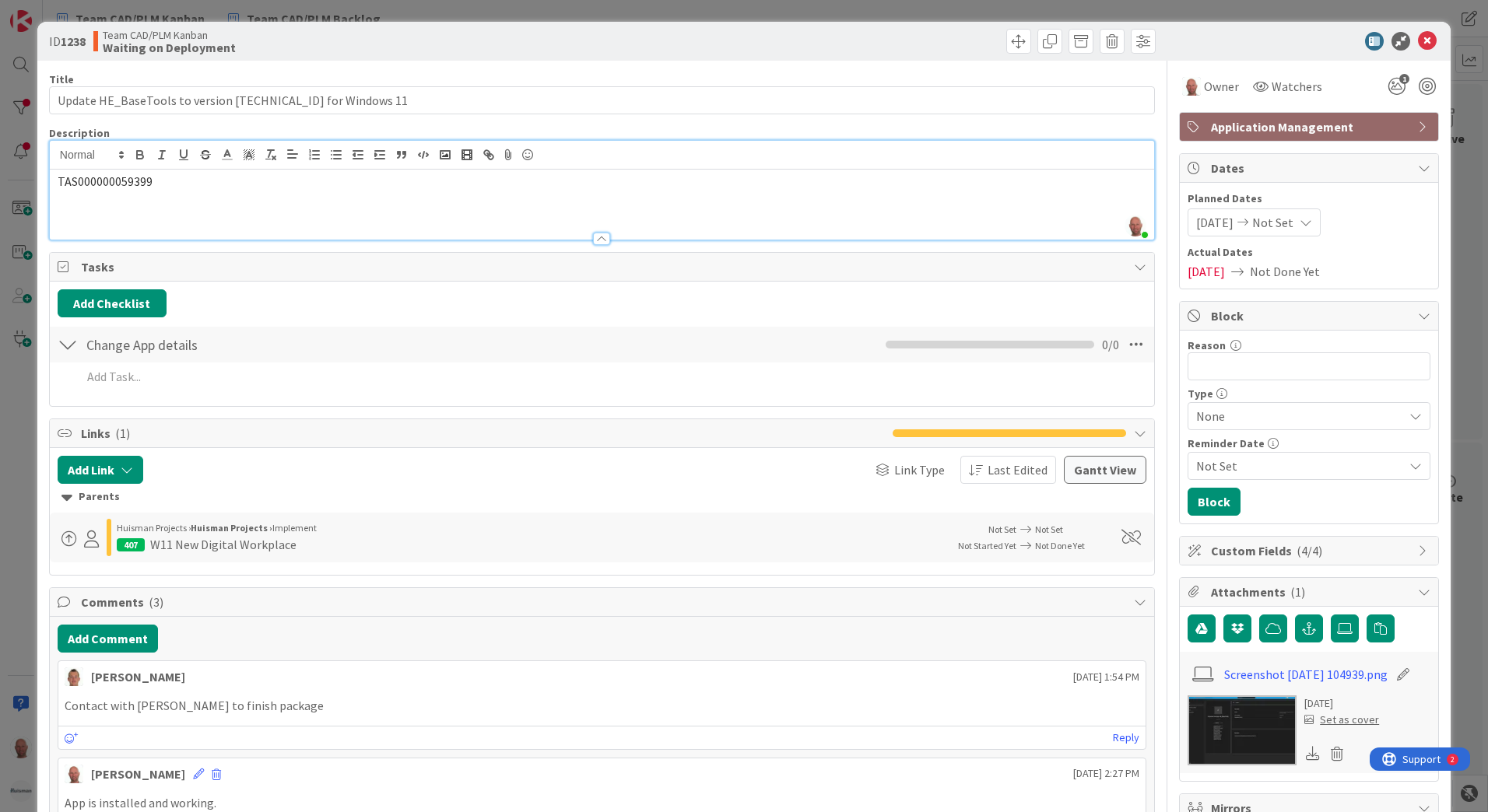
click at [114, 185] on span "TAS000000059399" at bounding box center [105, 181] width 95 height 15
copy span "TAS000000059399"
click at [182, 190] on p "TAS000000059399" at bounding box center [602, 181] width 1089 height 18
click at [331, 312] on div "Add Checklist" at bounding box center [602, 303] width 1089 height 28
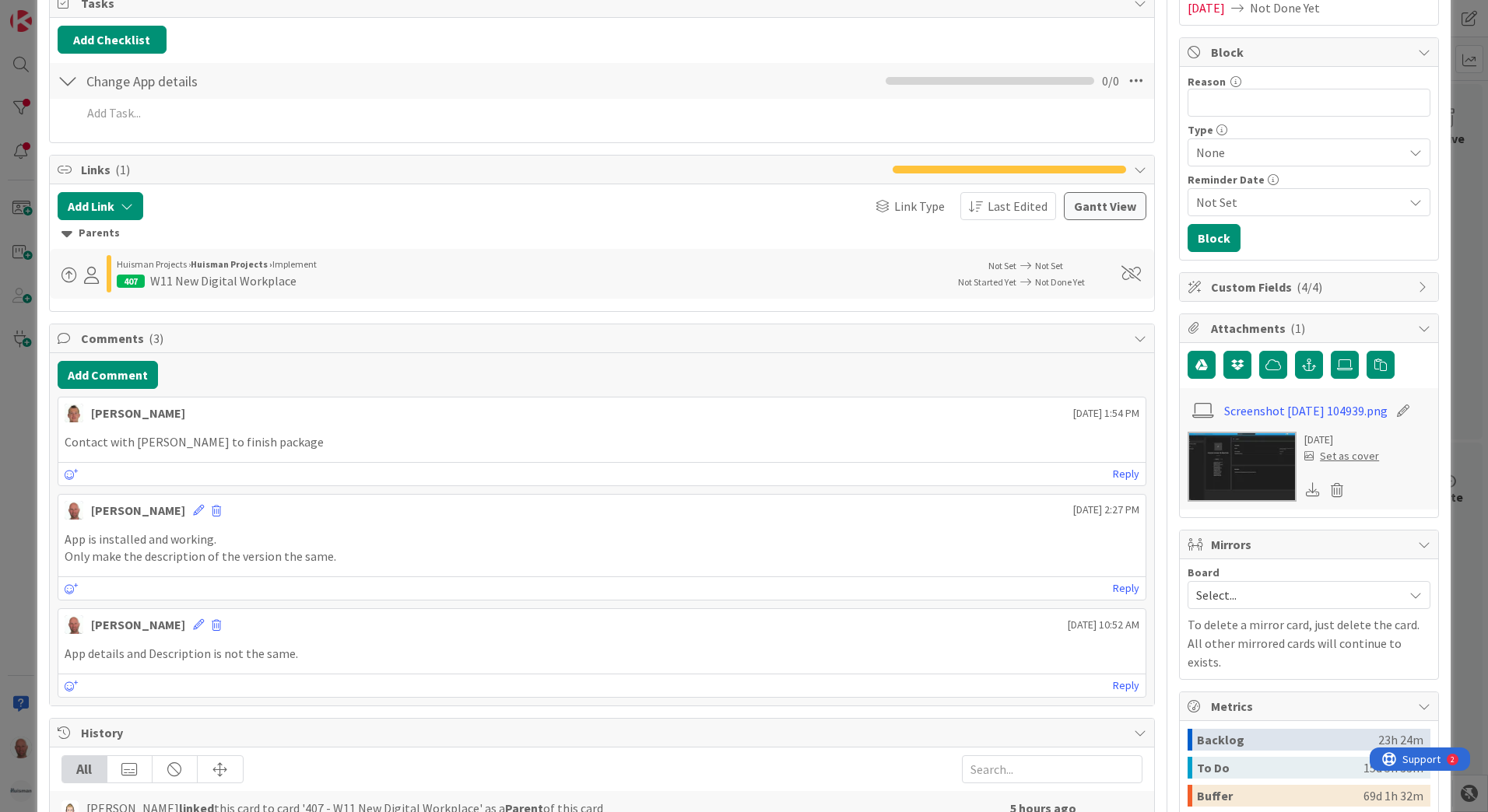
scroll to position [311, 0]
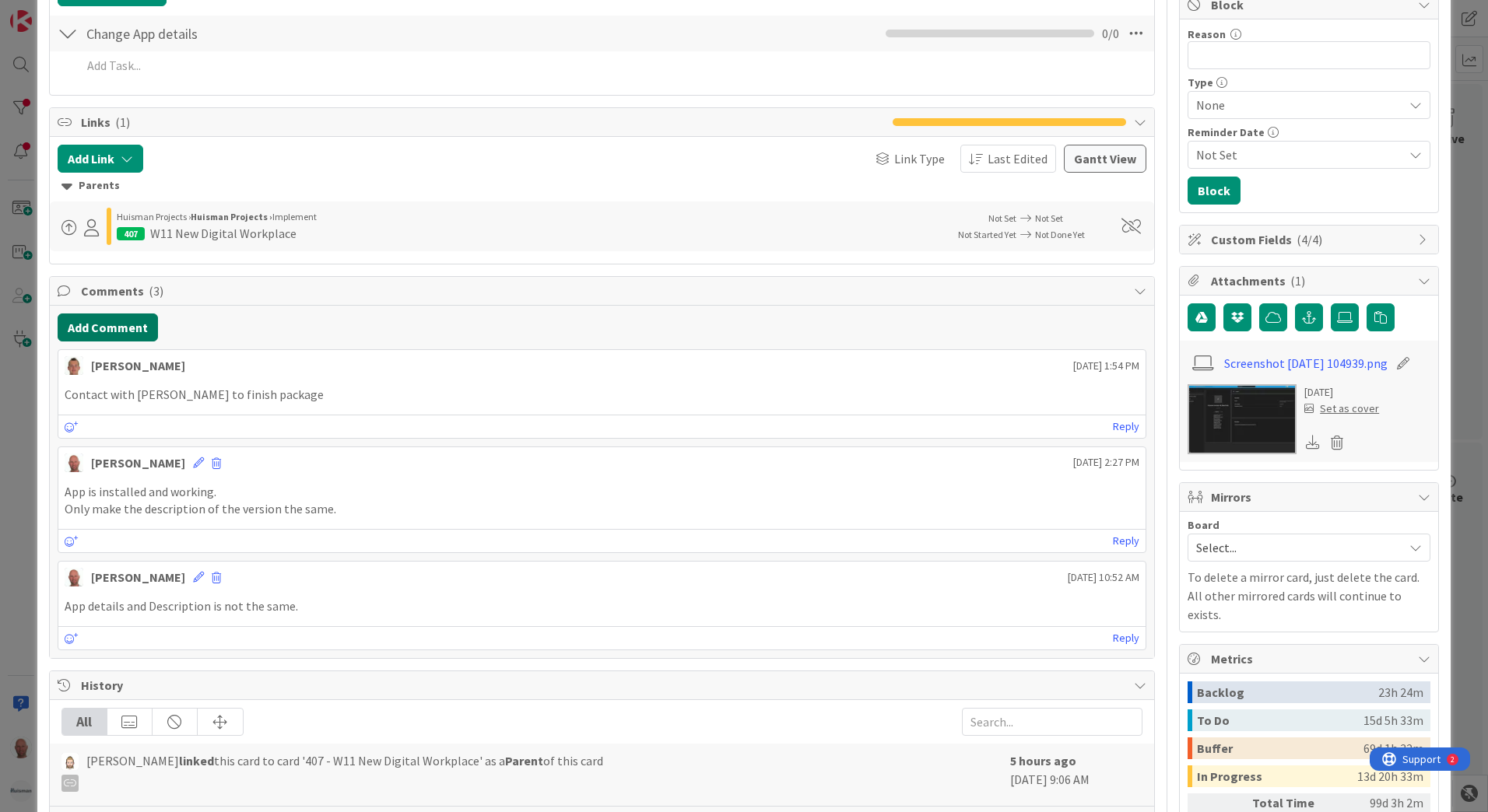
click at [119, 325] on button "Add Comment" at bounding box center [108, 327] width 100 height 28
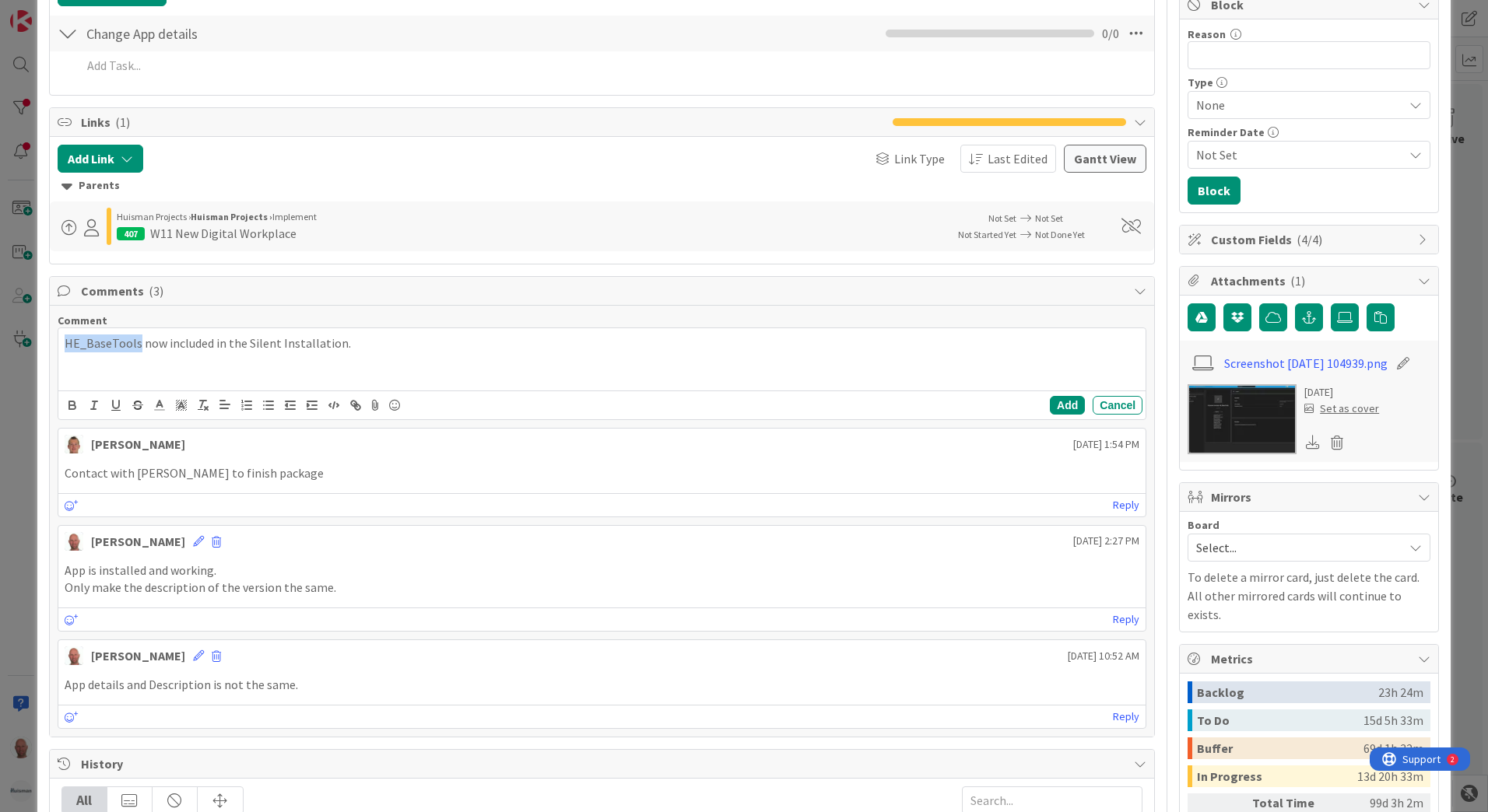
drag, startPoint x: 138, startPoint y: 343, endPoint x: 16, endPoint y: 343, distance: 122.0
click at [16, 343] on div "ID 1238 Team CAD/PLM Kanban Waiting on Deployment Title 54 / 128 Update HE_Base…" at bounding box center [744, 406] width 1488 height 812
copy p "HE_BaseTools"
click at [363, 342] on p "HE_BaseTools now included in the Silent Installation." at bounding box center [602, 343] width 1075 height 18
click at [591, 339] on p "HE_BaseTools now included in the Silent Installation. No issues anymore on my W…" at bounding box center [602, 343] width 1075 height 18
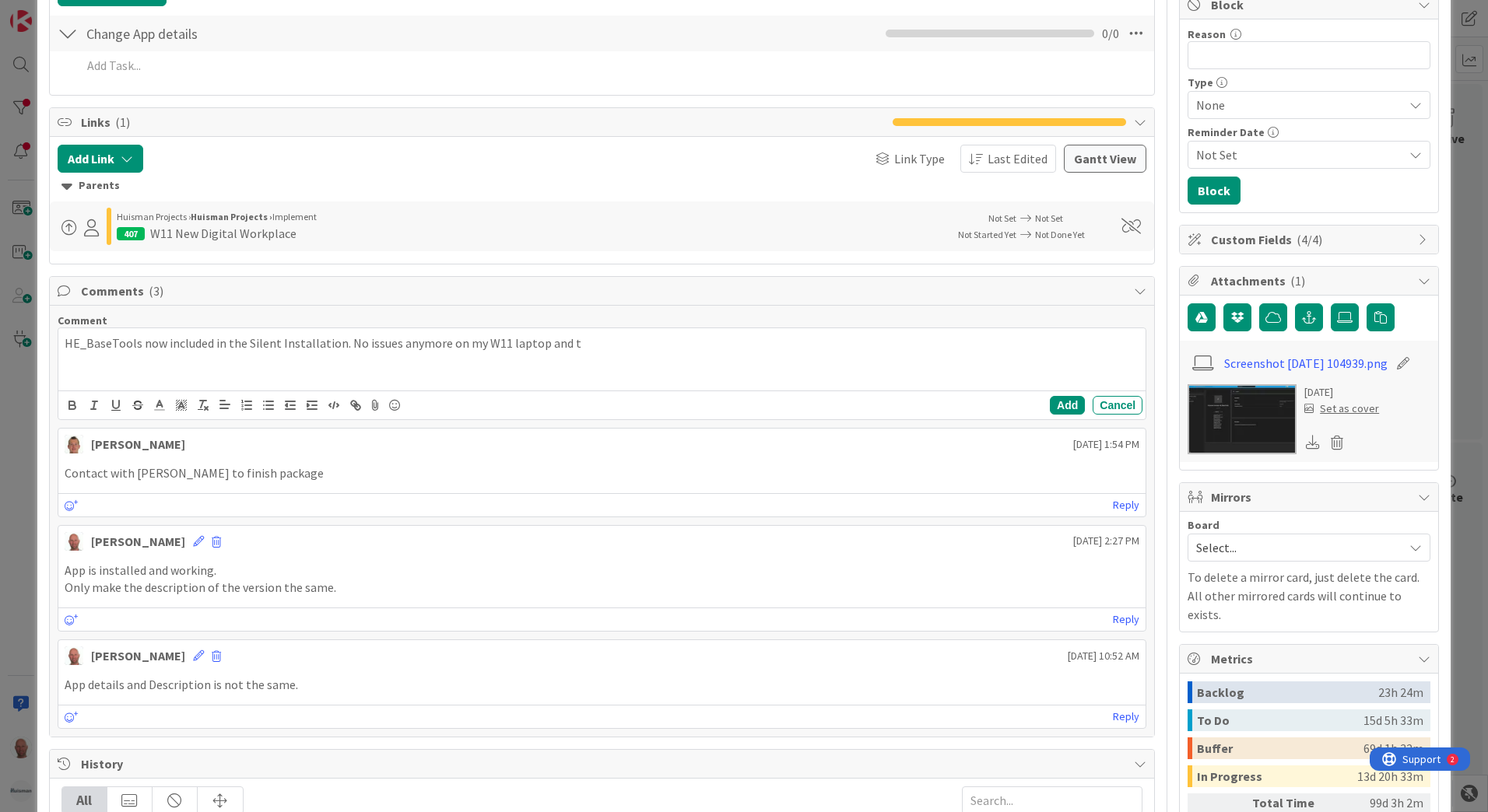
click at [532, 587] on p "Only make the description of the version the same." at bounding box center [602, 587] width 1075 height 18
click at [582, 342] on p "HE_BaseTools now included in the Silent Installation. No issues anymore on my W…" at bounding box center [602, 343] width 1075 height 18
drag, startPoint x: 616, startPoint y: 347, endPoint x: 627, endPoint y: 347, distance: 11.0
click at [627, 347] on p "HE_BaseTools now included in the Silent Installation. No issues anymore on my W…" at bounding box center [602, 343] width 1075 height 18
click at [769, 673] on div "App details and Description is not the same." at bounding box center [602, 685] width 1088 height 31
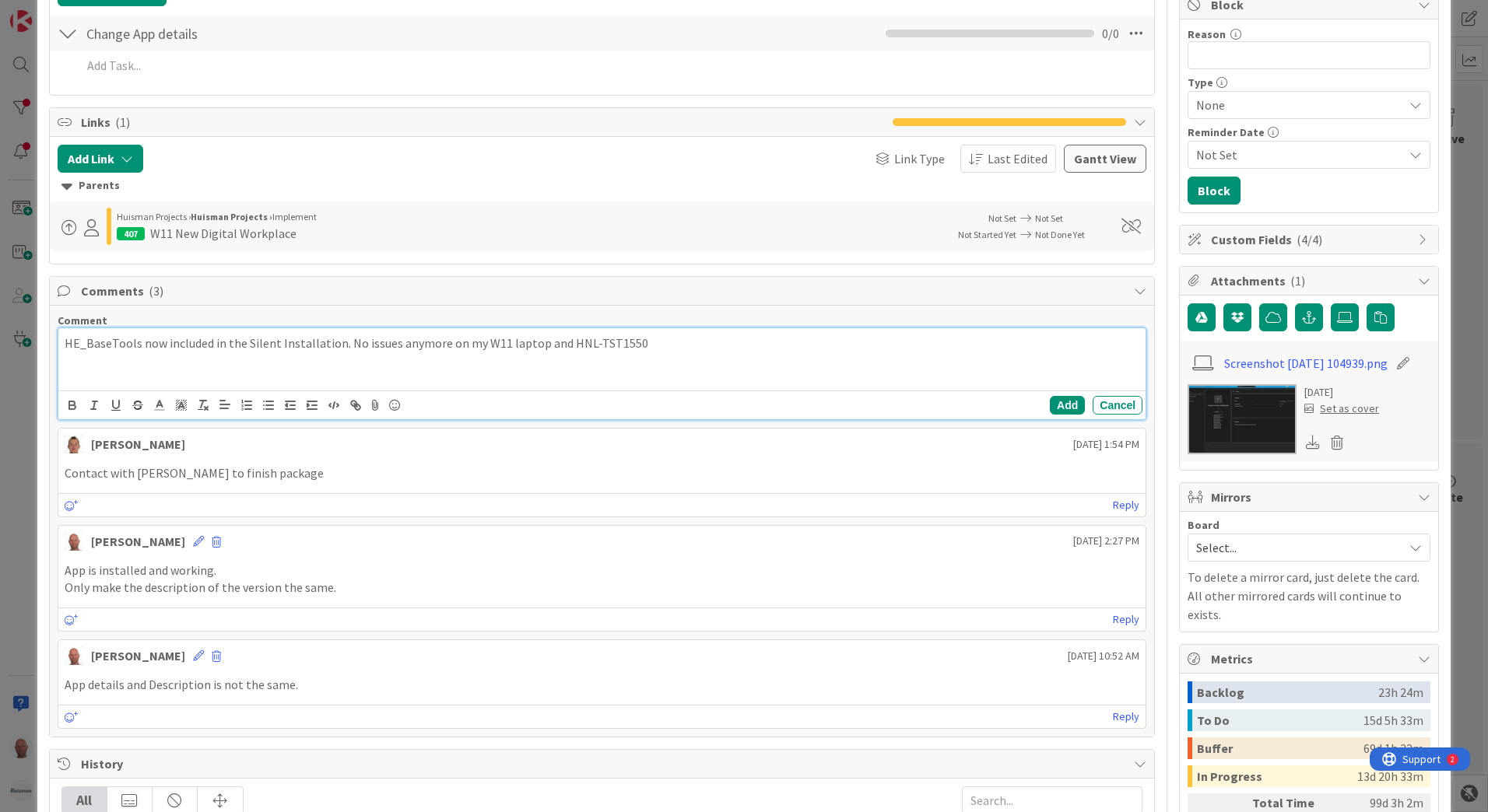
click at [649, 347] on p "HE_BaseTools now included in the Silent Installation. No issues anymore on my W…" at bounding box center [602, 343] width 1075 height 18
click at [344, 345] on p "HE_BaseTools now included in the Silent Installation. No issues anymore on my W…" at bounding box center [602, 343] width 1075 height 18
click at [648, 340] on p "HE_BaseTools now included in the Silent Installation. No issues anymore on my W…" at bounding box center [602, 343] width 1075 height 18
drag, startPoint x: 246, startPoint y: 341, endPoint x: 270, endPoint y: 343, distance: 24.1
click at [247, 341] on p "HE_BaseTools now included in the Silent Installation. No issues anymore on my W…" at bounding box center [602, 343] width 1075 height 18
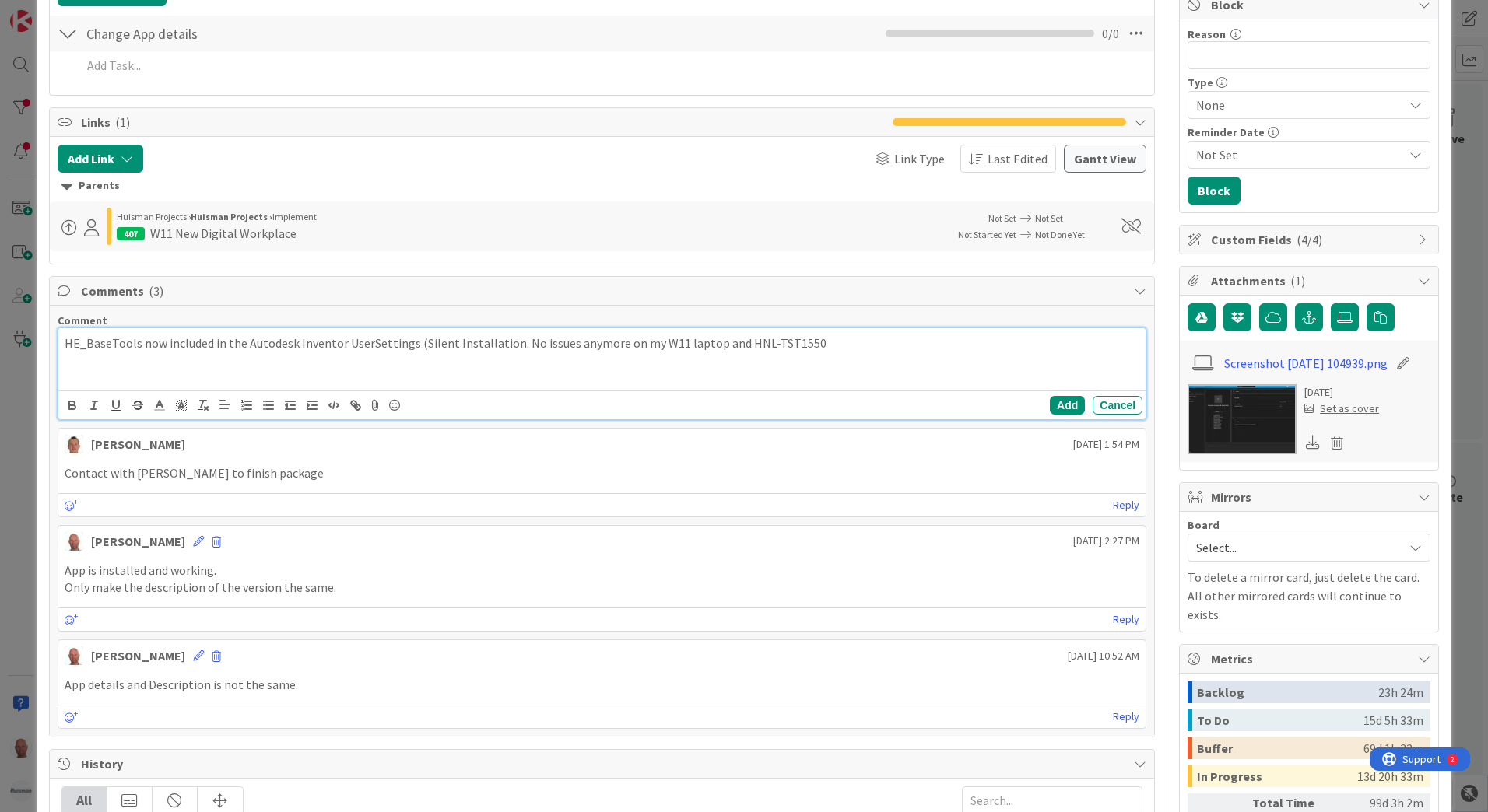
click at [480, 345] on p "HE_BaseTools now included in the Autodesk Inventor UserSettings (Silent Install…" at bounding box center [602, 343] width 1075 height 18
click at [1056, 402] on button "Add" at bounding box center [1067, 405] width 35 height 19
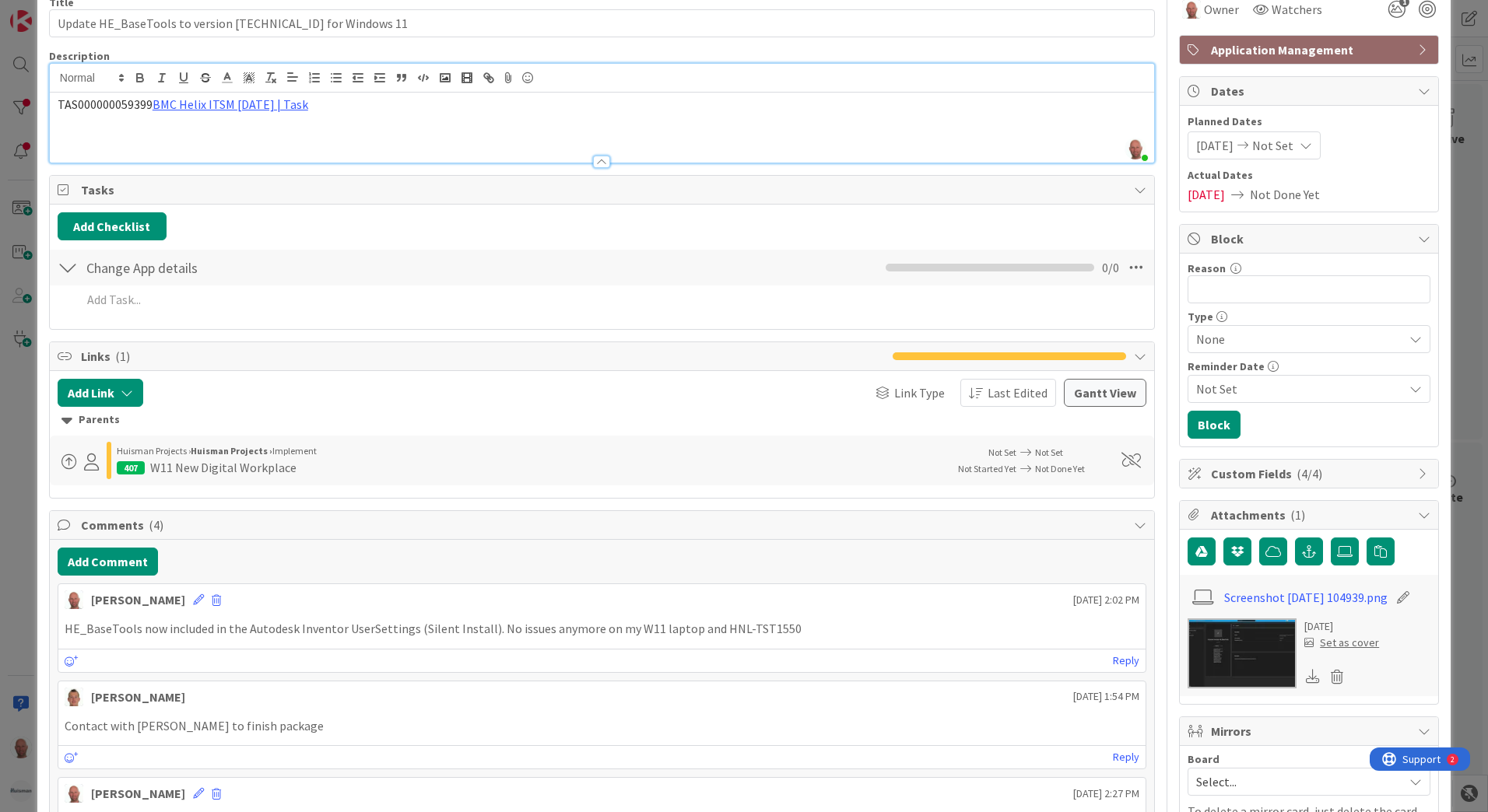
scroll to position [0, 0]
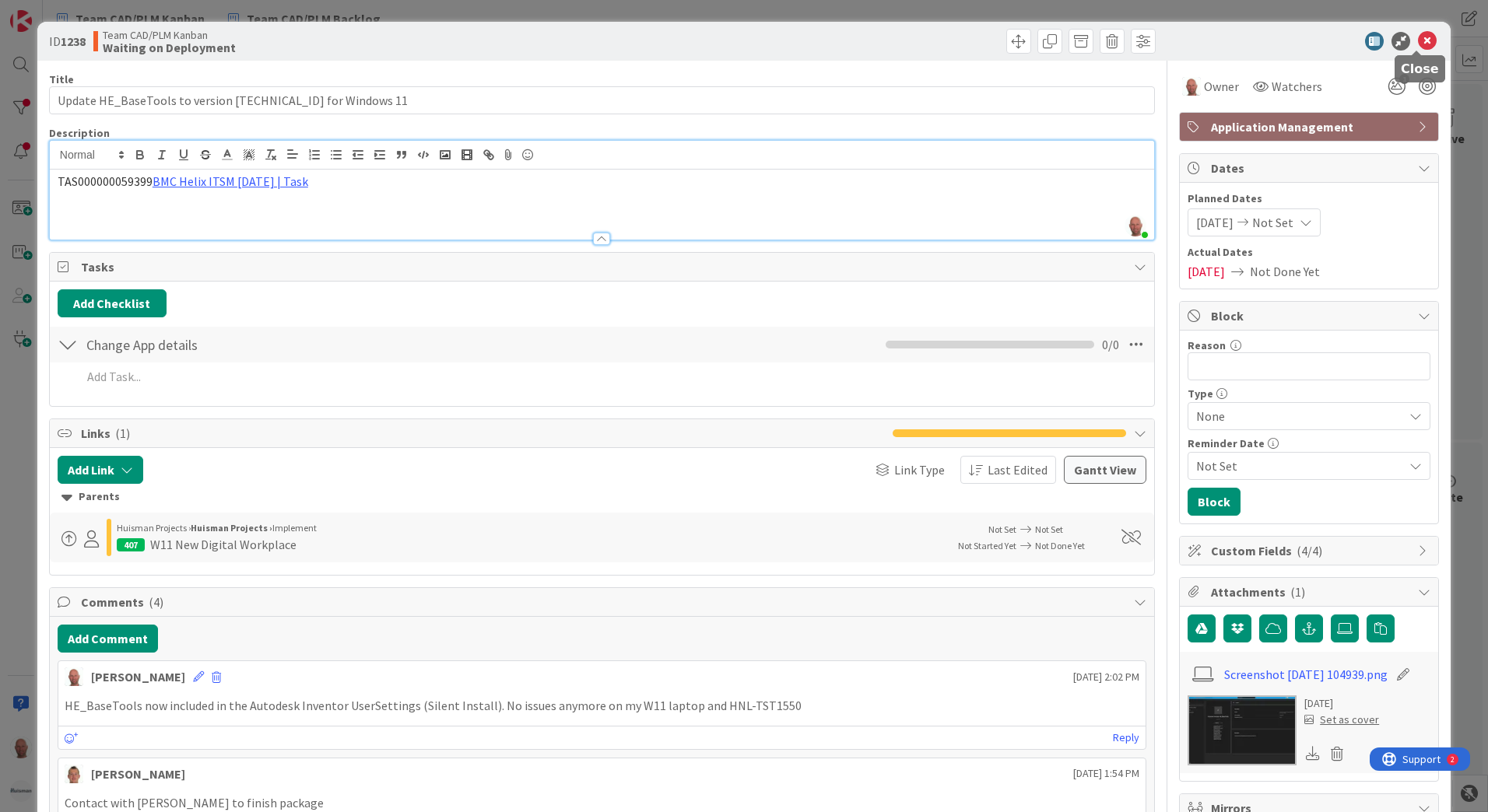
click at [1418, 40] on icon at bounding box center [1428, 42] width 19 height 19
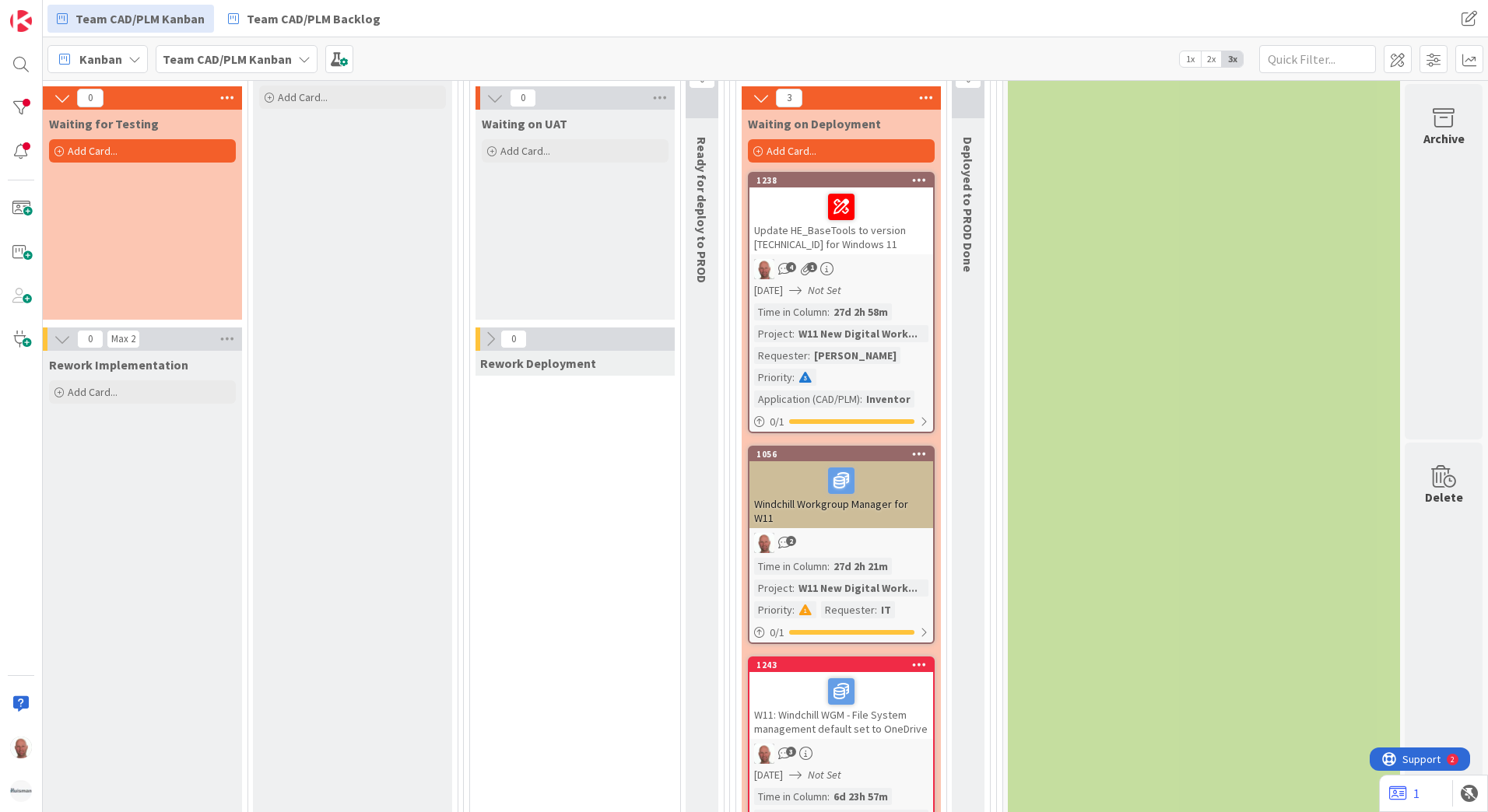
scroll to position [1634, 1249]
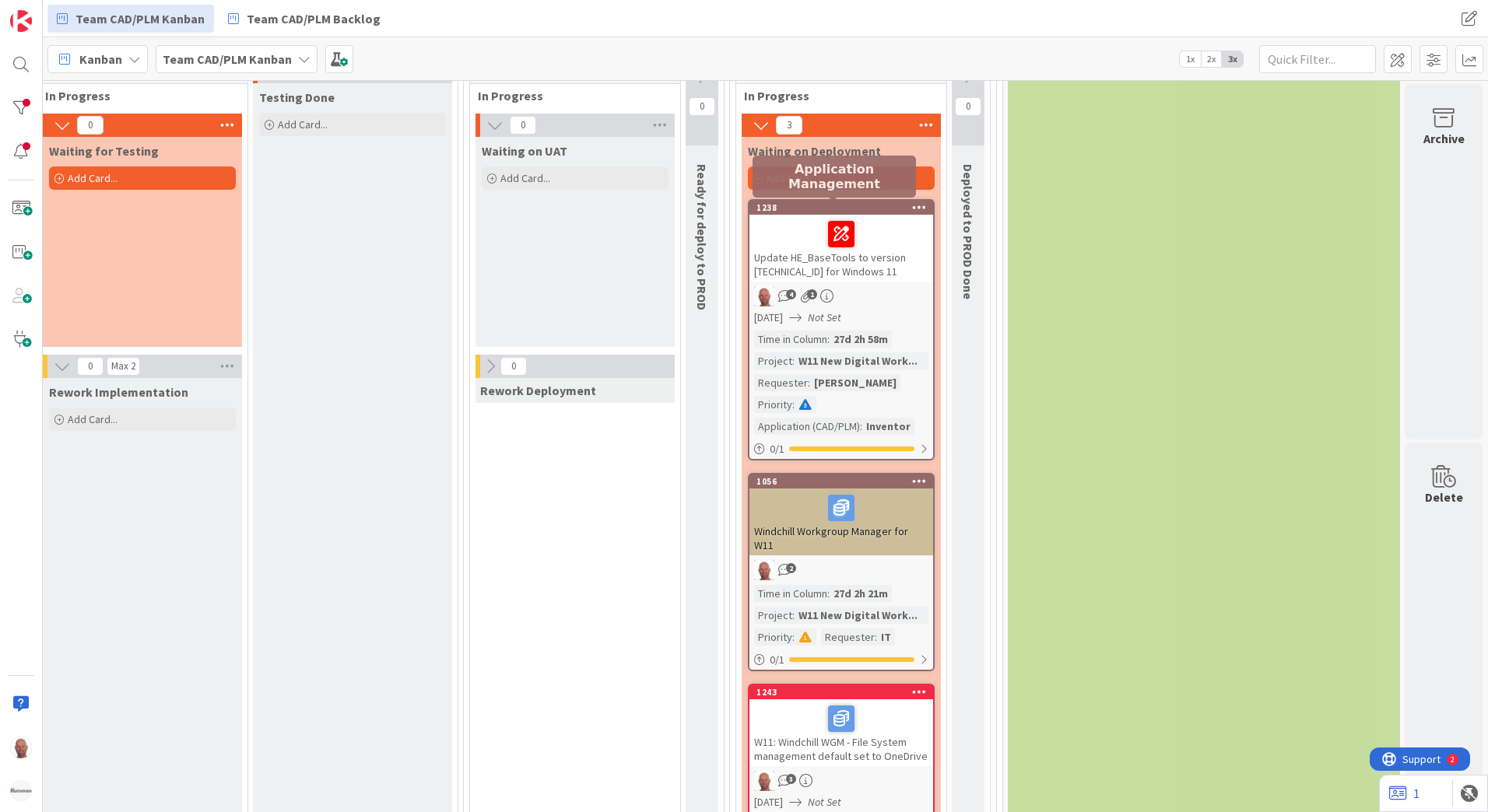
click at [811, 208] on div "1238" at bounding box center [844, 208] width 176 height 11
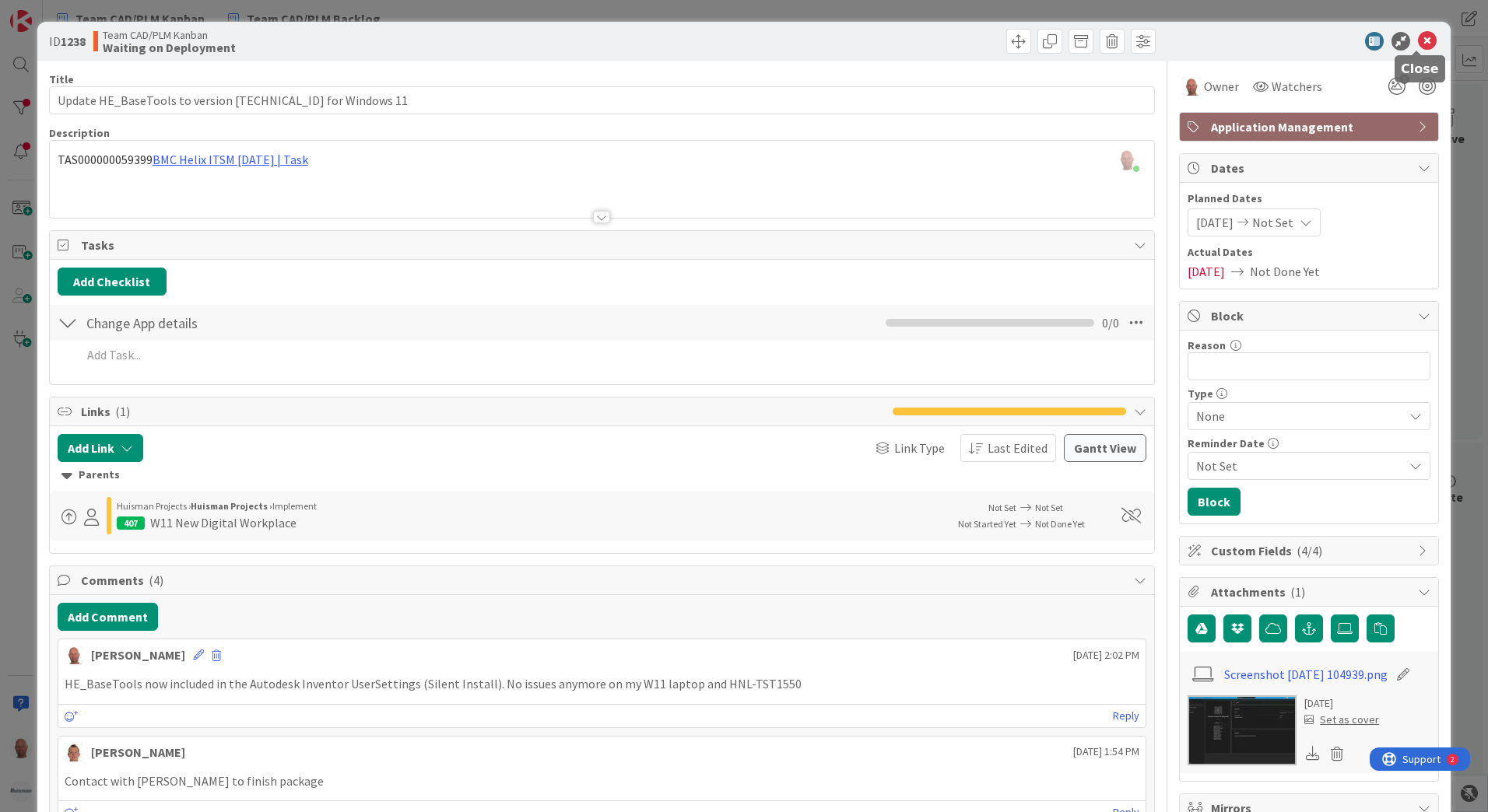
click at [1418, 41] on icon at bounding box center [1428, 42] width 19 height 19
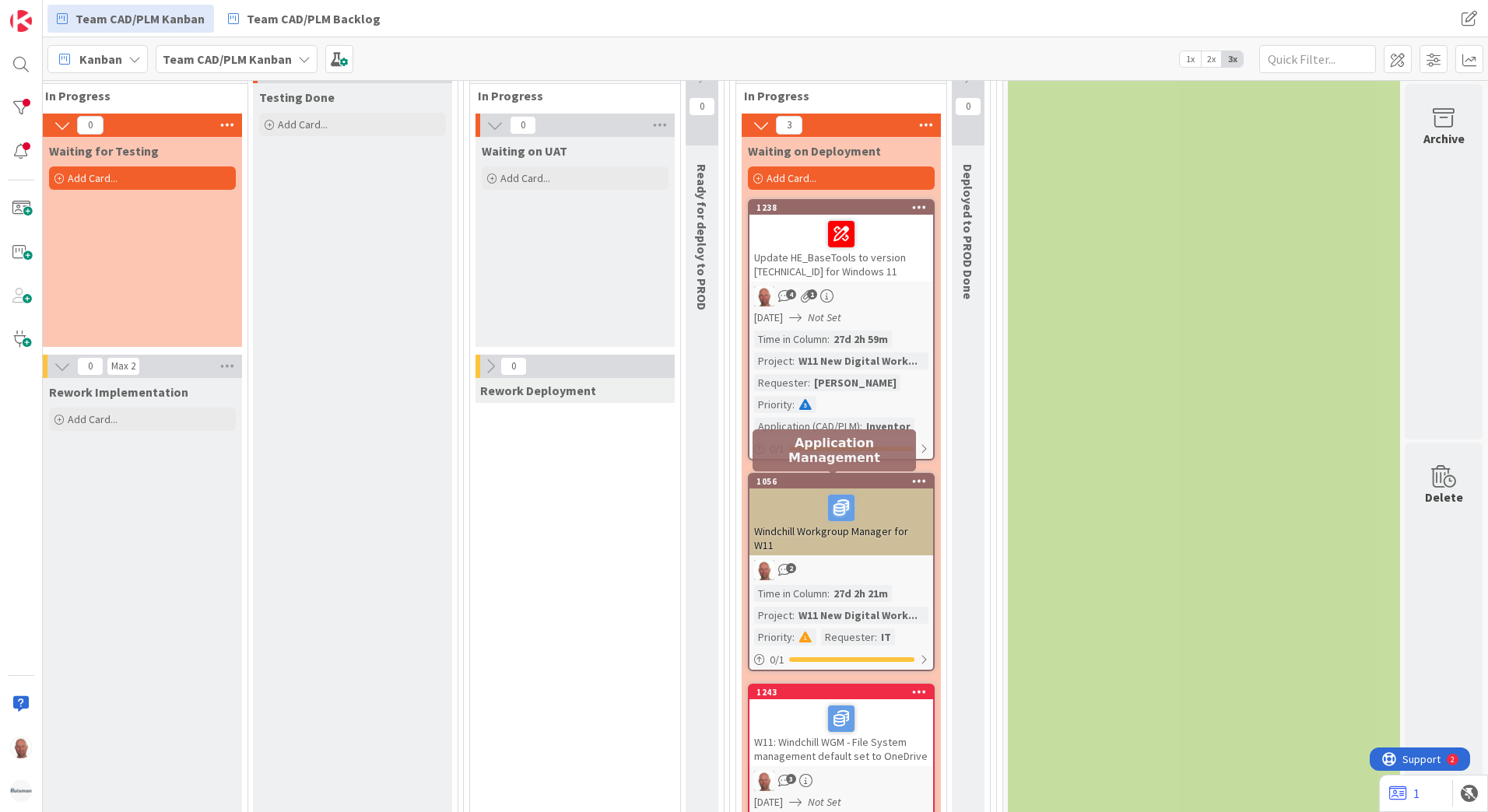
click at [793, 487] on div "1056" at bounding box center [844, 481] width 176 height 11
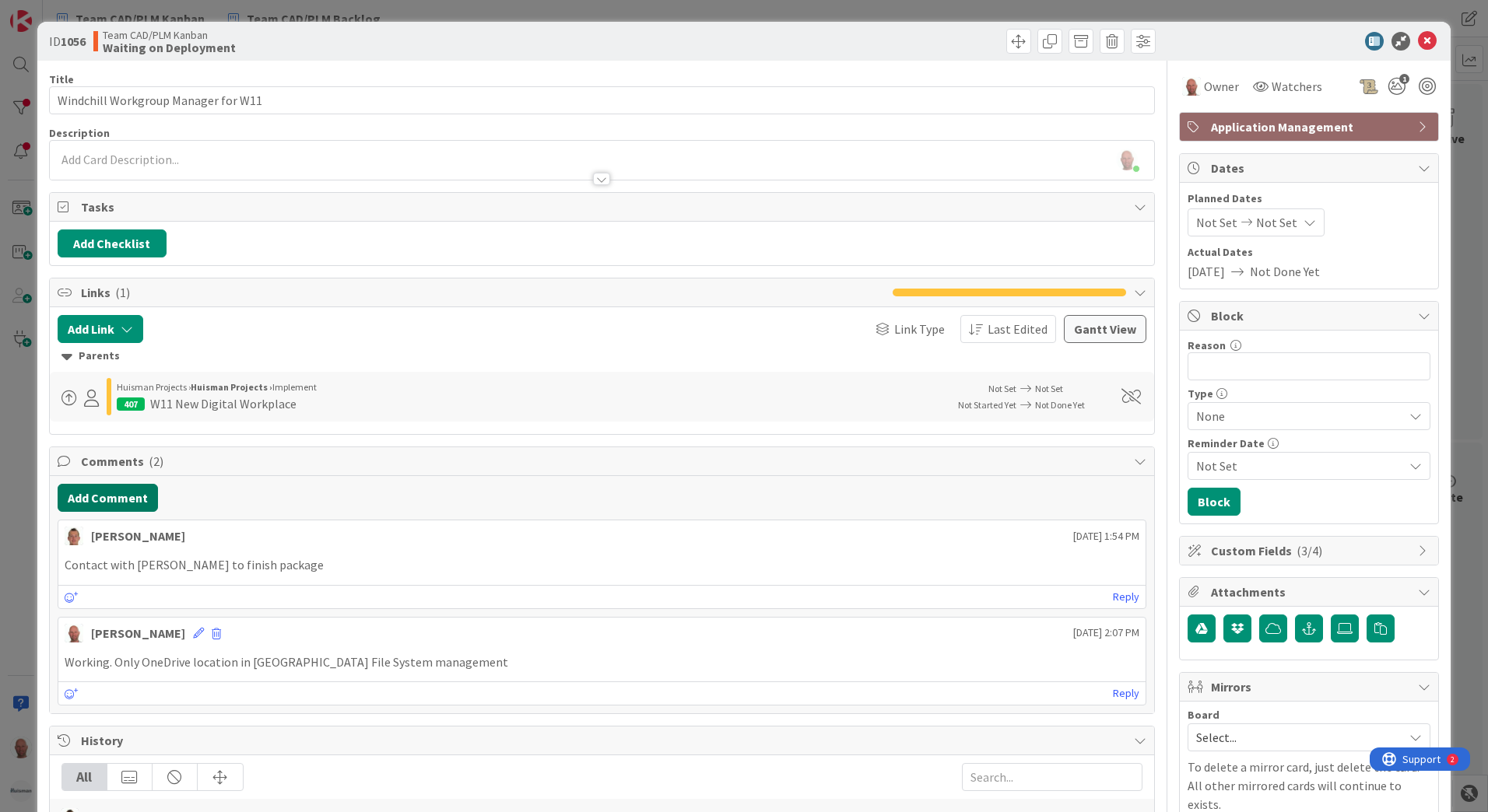
click at [116, 497] on button "Add Comment" at bounding box center [108, 498] width 100 height 28
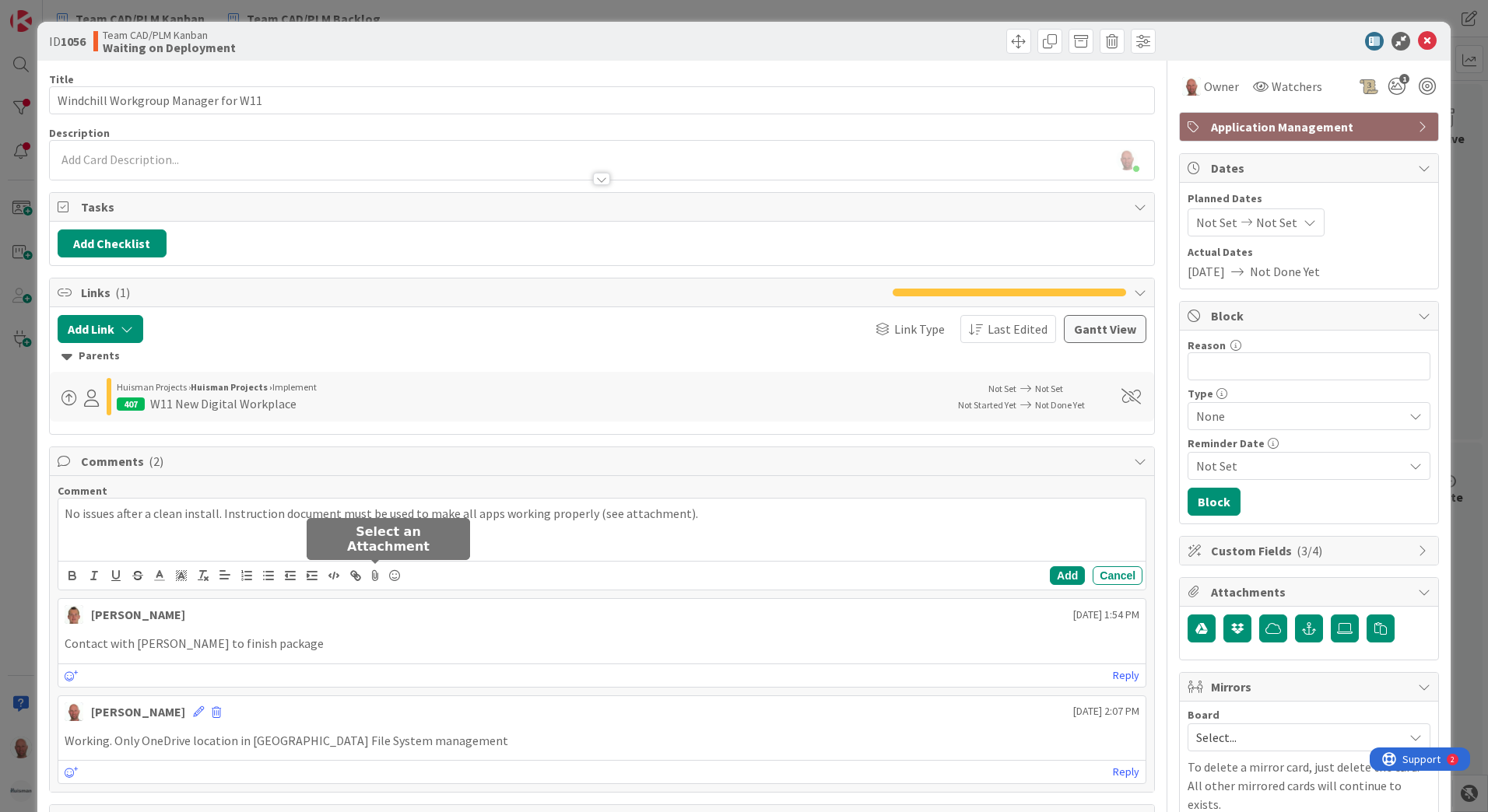
click at [378, 575] on icon at bounding box center [376, 576] width 19 height 22
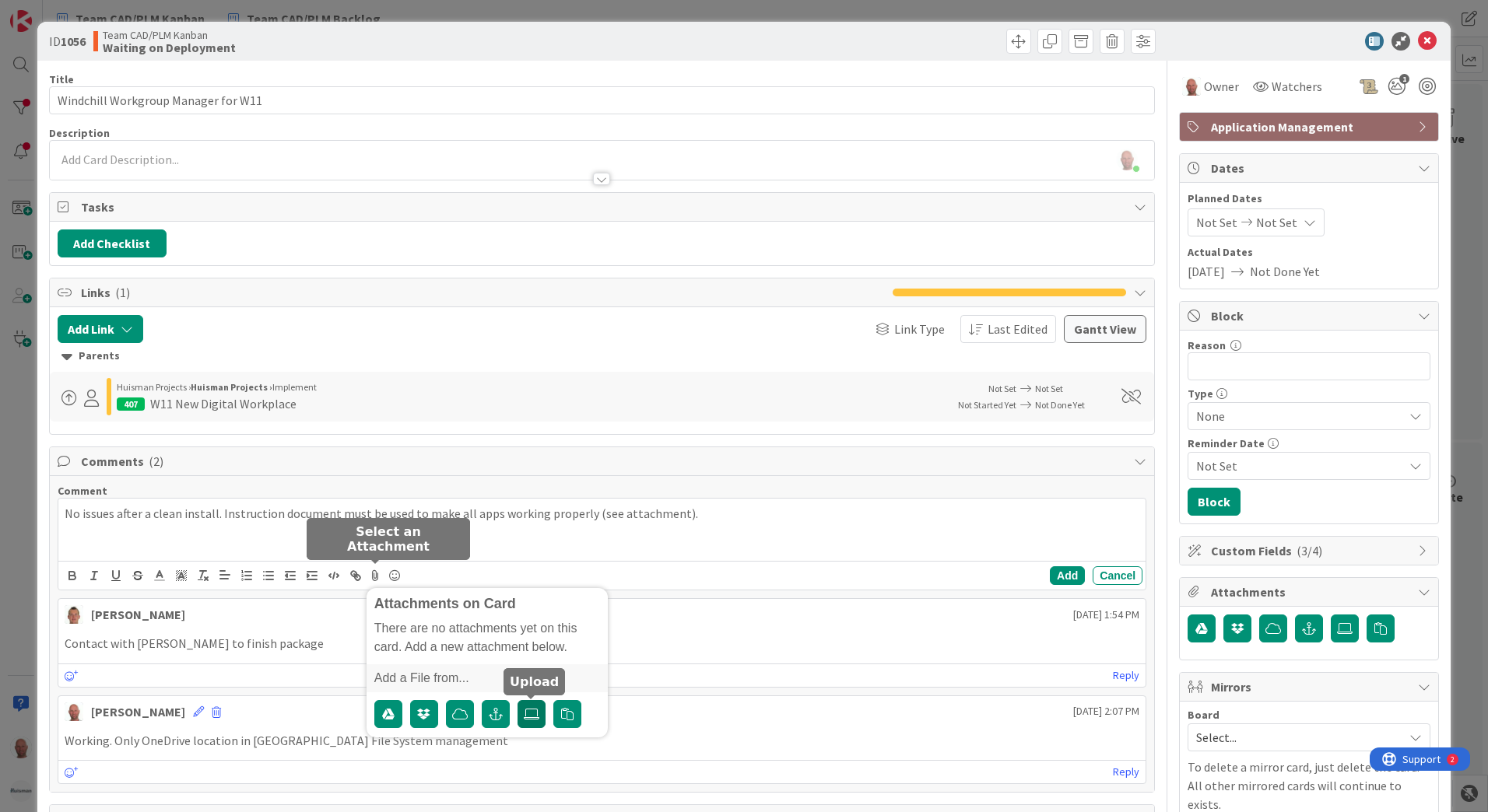
click at [528, 711] on icon at bounding box center [532, 714] width 15 height 13
click at [518, 700] on input "file" at bounding box center [518, 700] width 0 height 0
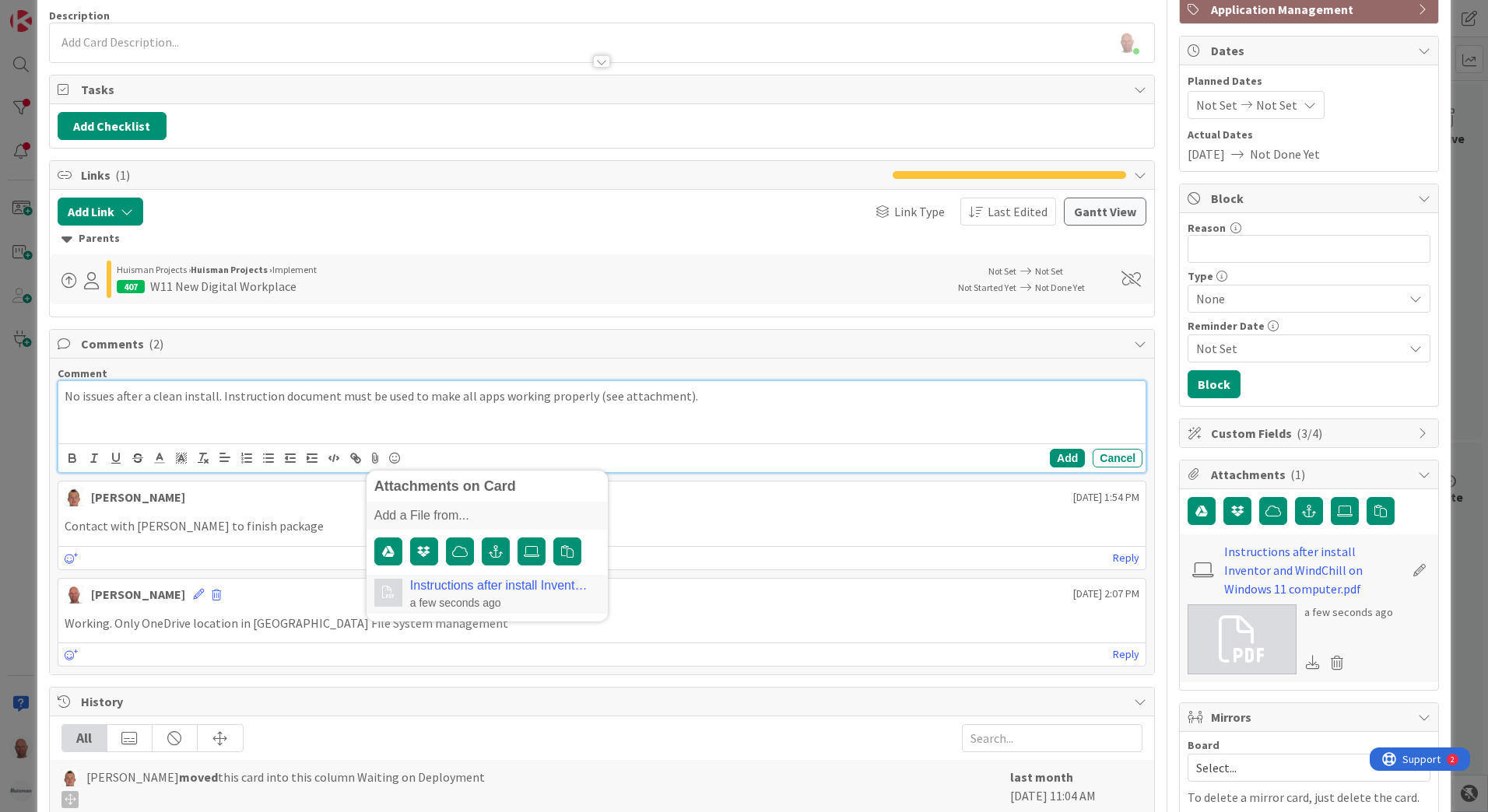
scroll to position [156, 0]
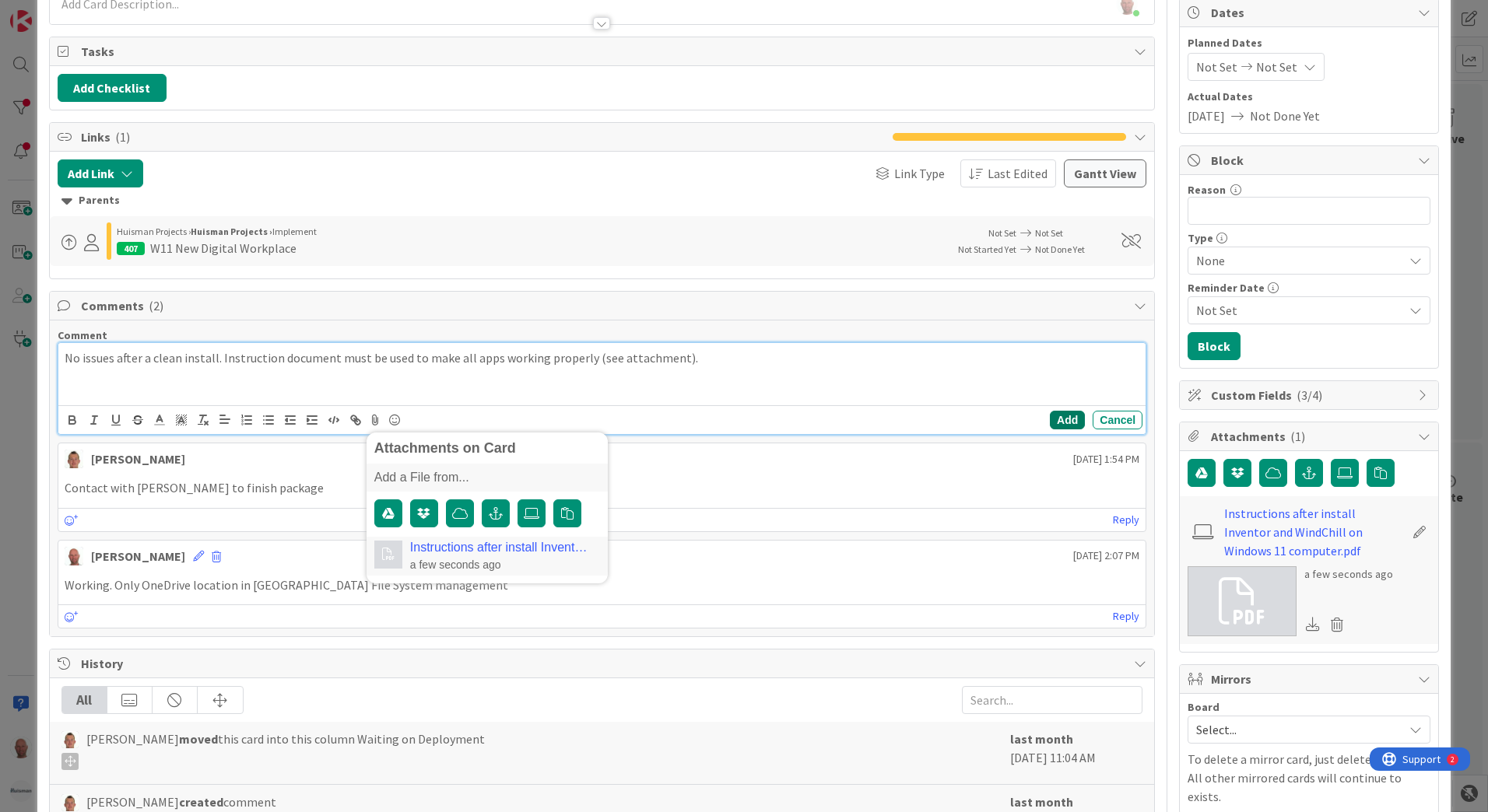
click at [1056, 420] on button "Add" at bounding box center [1067, 420] width 35 height 19
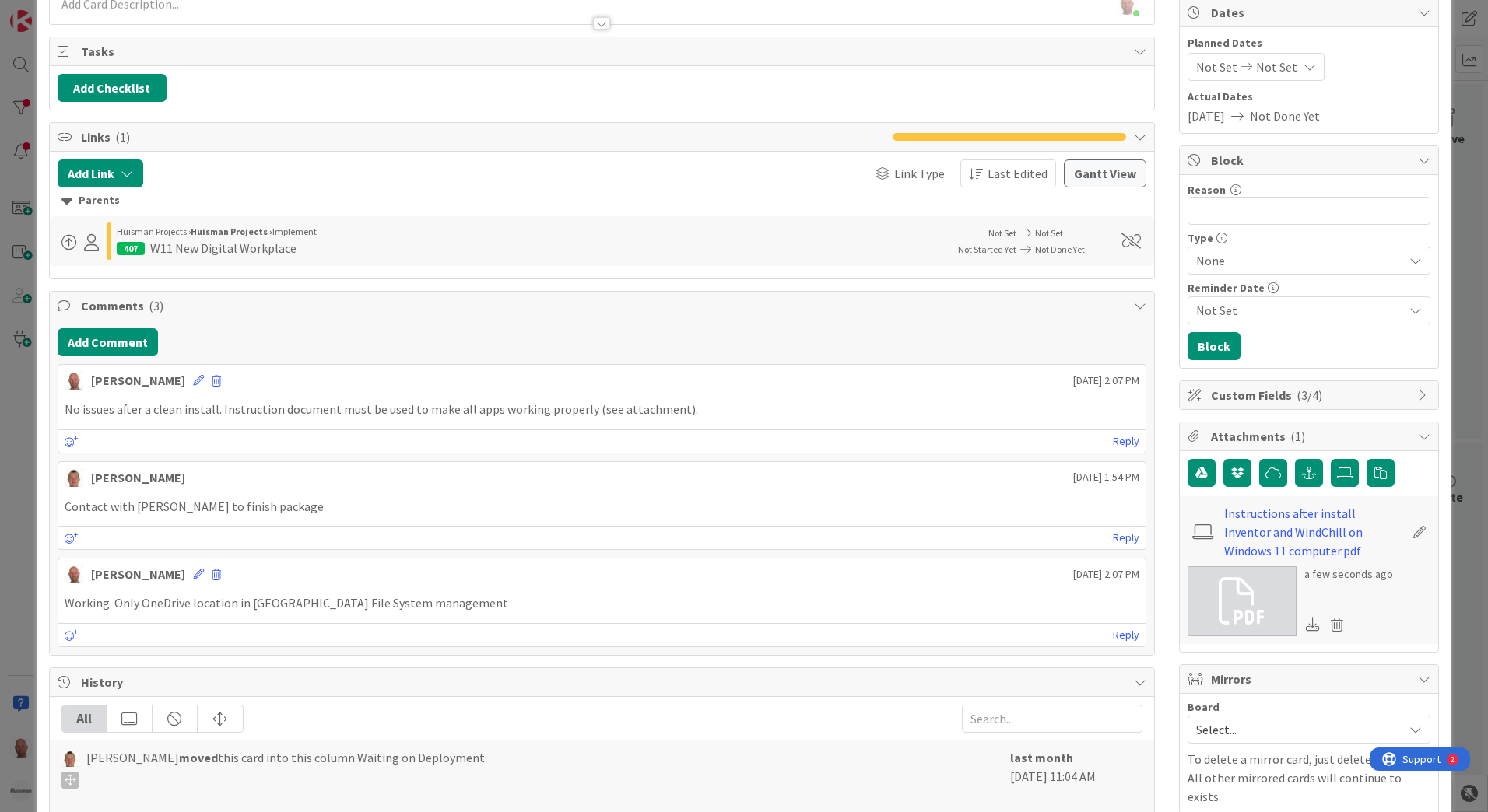
scroll to position [0, 0]
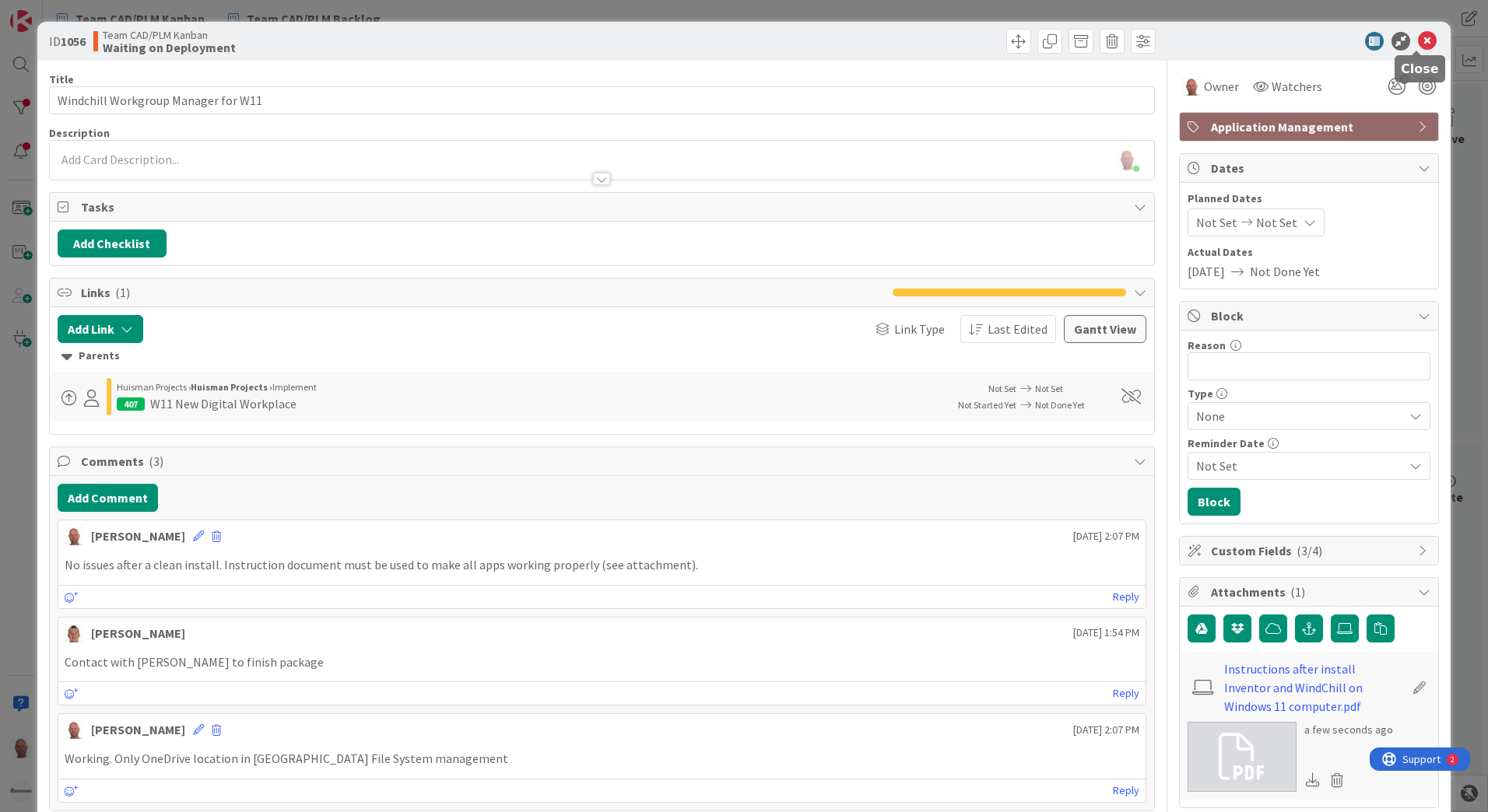
click at [1418, 38] on icon at bounding box center [1428, 42] width 19 height 19
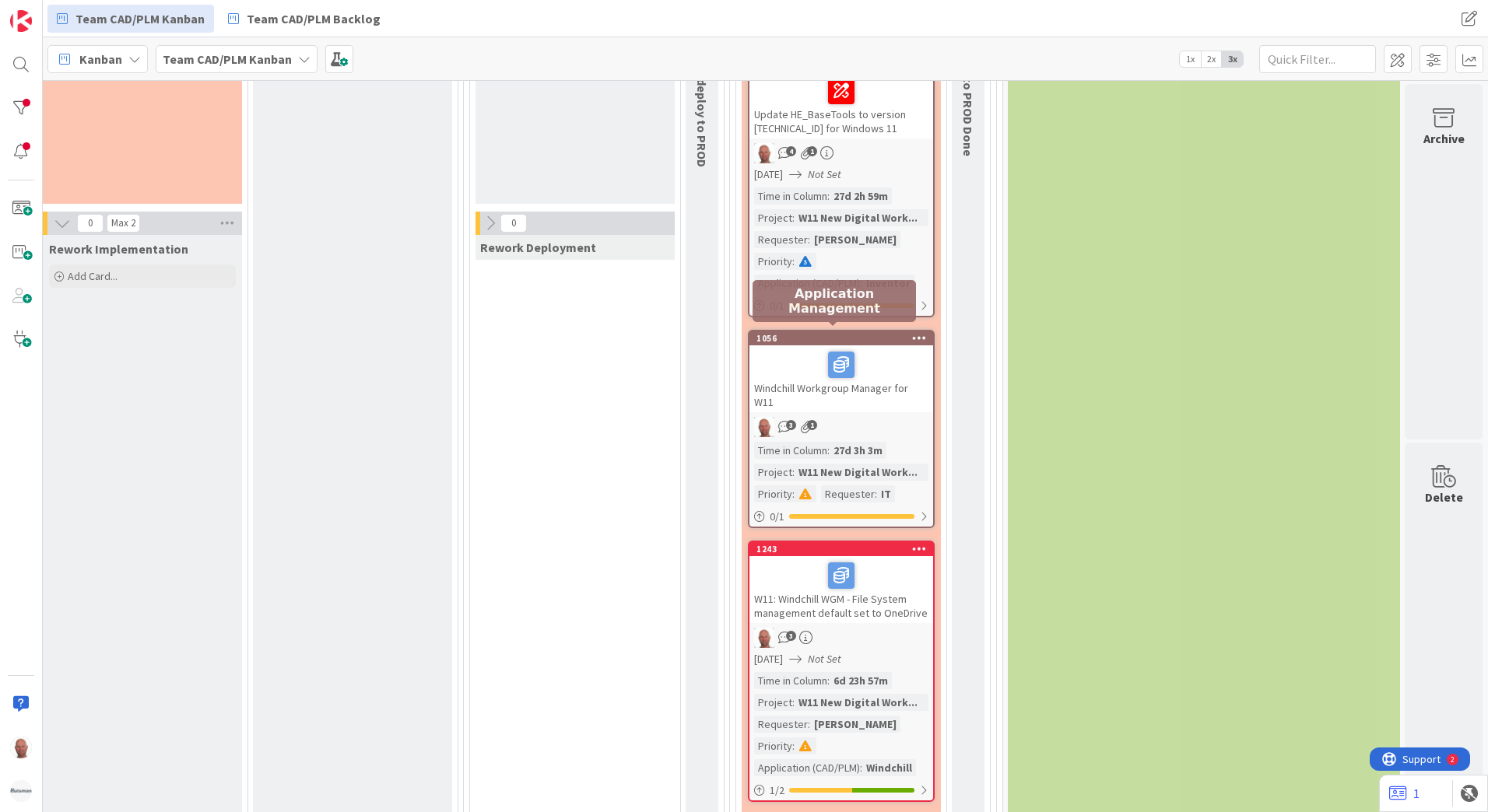
scroll to position [1790, 1249]
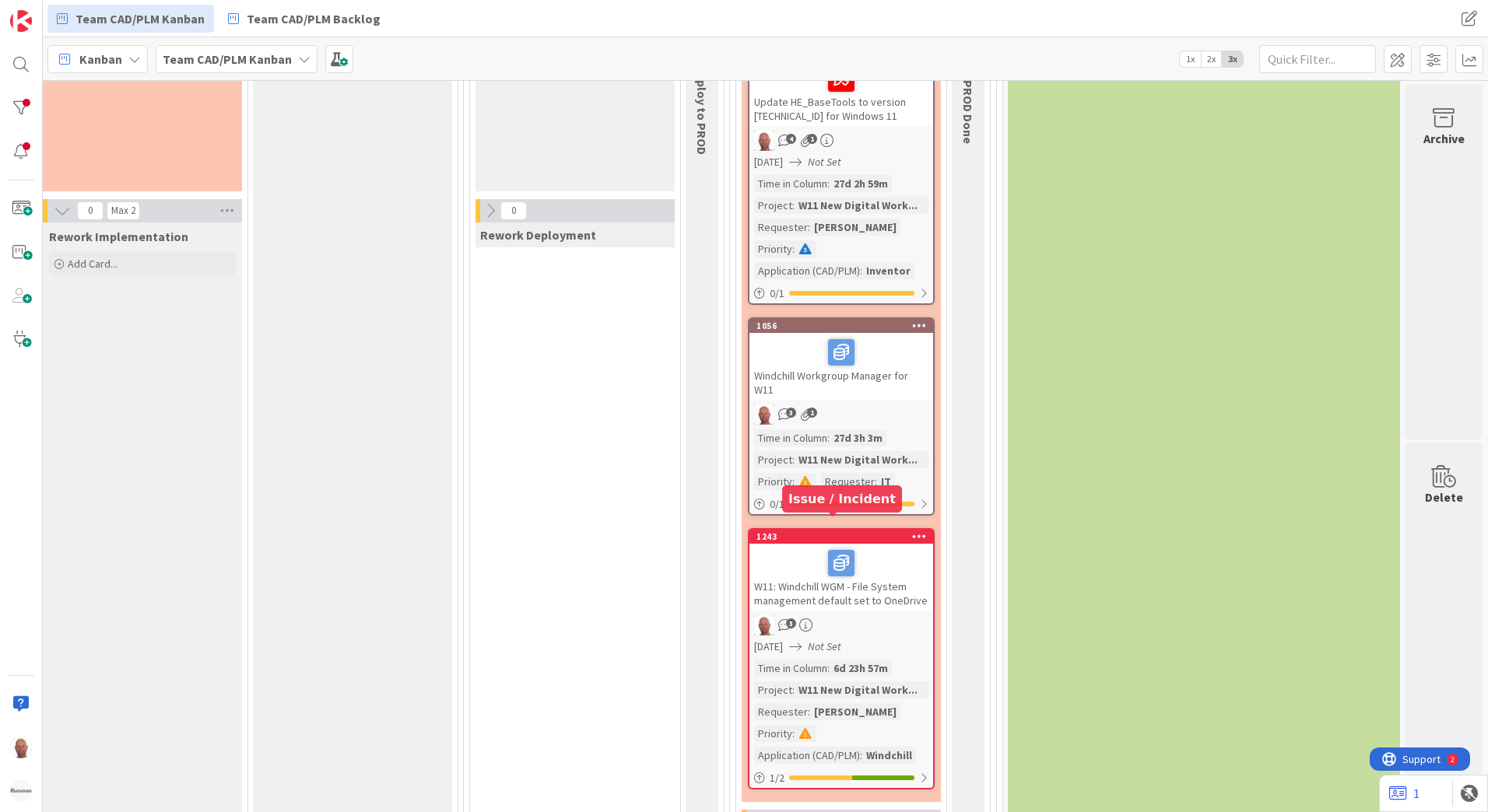
click at [779, 531] on div "1243" at bounding box center [844, 537] width 176 height 11
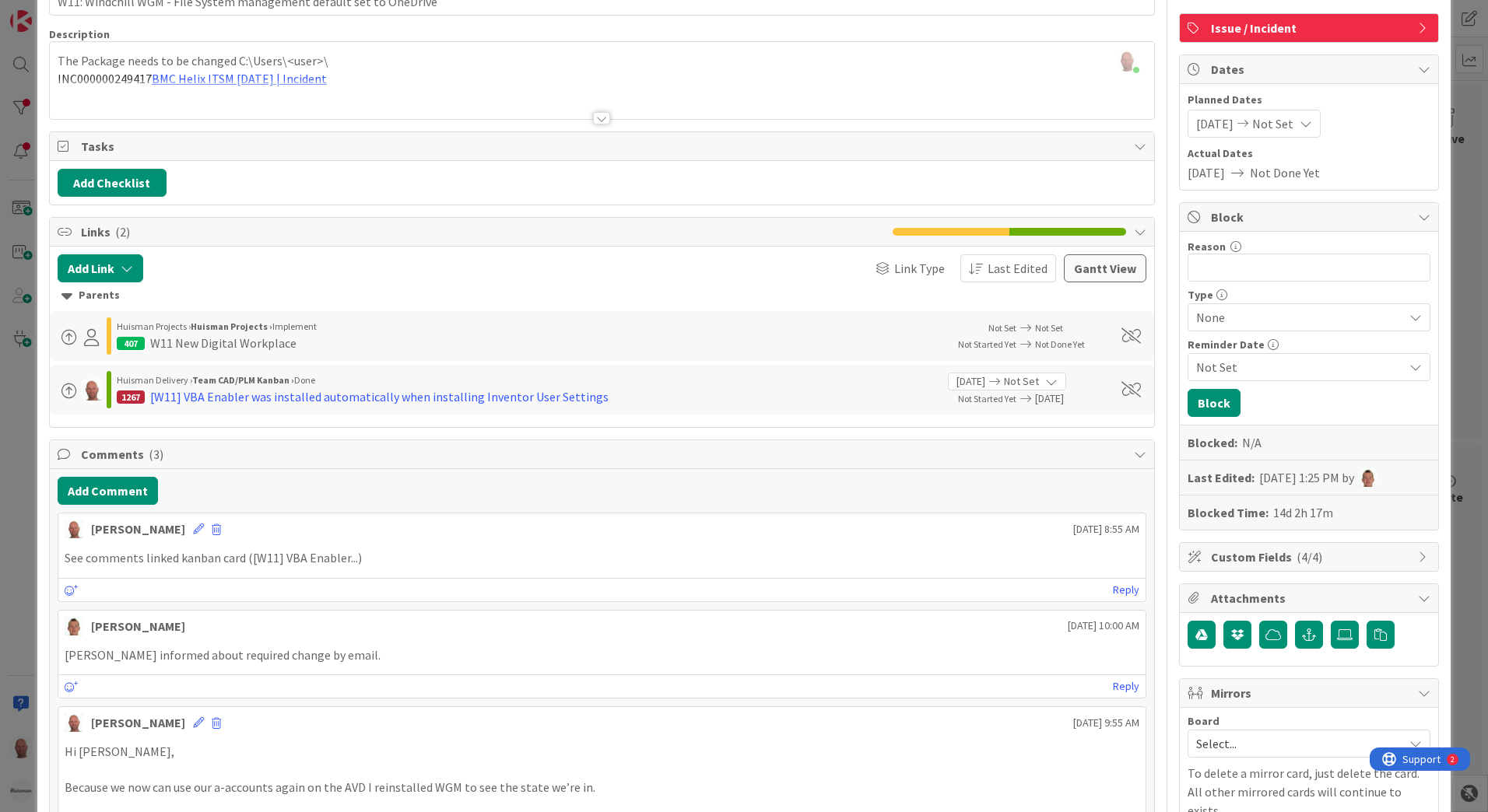
scroll to position [156, 0]
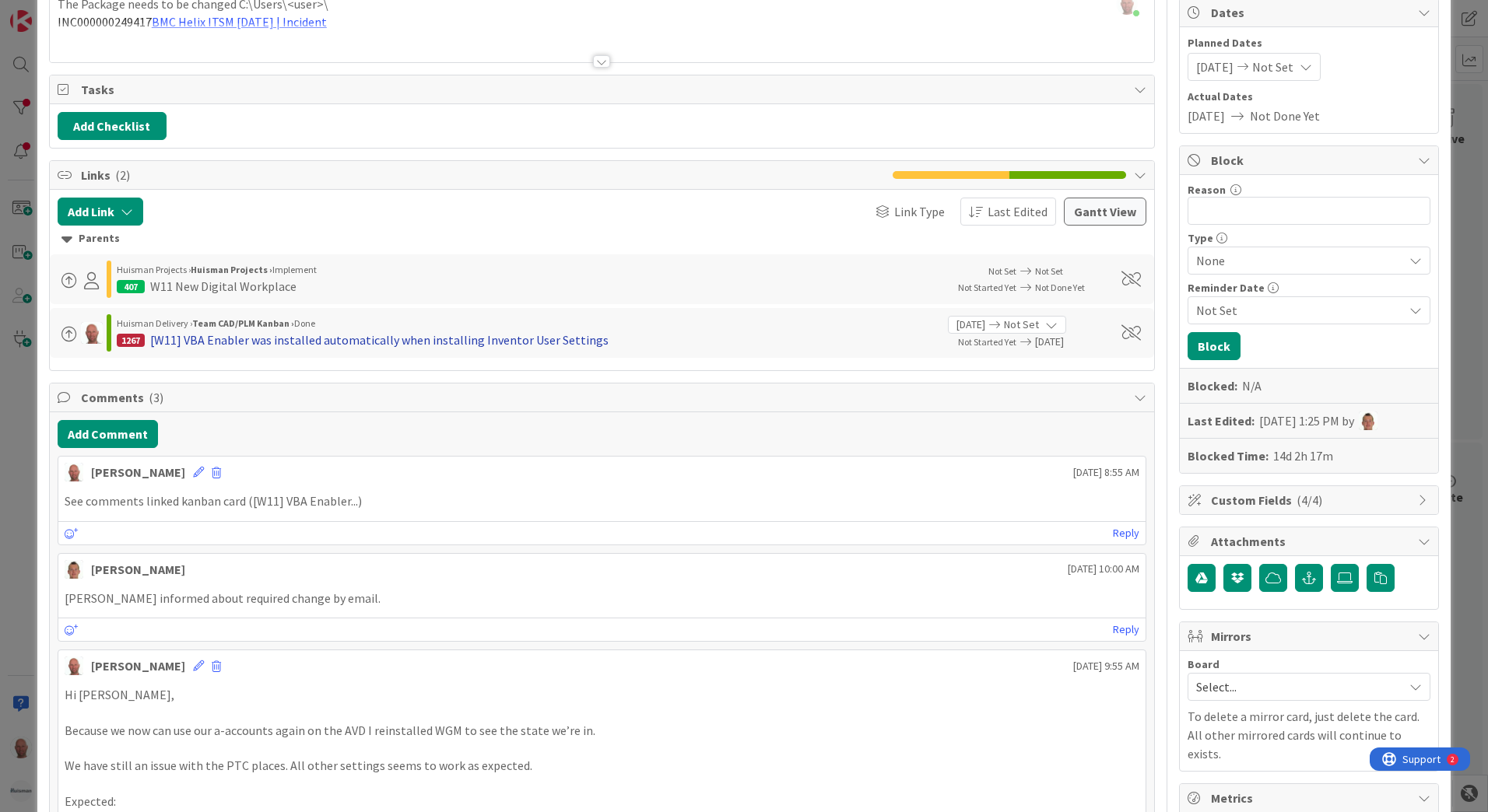
click at [336, 342] on div "[W11] VBA Enabler was installed automatically when installing Inventor User Set…" at bounding box center [379, 340] width 459 height 19
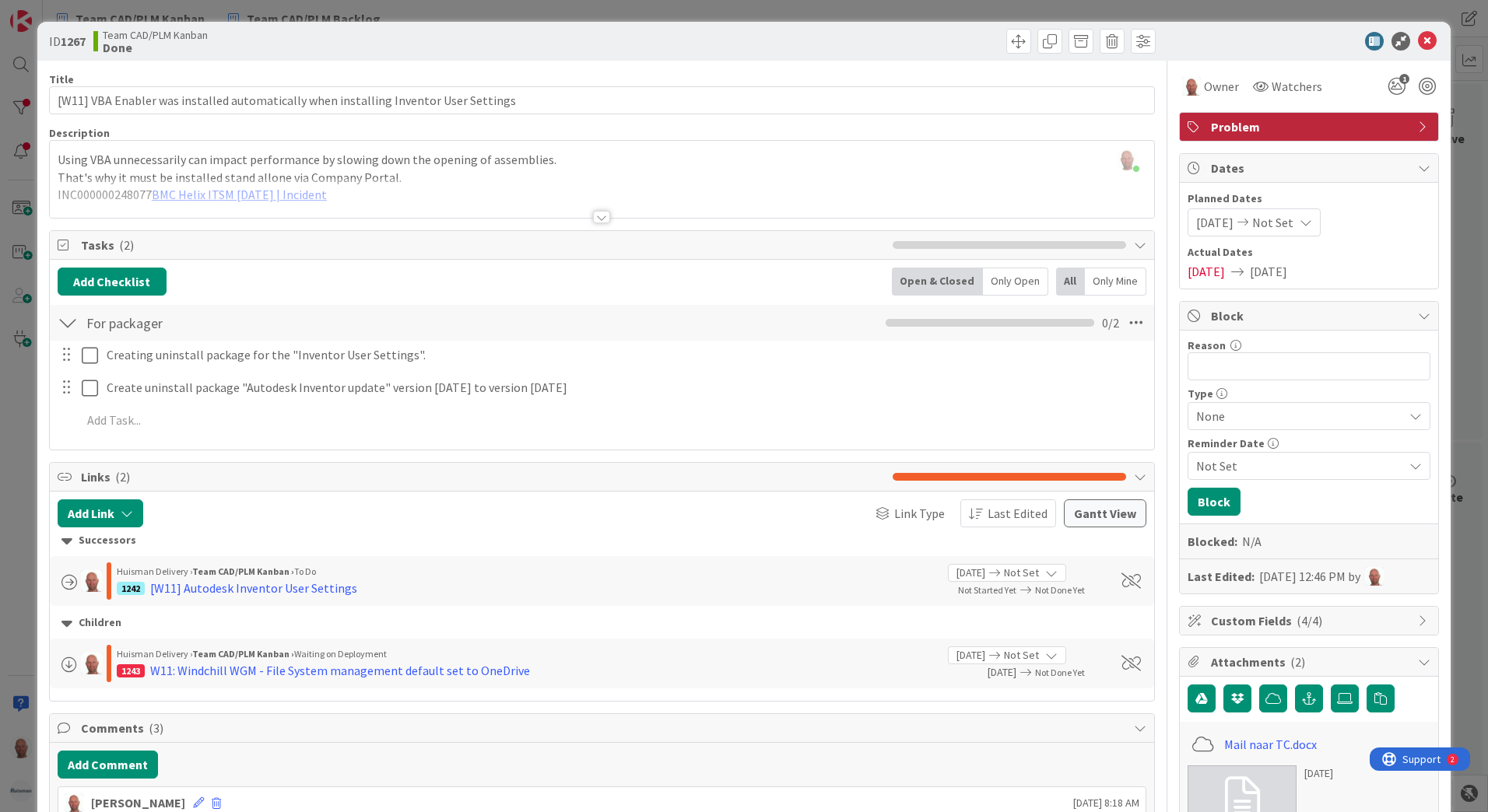
click at [598, 216] on div at bounding box center [602, 217] width 17 height 13
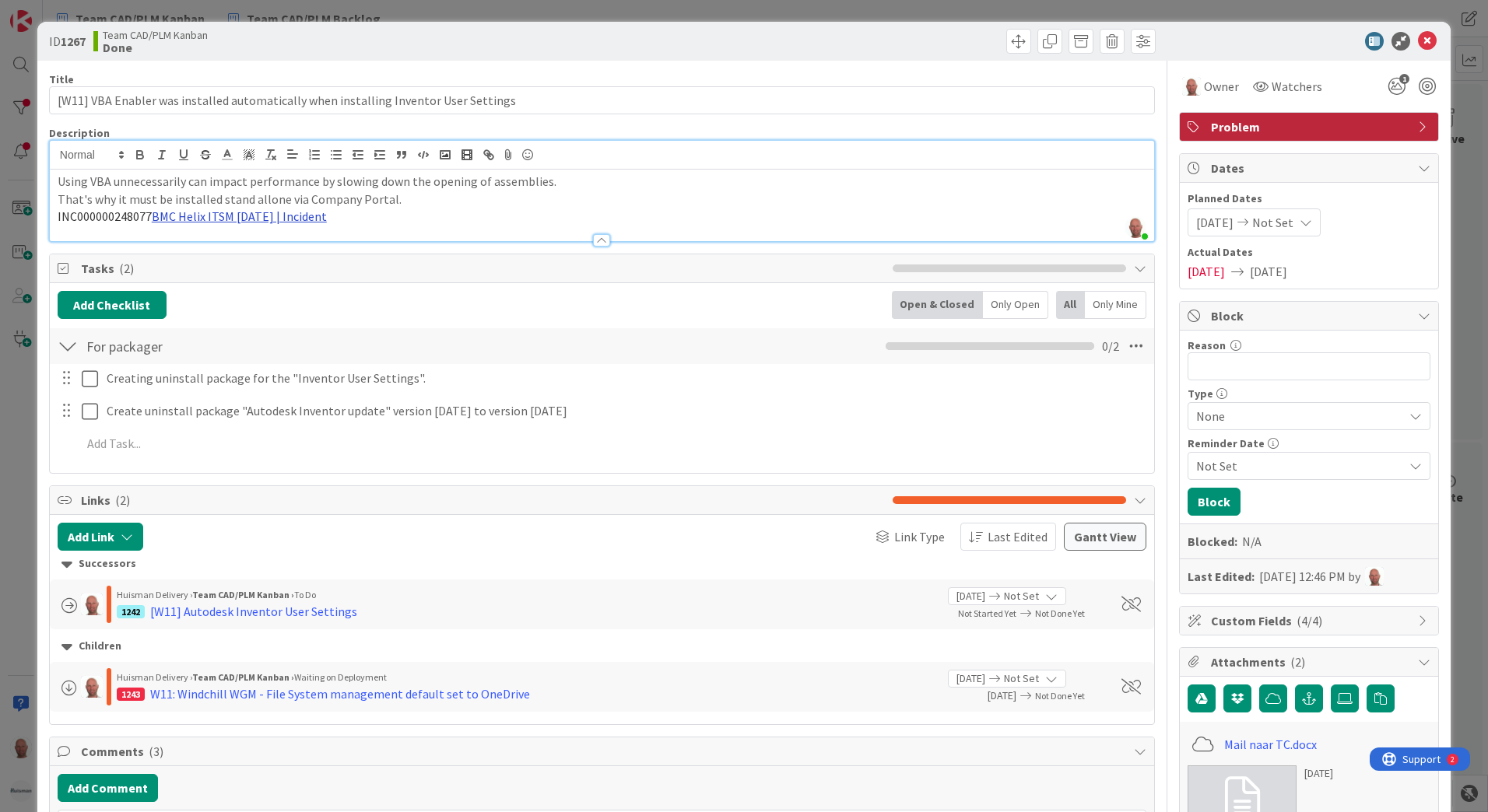
click at [229, 216] on link "BMC Helix ITSM [DATE] | Incident" at bounding box center [239, 216] width 176 height 15
click at [245, 216] on link "BMC Helix ITSM [DATE] | Incident" at bounding box center [239, 216] width 176 height 15
click at [299, 217] on link "BMC Helix ITSM [DATE] | Incident" at bounding box center [239, 216] width 176 height 15
click at [261, 242] on link "[URL][PERSON_NAME][DOMAIN_NAME]" at bounding box center [224, 247] width 156 height 20
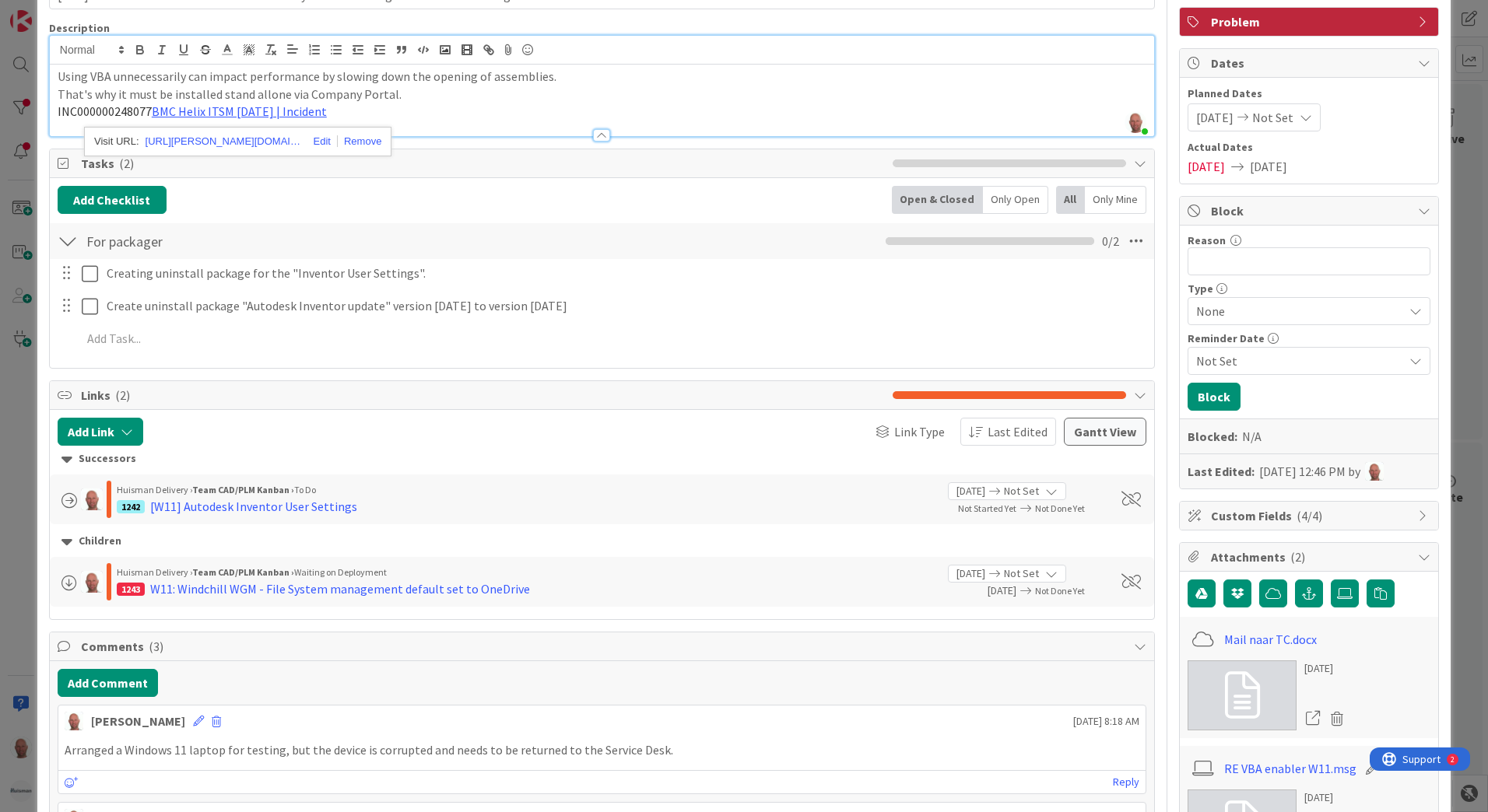
scroll to position [156, 0]
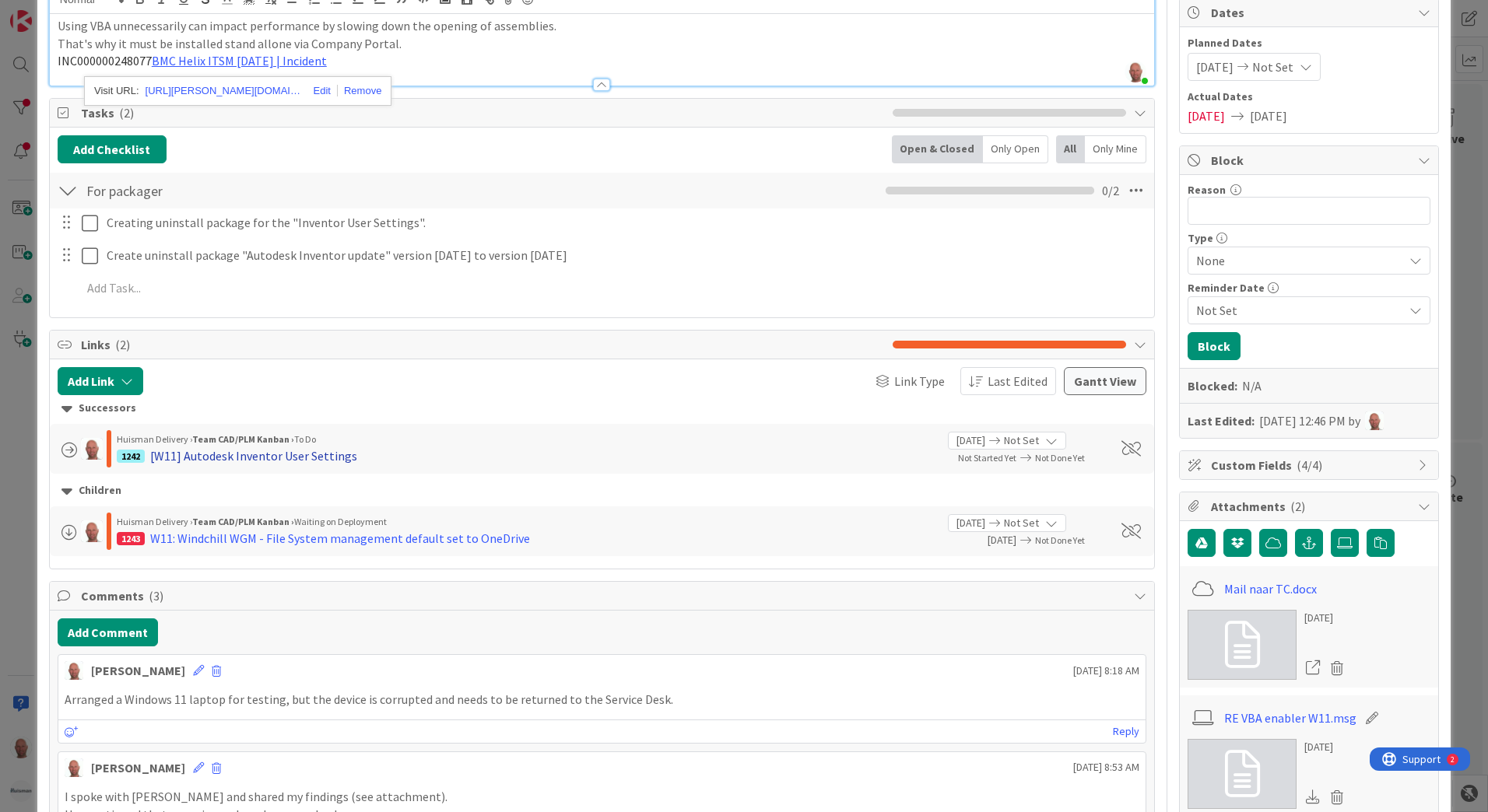
click at [280, 457] on div "[W11] Autodesk Inventor User Settings" at bounding box center [254, 456] width 207 height 19
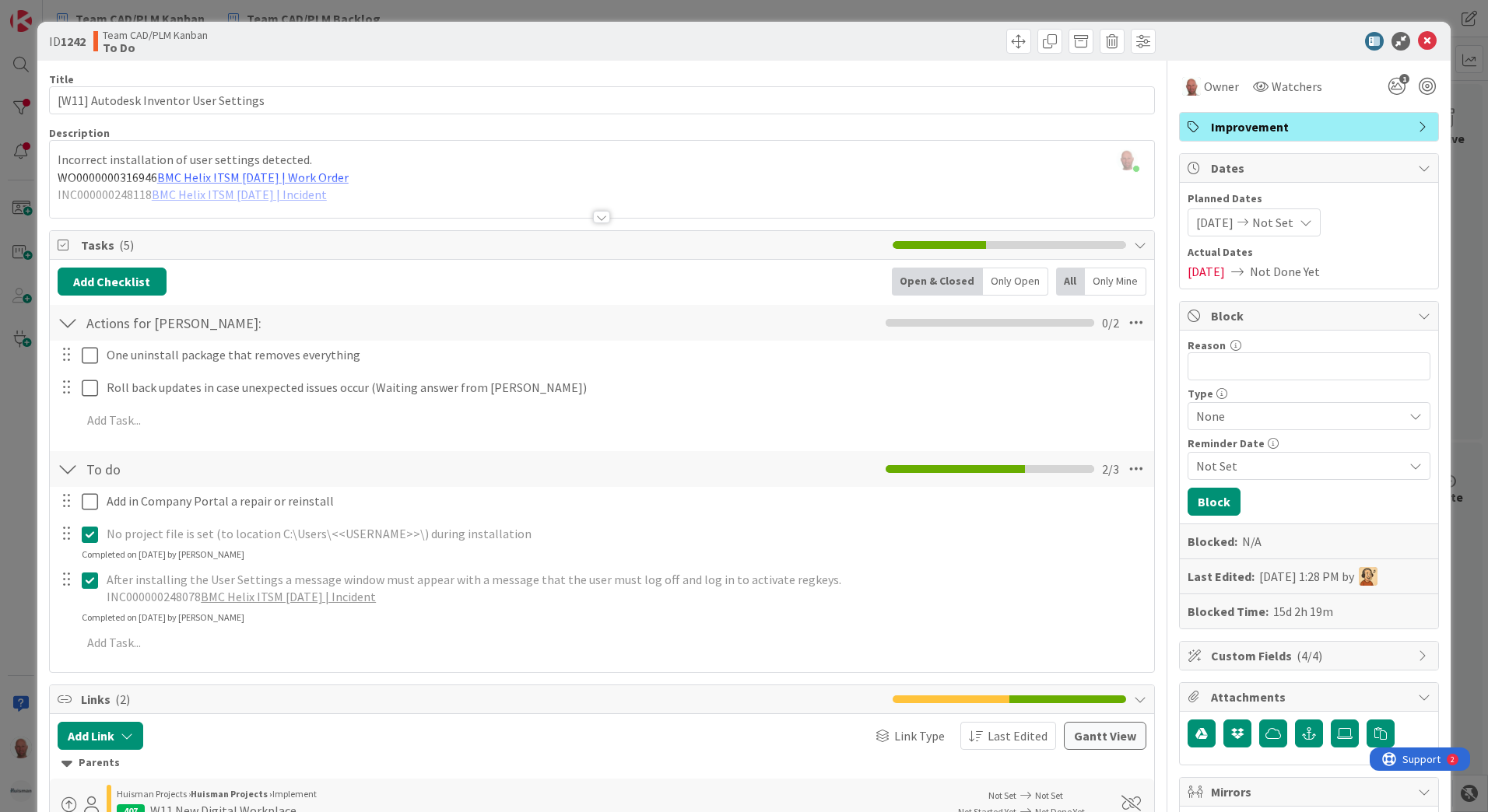
click at [594, 216] on div at bounding box center [602, 217] width 17 height 13
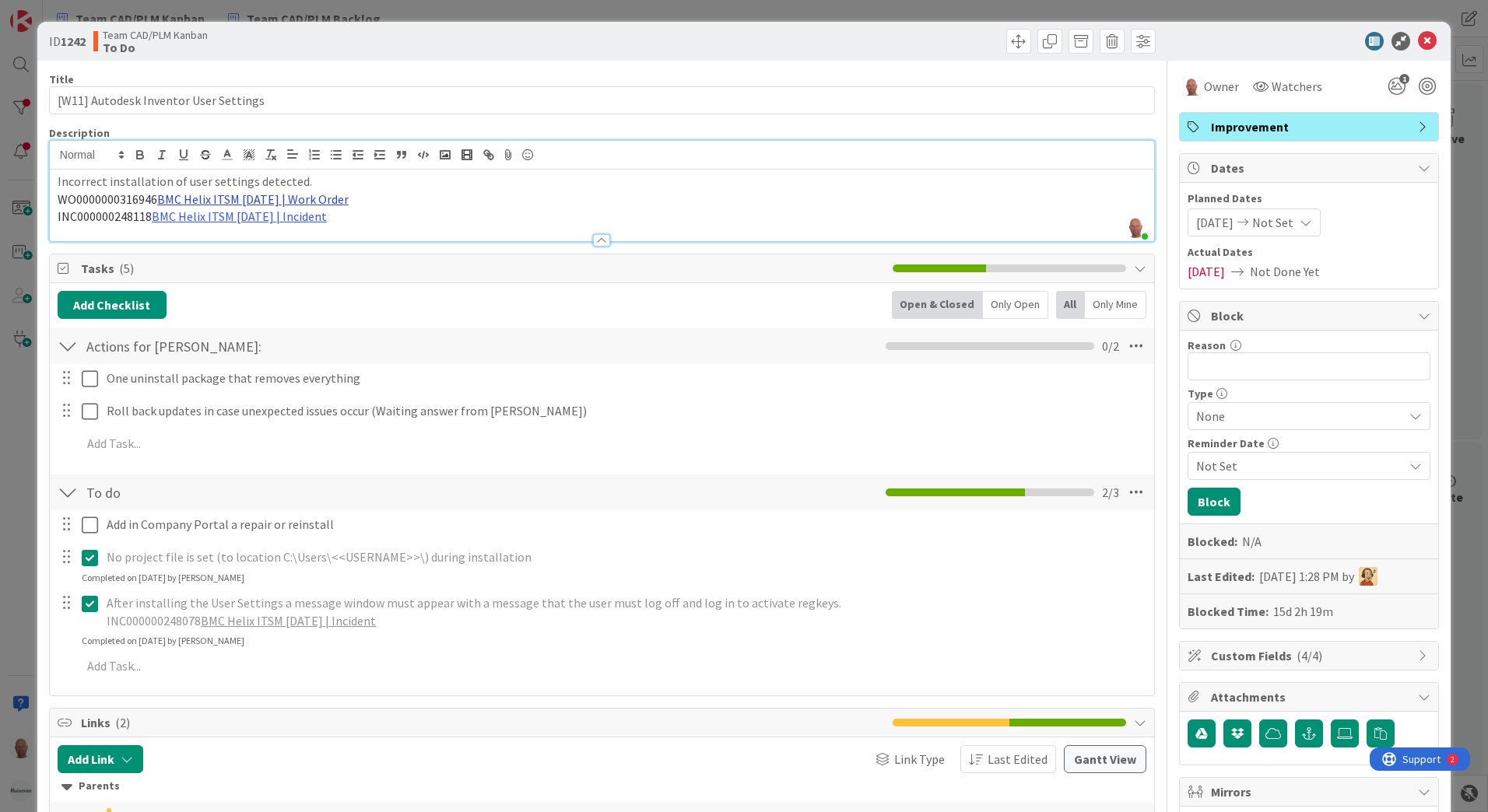
click at [251, 198] on link "BMC Helix ITSM [DATE] | Work Order" at bounding box center [253, 199] width 192 height 15
click at [242, 225] on link "[URL][PERSON_NAME][DOMAIN_NAME]" at bounding box center [237, 230] width 156 height 20
click at [470, 274] on span "Tasks ( 5 )" at bounding box center [482, 269] width 804 height 19
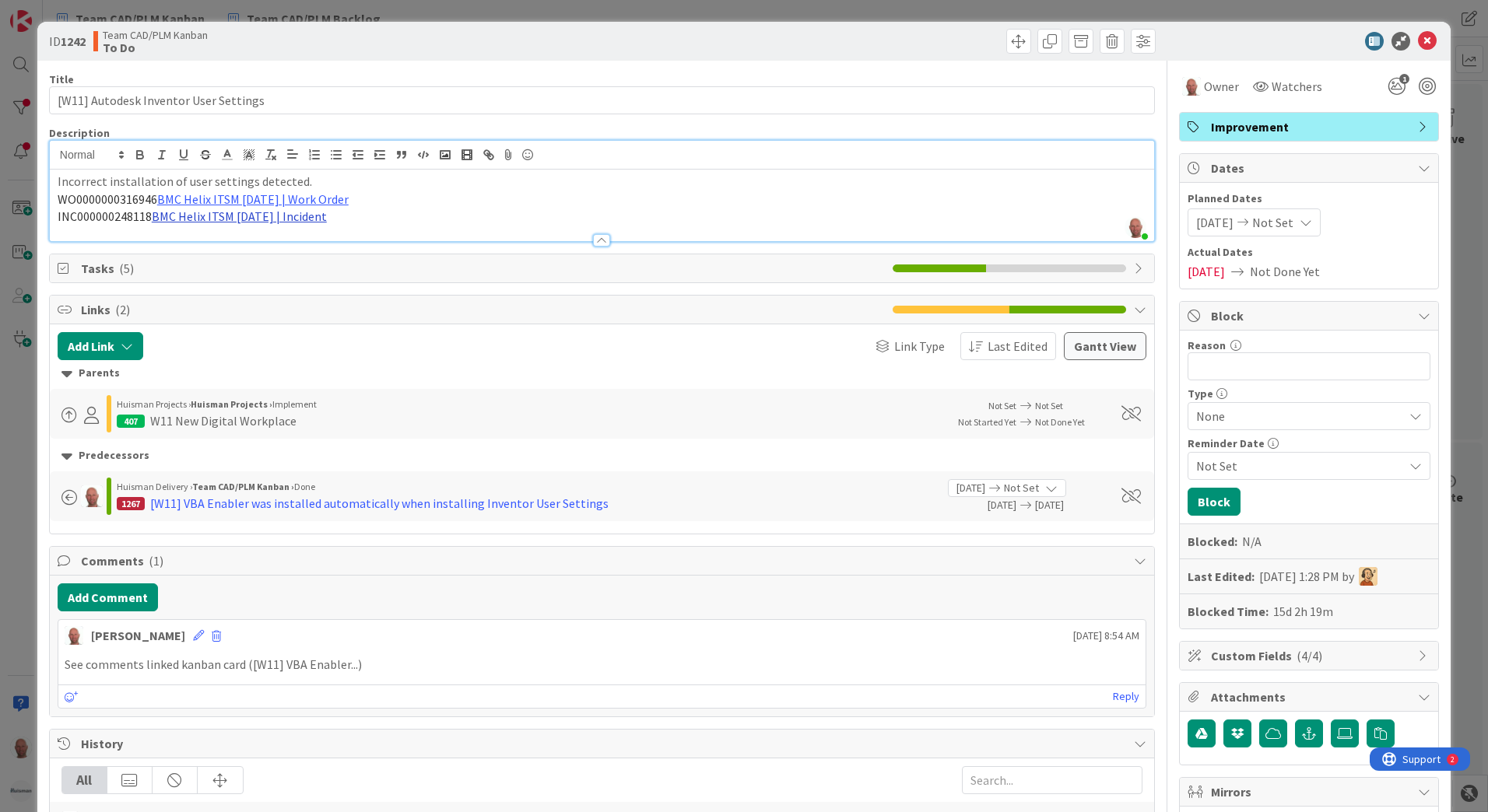
click at [303, 220] on link "BMC Helix ITSM [DATE] | Incident" at bounding box center [239, 216] width 176 height 15
click at [261, 245] on link "[URL][PERSON_NAME][DOMAIN_NAME]" at bounding box center [224, 247] width 156 height 20
click at [1418, 42] on icon at bounding box center [1428, 42] width 19 height 19
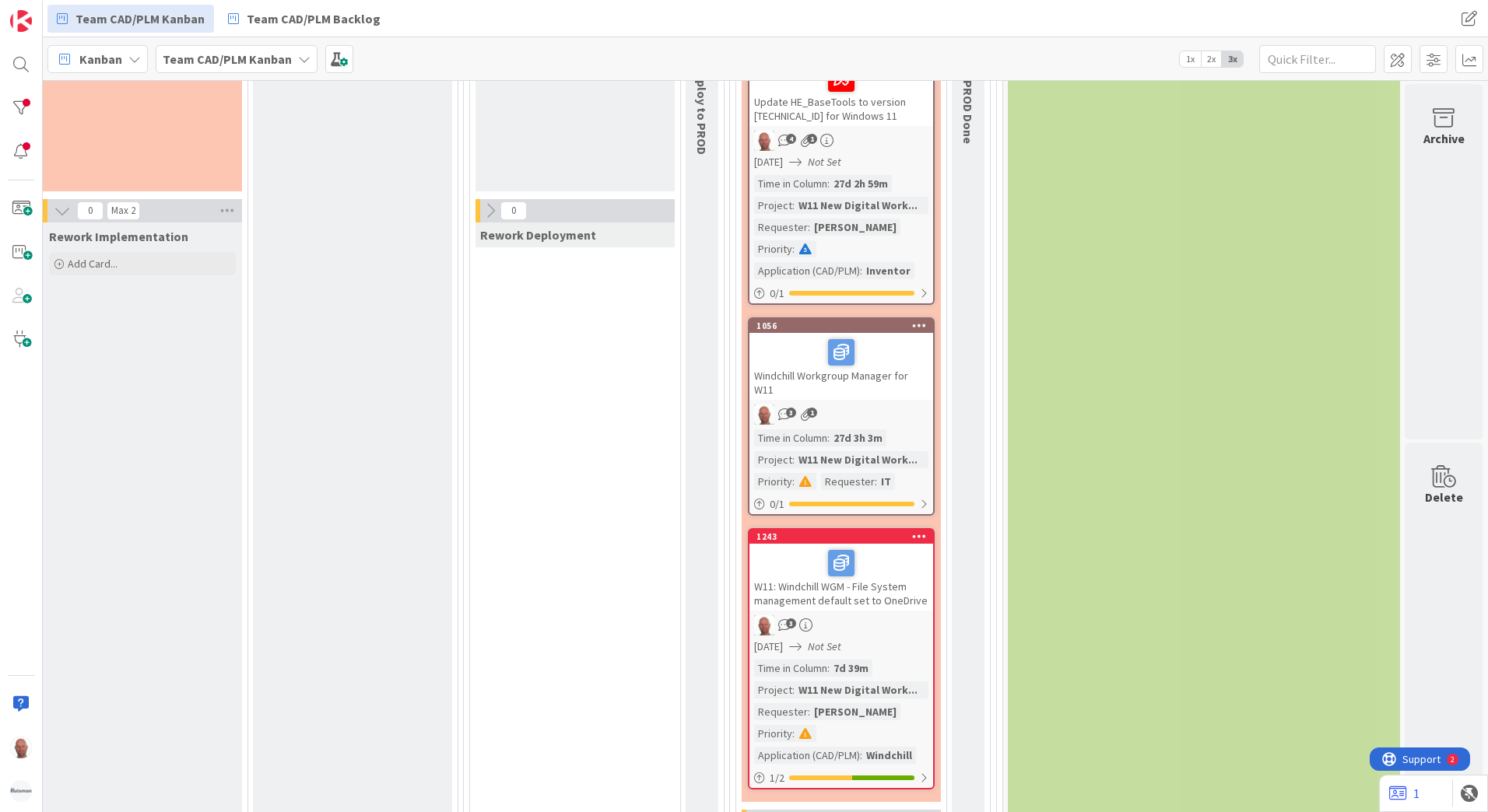
click at [315, 455] on div "Testing Done Add Card..." at bounding box center [352, 398] width 199 height 939
click at [576, 442] on div "0 Waiting on UAT Add Card... 0 Rework Deployment" at bounding box center [575, 411] width 204 height 908
